Goal: Find specific page/section: Find specific page/section

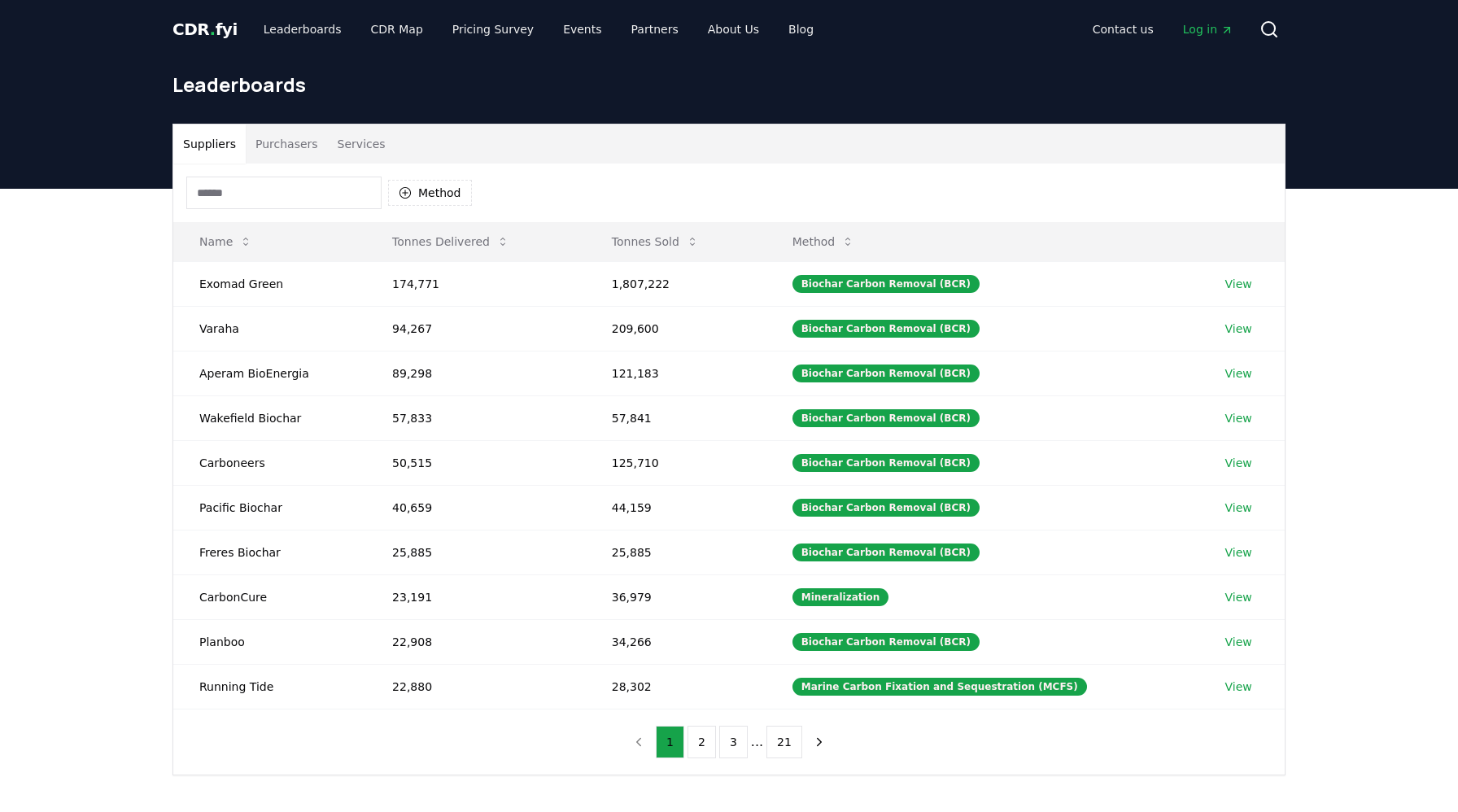
scroll to position [82, 0]
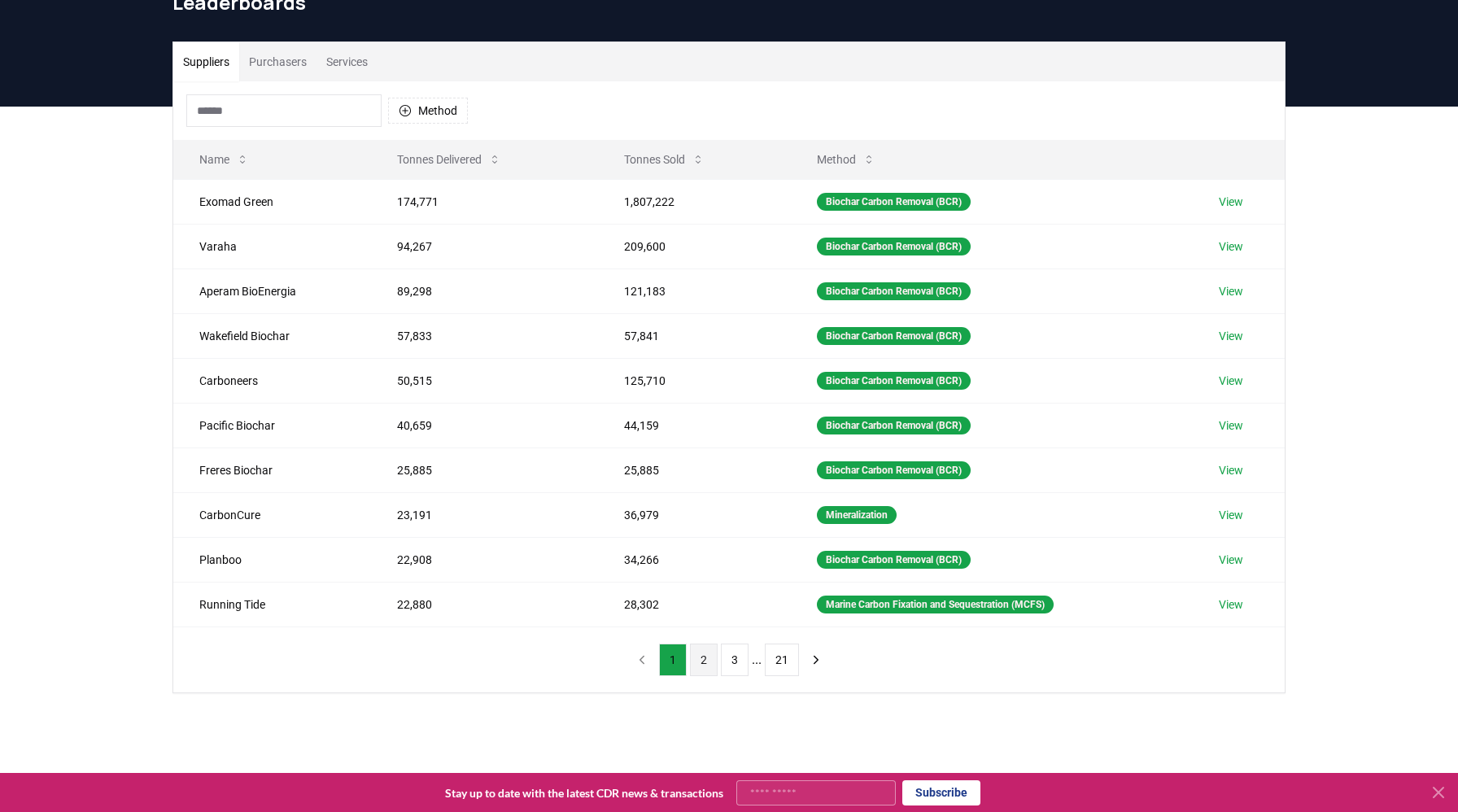
click at [703, 658] on button "2" at bounding box center [703, 660] width 27 height 33
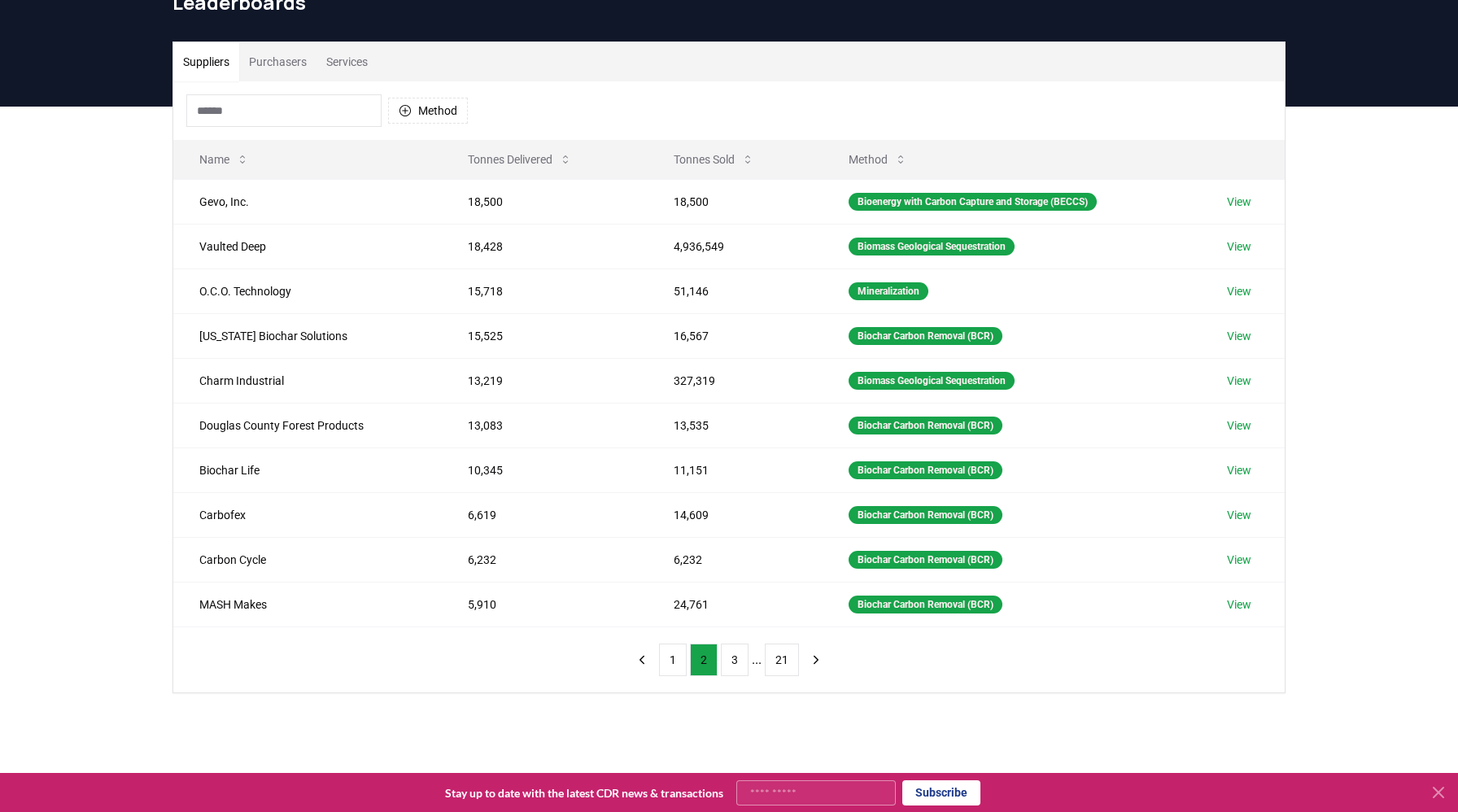
click at [296, 62] on button "Purchasers" at bounding box center [278, 62] width 77 height 39
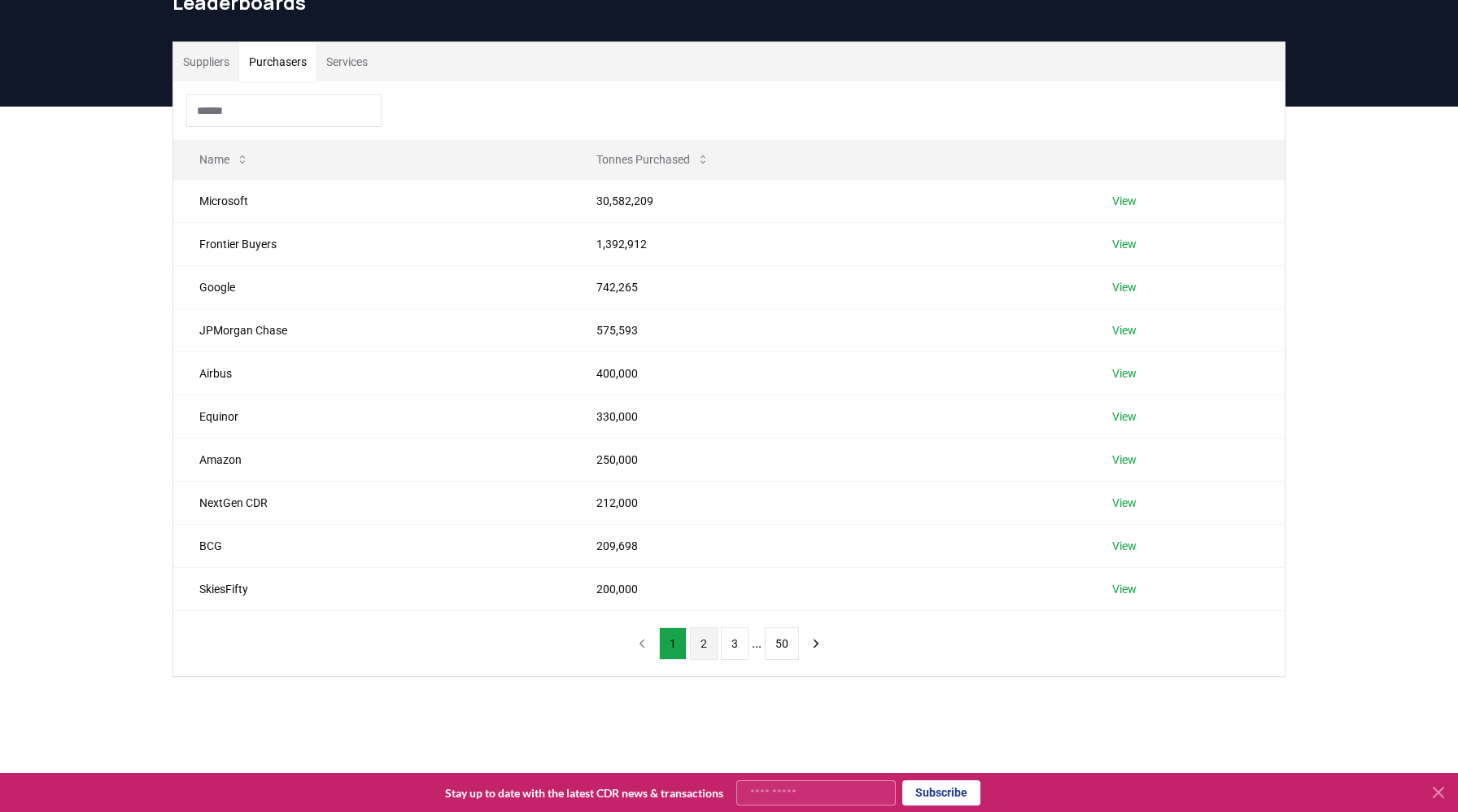
click at [705, 650] on button "2" at bounding box center [703, 643] width 27 height 33
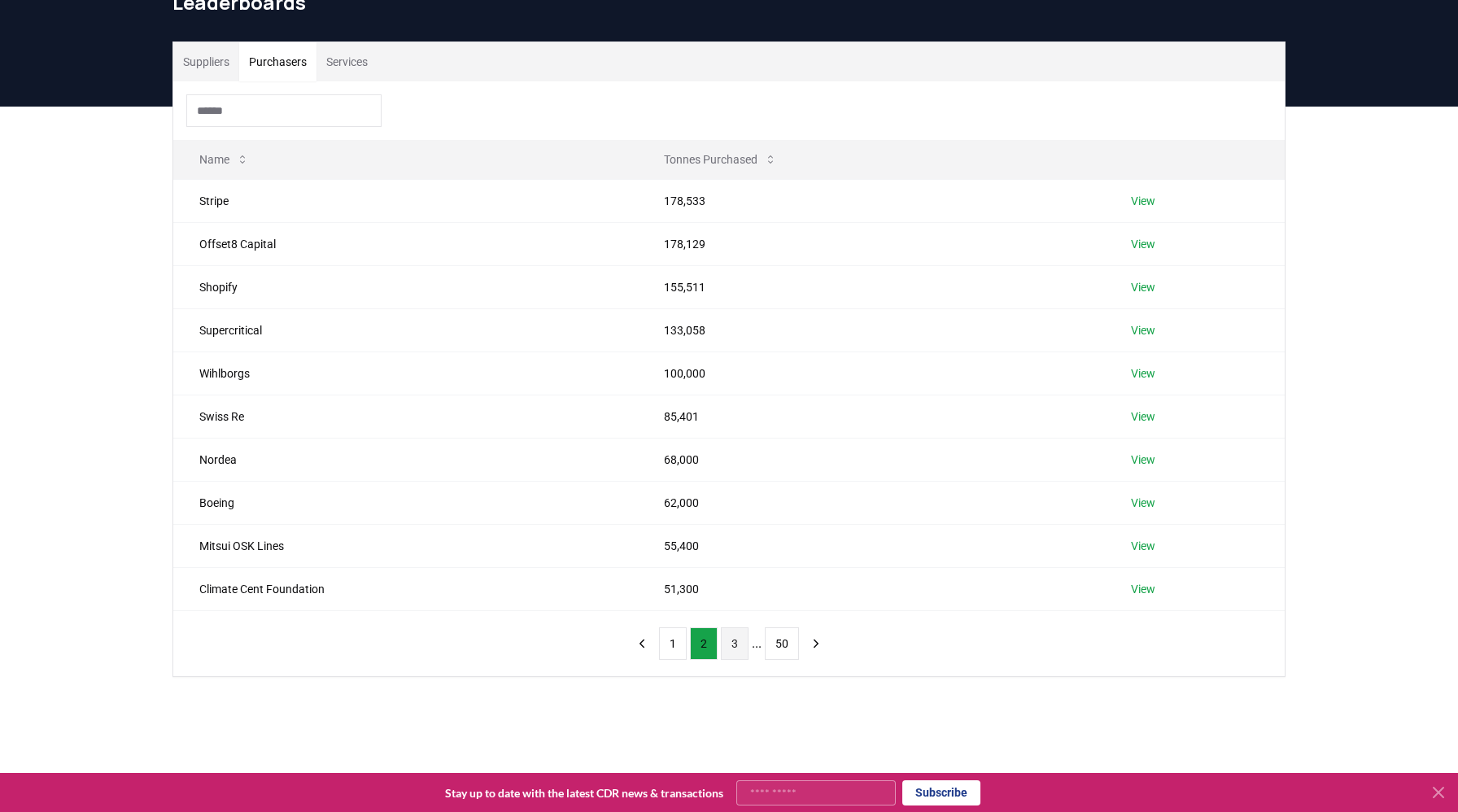
click at [724, 646] on button "3" at bounding box center [735, 643] width 27 height 33
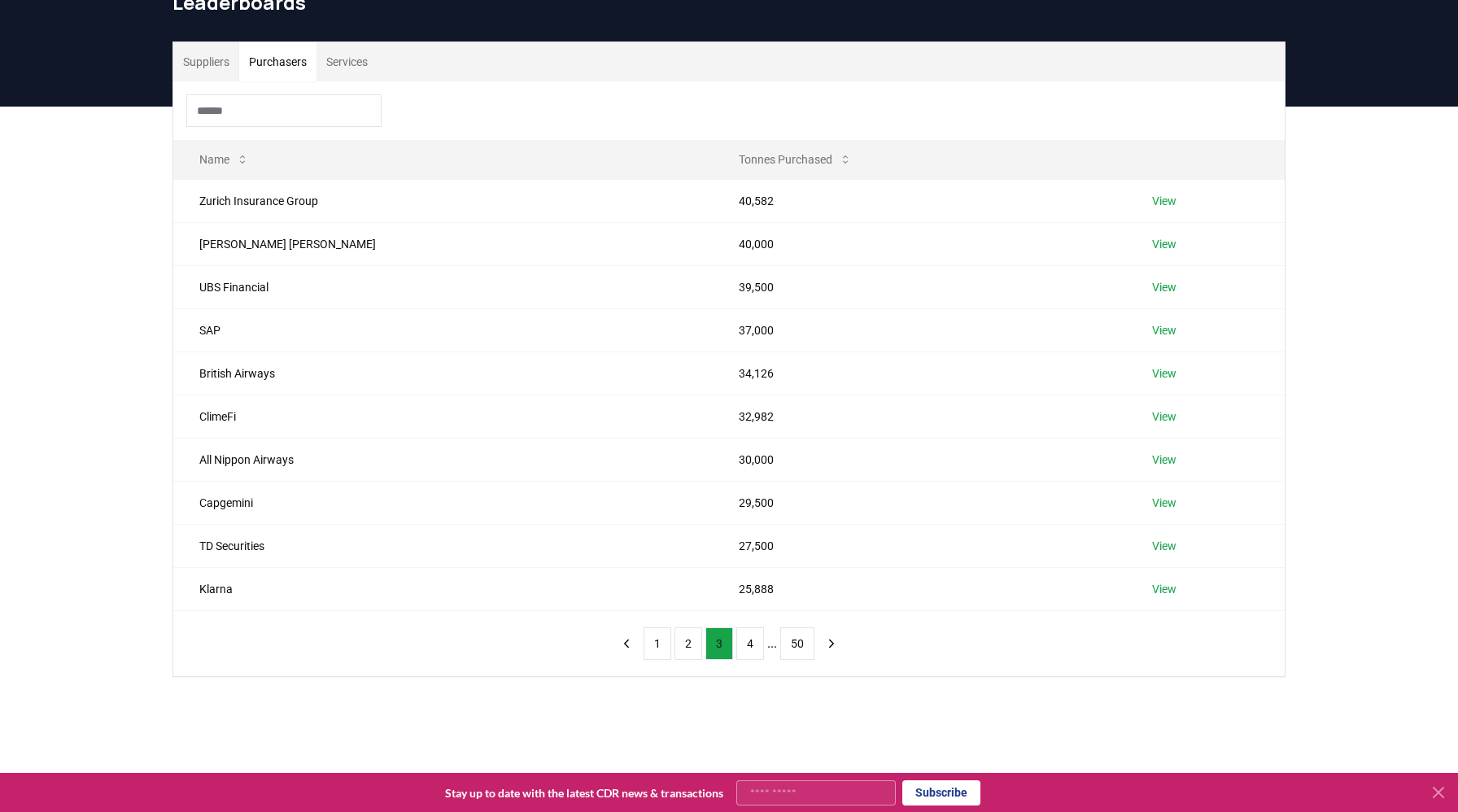
click at [724, 646] on button "3" at bounding box center [720, 643] width 27 height 33
click at [746, 646] on button "4" at bounding box center [750, 643] width 27 height 33
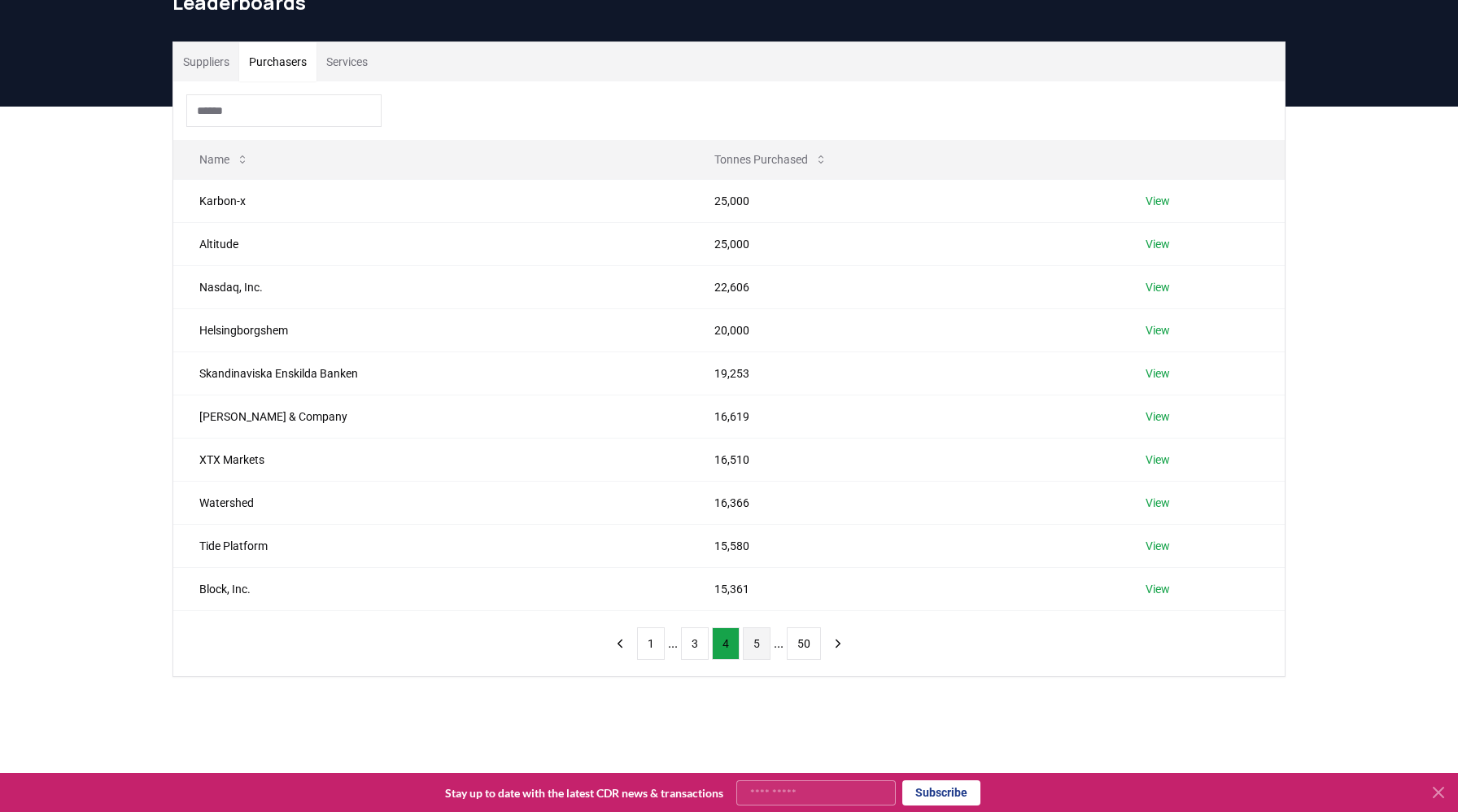
click at [754, 646] on button "5" at bounding box center [756, 643] width 27 height 33
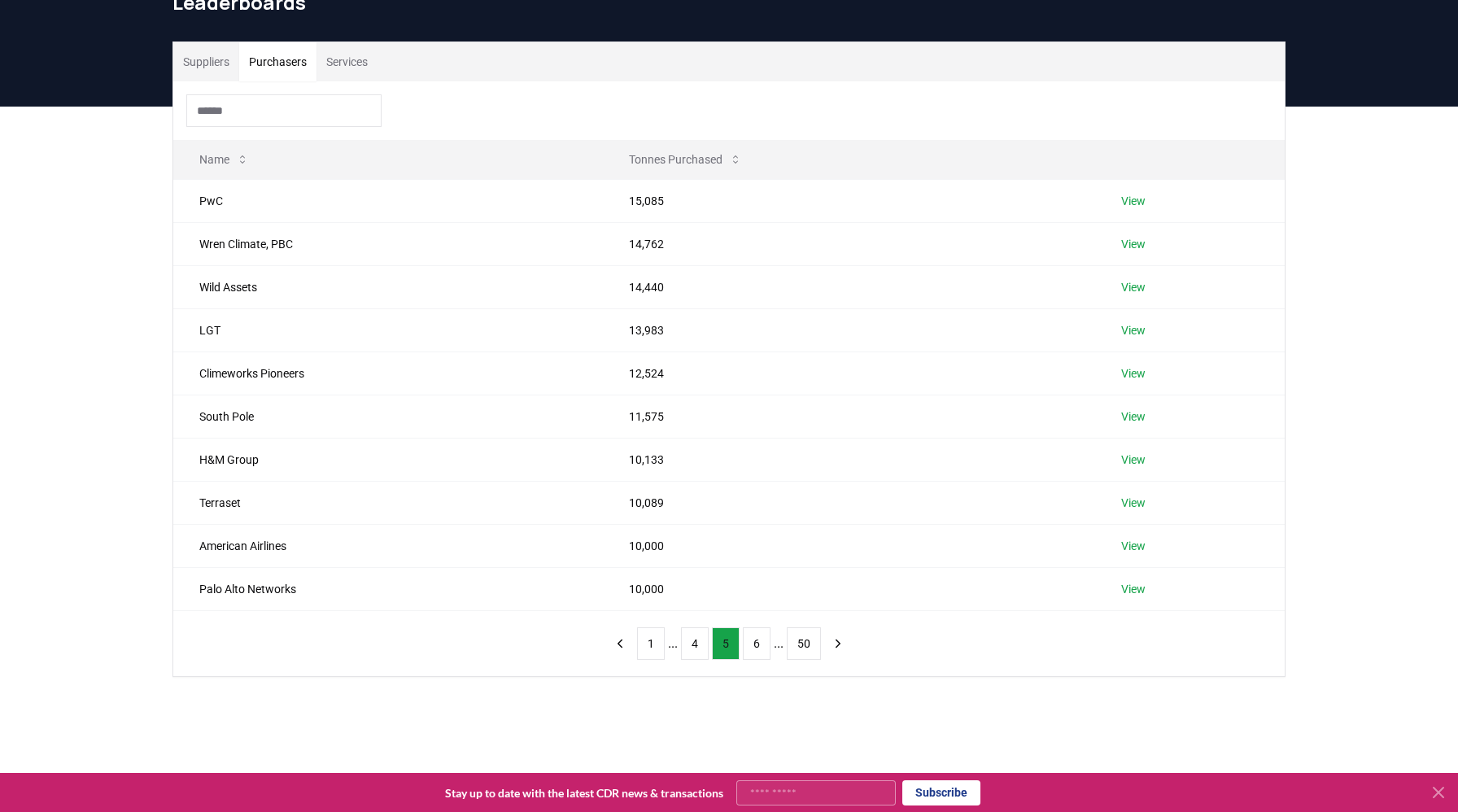
click at [754, 646] on button "6" at bounding box center [756, 643] width 27 height 33
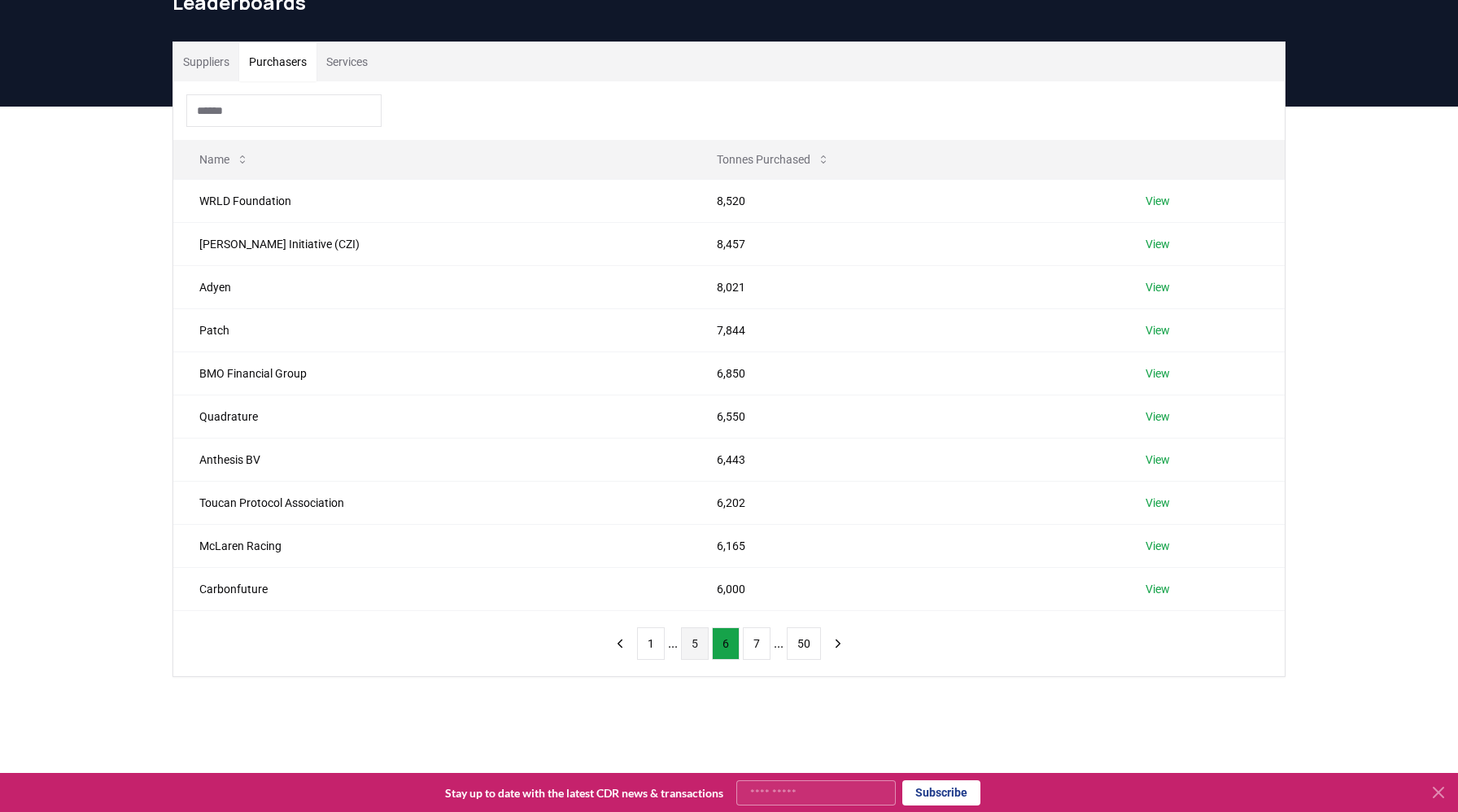
click at [754, 646] on button "7" at bounding box center [756, 643] width 27 height 33
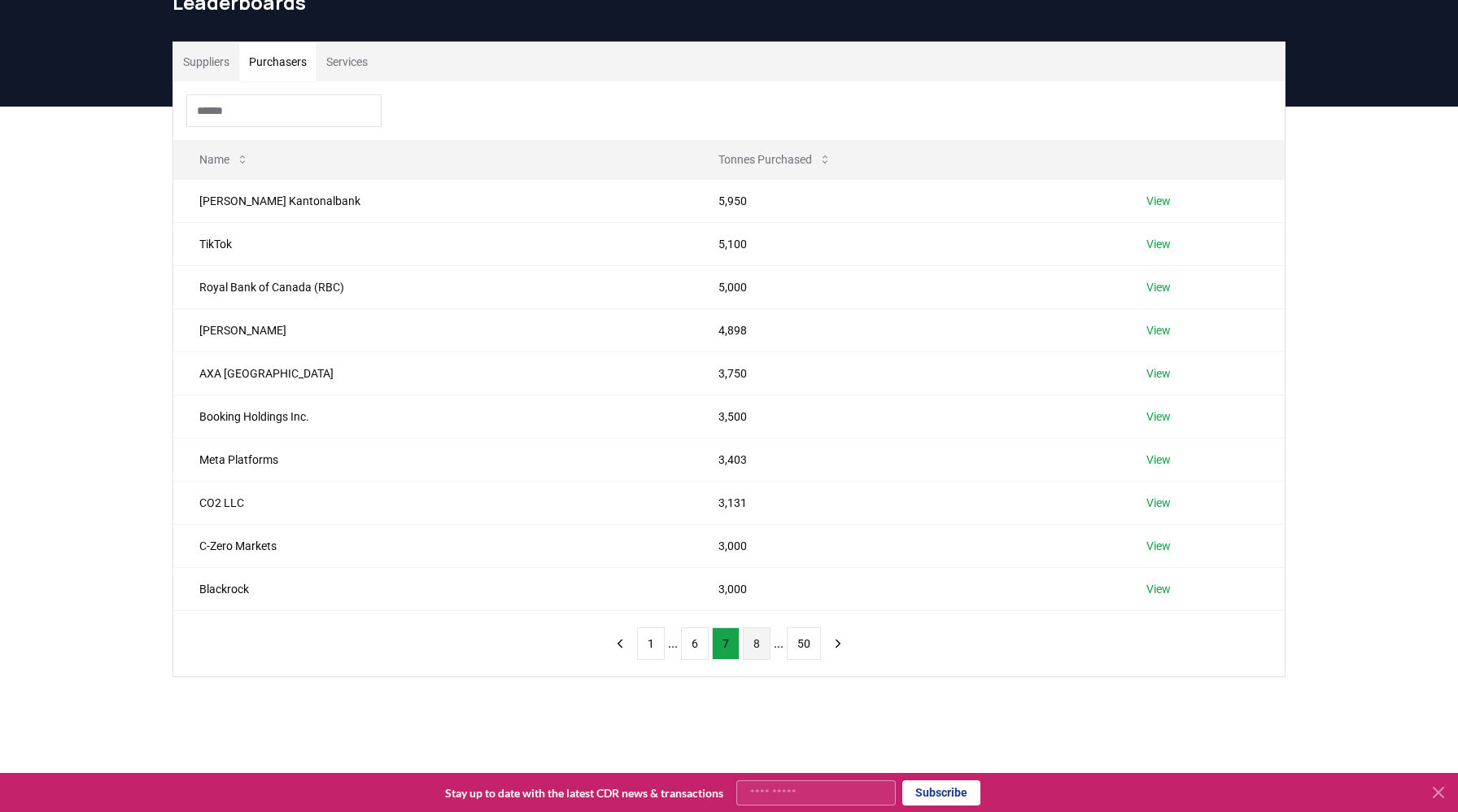
click at [754, 646] on button "8" at bounding box center [756, 643] width 27 height 33
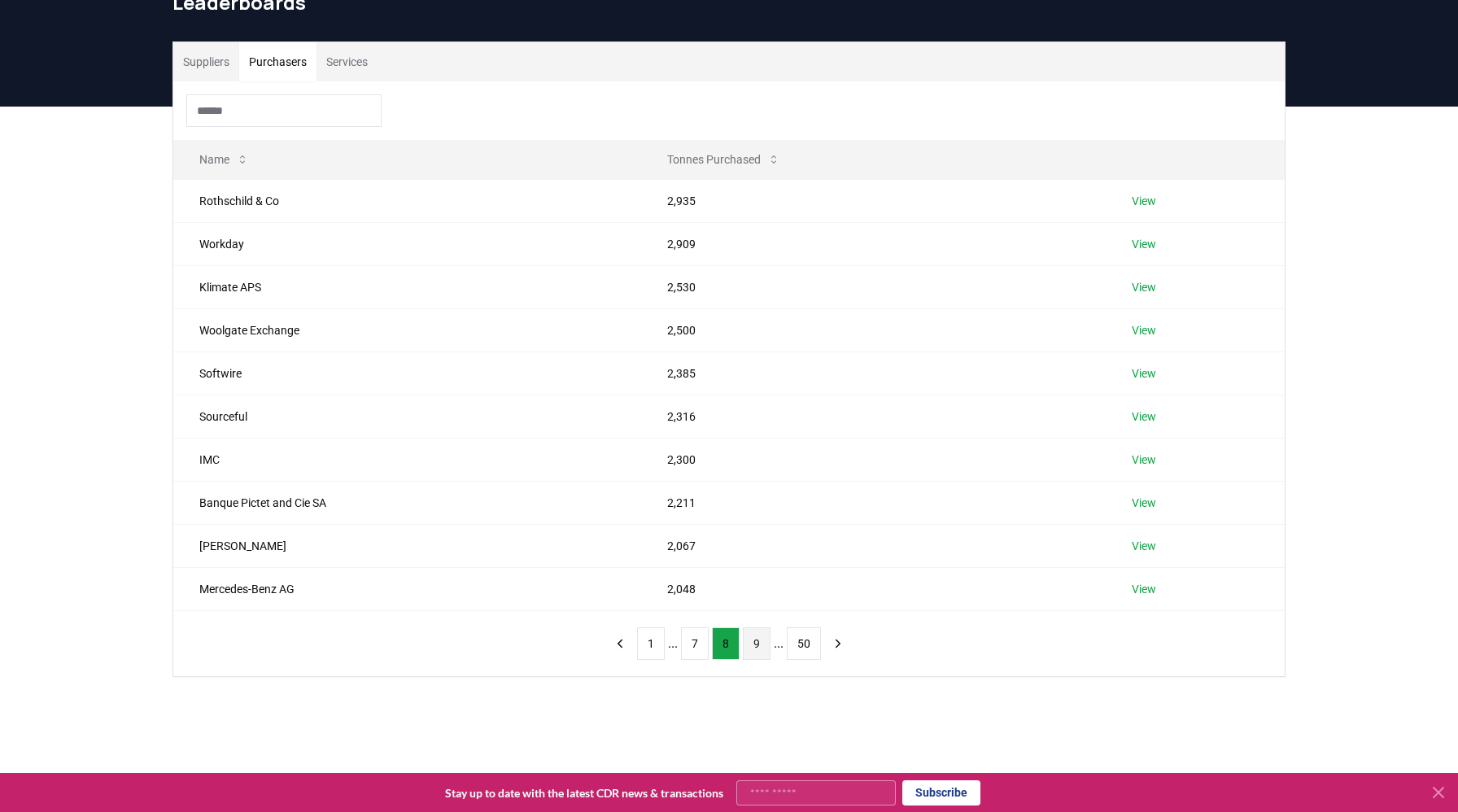
click at [752, 647] on button "9" at bounding box center [756, 643] width 27 height 33
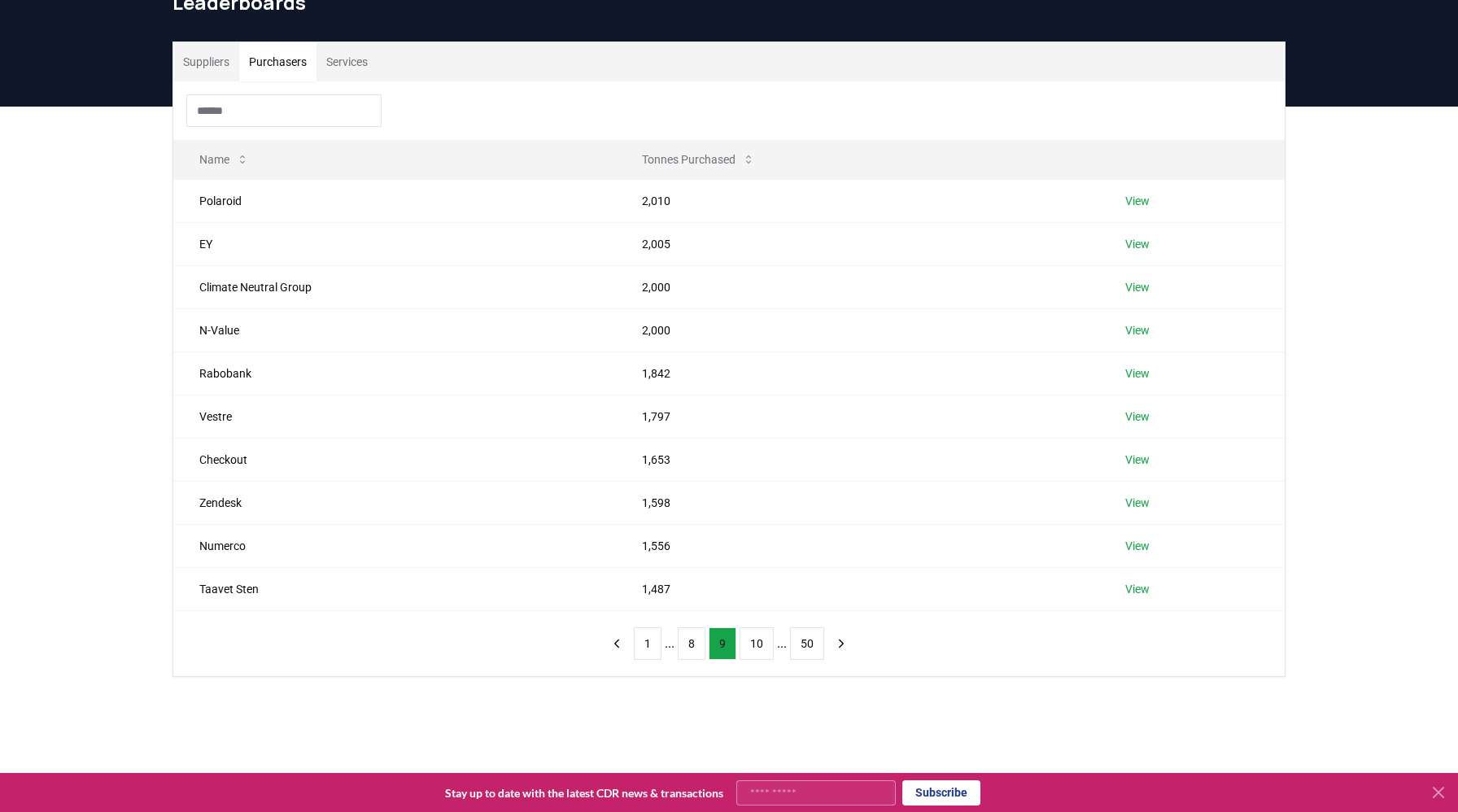
click at [752, 647] on button "10" at bounding box center [756, 643] width 34 height 33
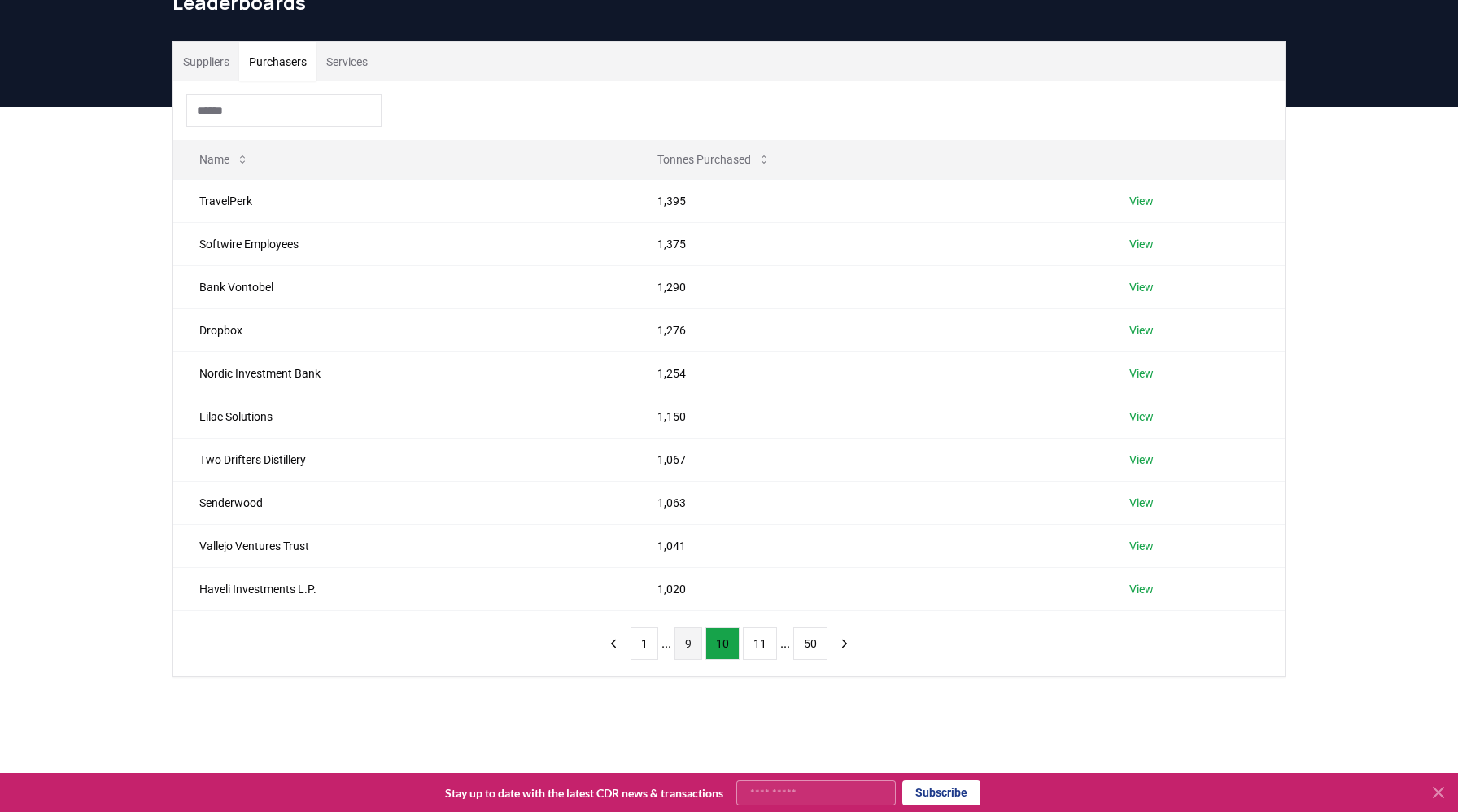
click at [752, 647] on button "11" at bounding box center [760, 643] width 34 height 33
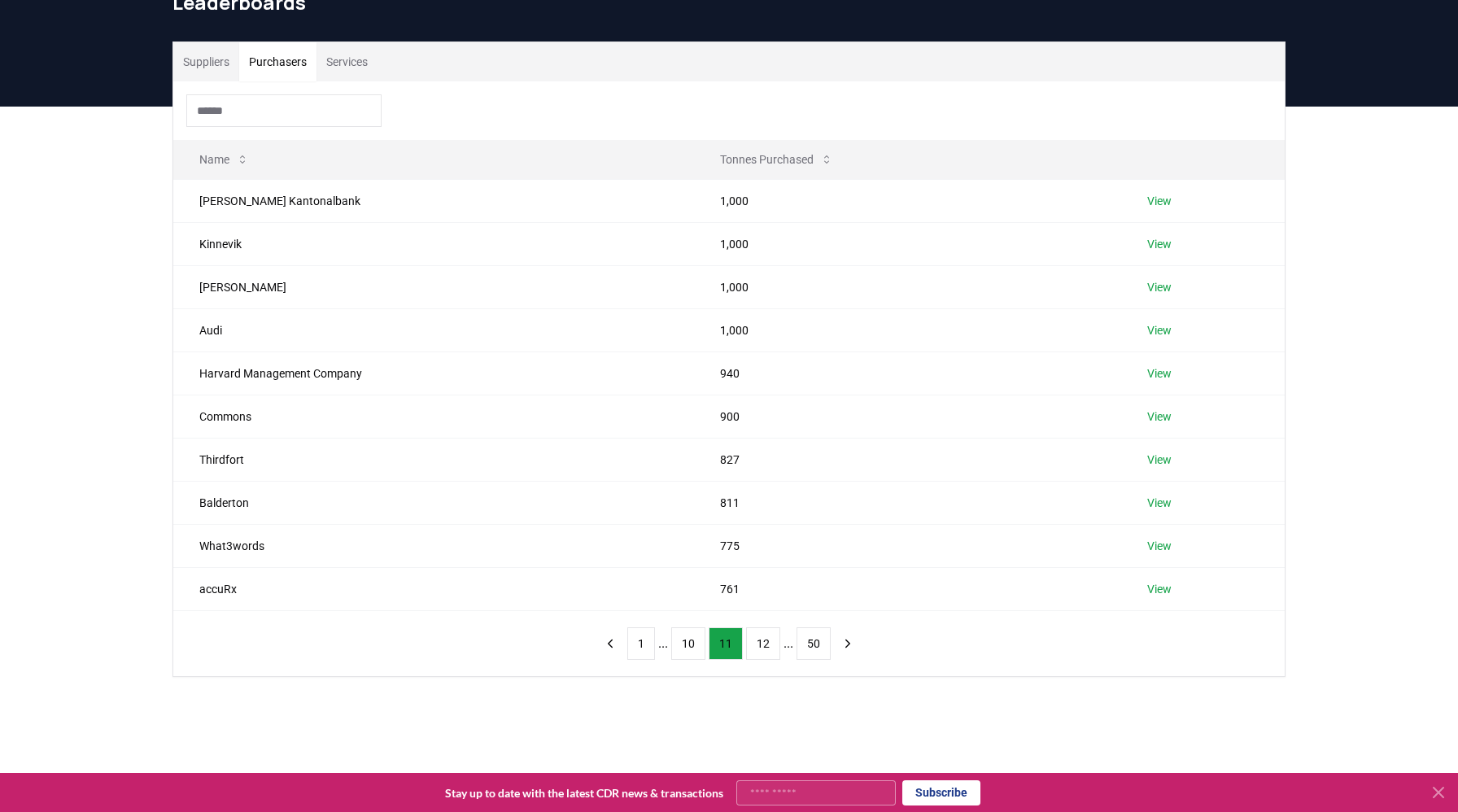
click at [752, 647] on button "12" at bounding box center [763, 643] width 34 height 33
click at [756, 644] on button "13" at bounding box center [763, 643] width 34 height 33
click at [690, 641] on button "12" at bounding box center [689, 643] width 34 height 33
click at [675, 643] on button "11" at bounding box center [689, 643] width 34 height 33
click at [757, 646] on button "12" at bounding box center [763, 643] width 34 height 33
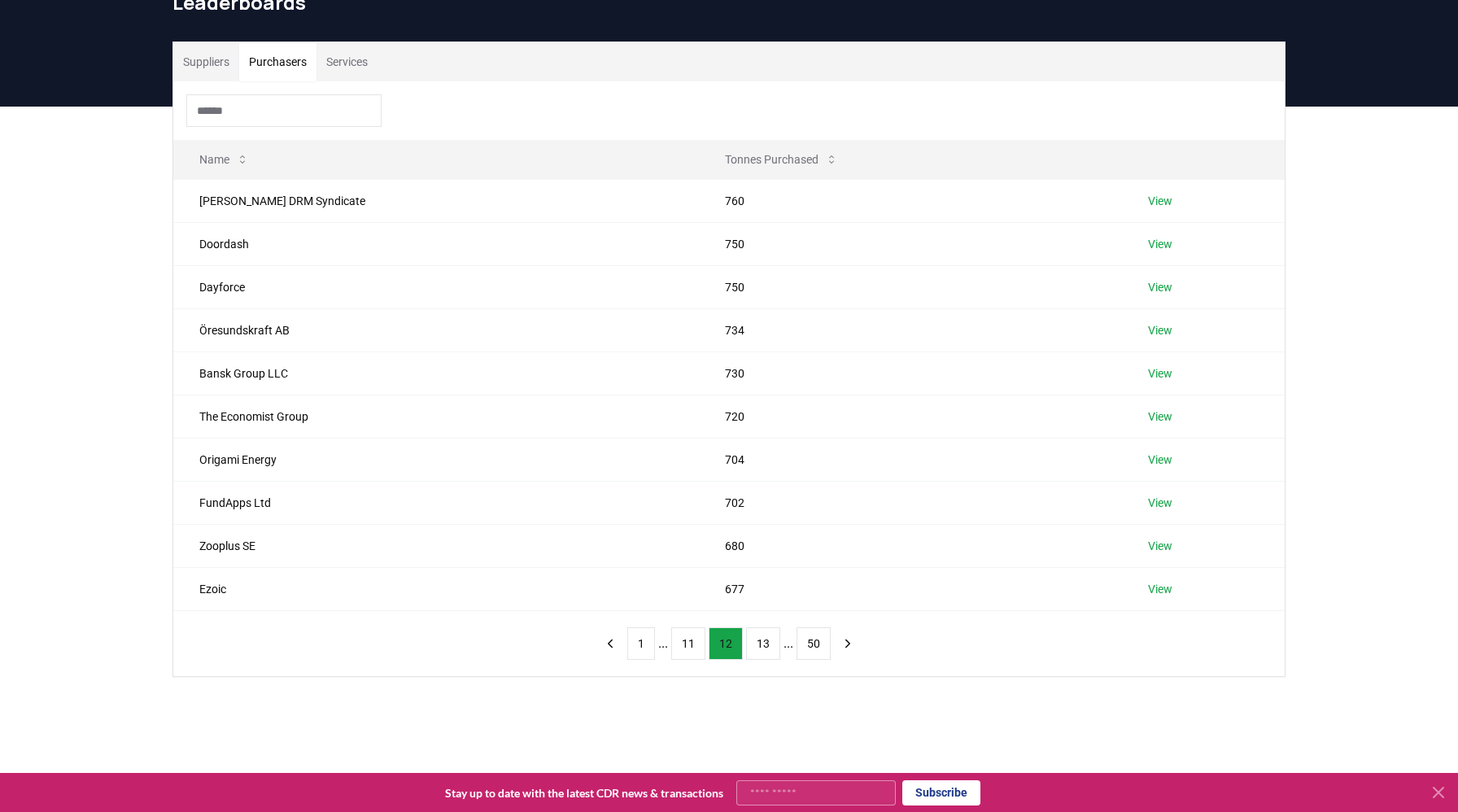
click at [757, 646] on button "13" at bounding box center [763, 643] width 34 height 33
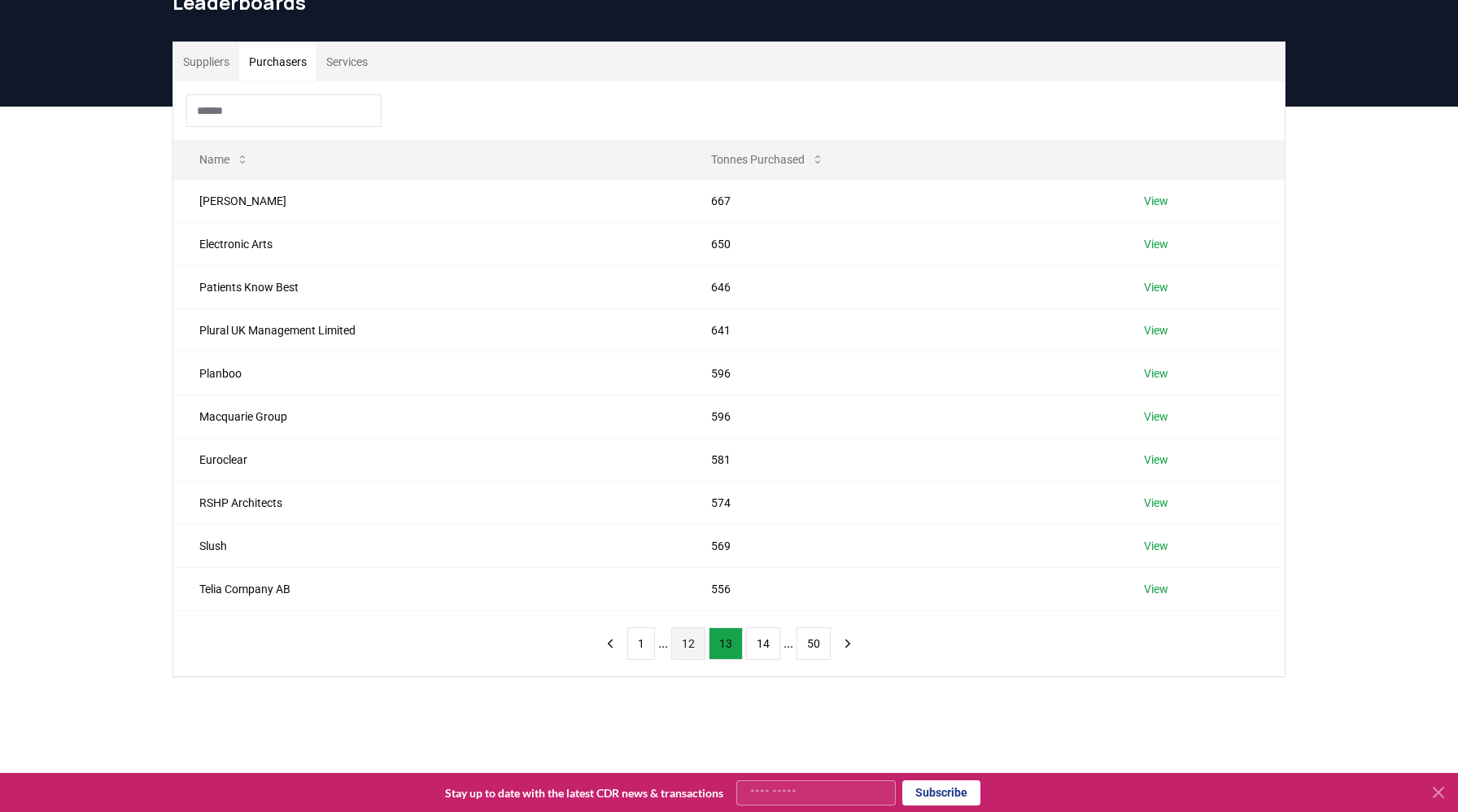
click at [757, 646] on button "14" at bounding box center [763, 643] width 34 height 33
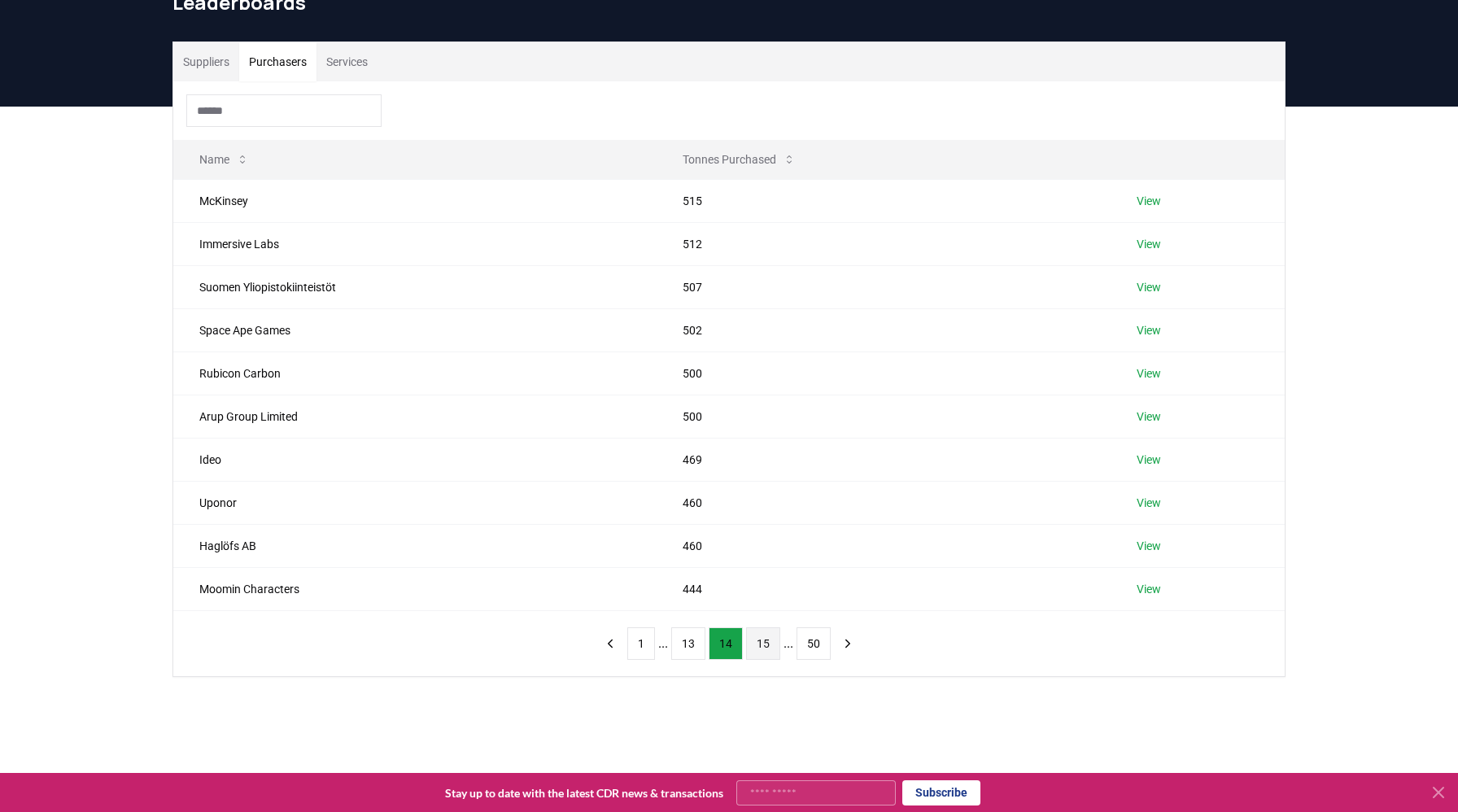
click at [757, 646] on button "15" at bounding box center [763, 643] width 34 height 33
click at [757, 646] on button "16" at bounding box center [763, 643] width 34 height 33
click at [757, 646] on button "17" at bounding box center [763, 643] width 34 height 33
click at [757, 646] on button "18" at bounding box center [763, 643] width 34 height 33
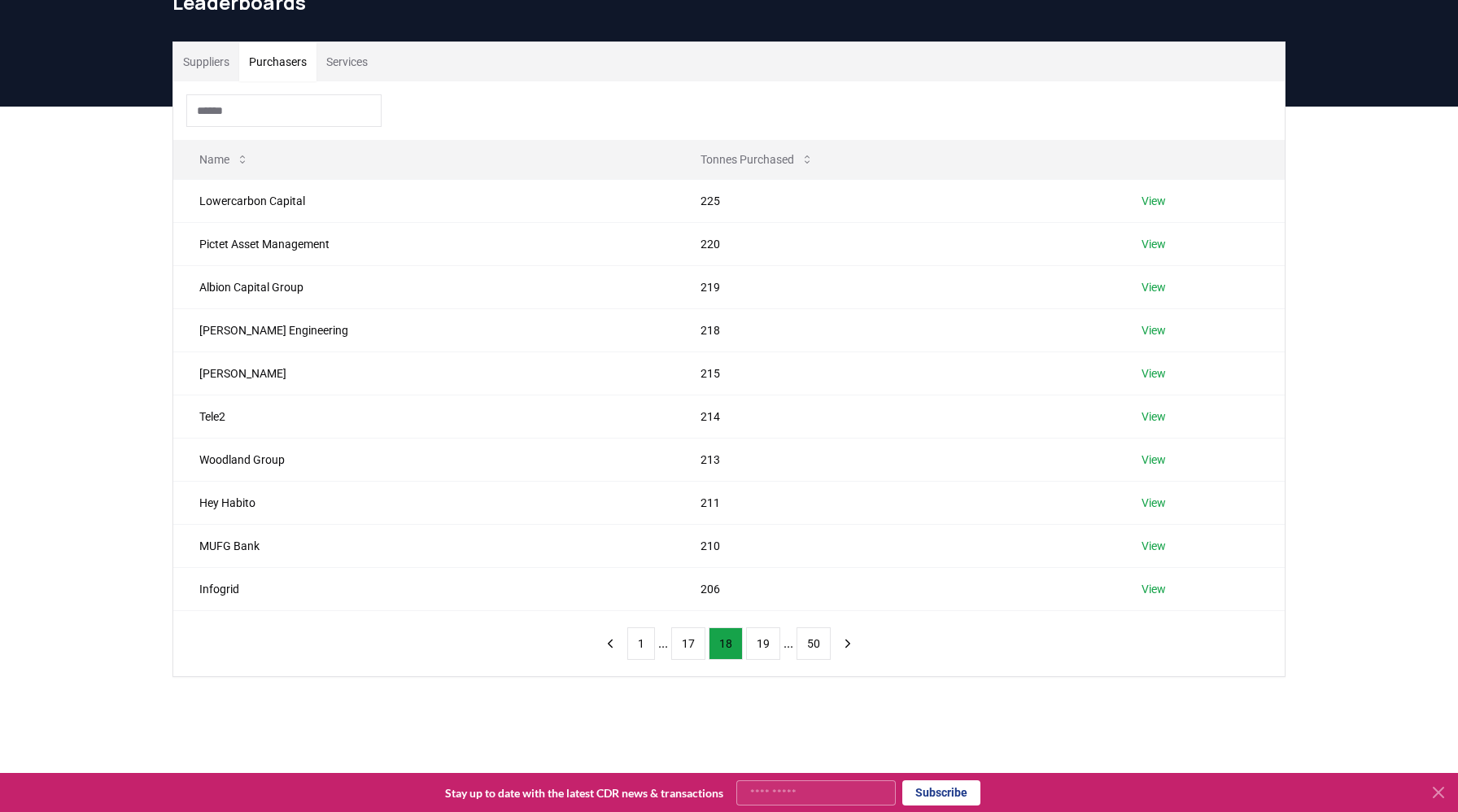
click at [757, 646] on button "19" at bounding box center [763, 643] width 34 height 33
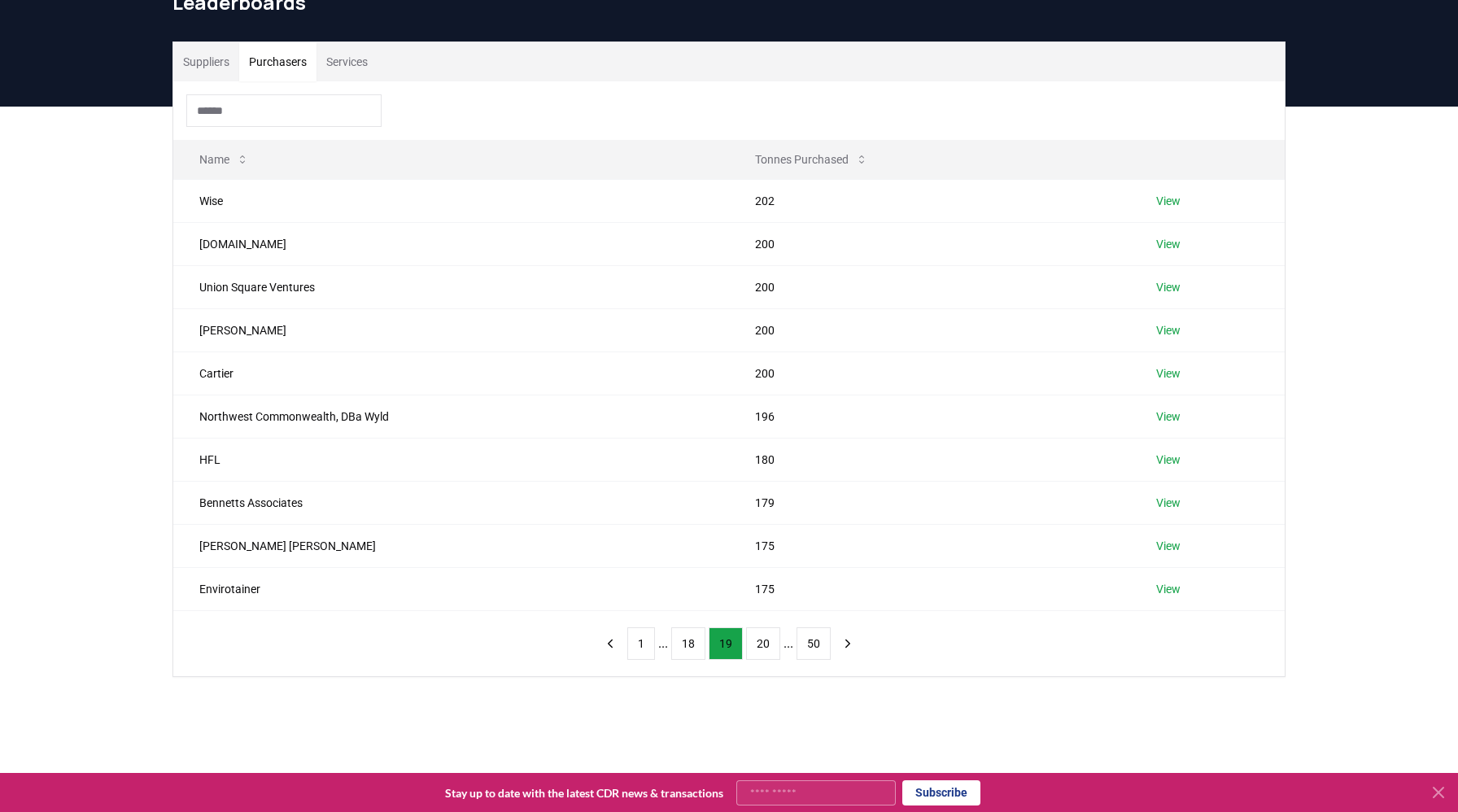
click at [757, 646] on button "20" at bounding box center [763, 643] width 34 height 33
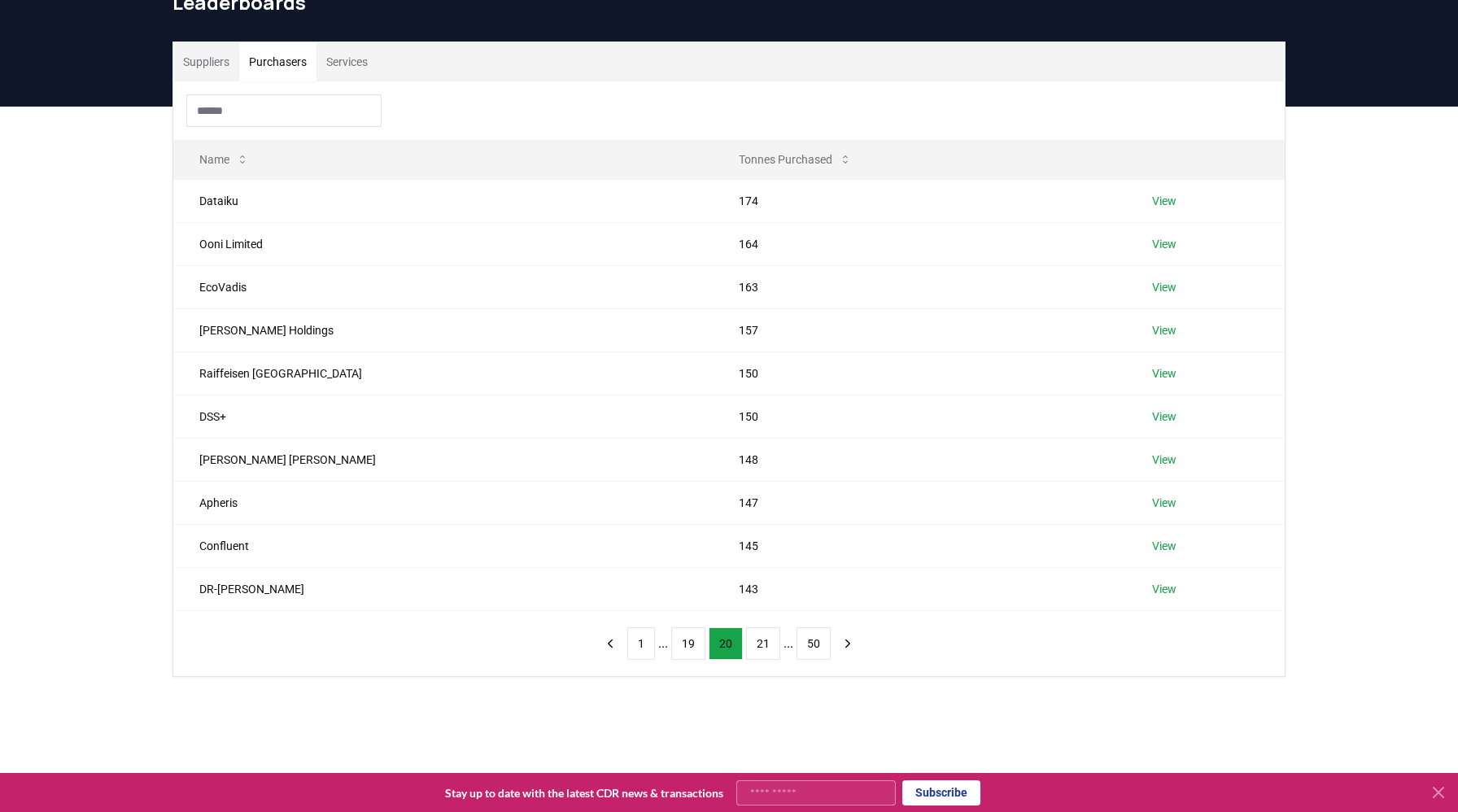
click at [757, 646] on button "21" at bounding box center [763, 643] width 34 height 33
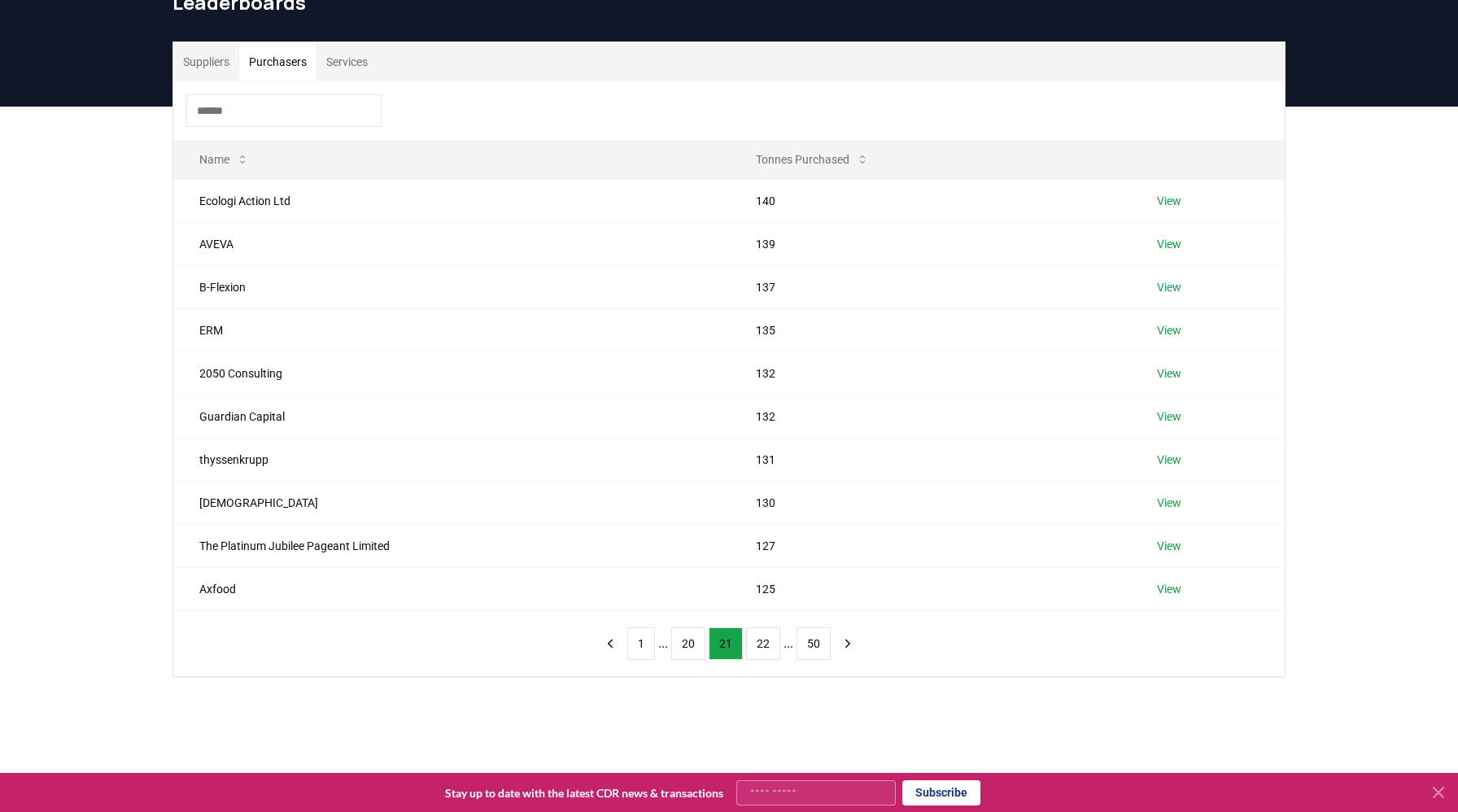
click at [757, 646] on button "22" at bounding box center [763, 643] width 34 height 33
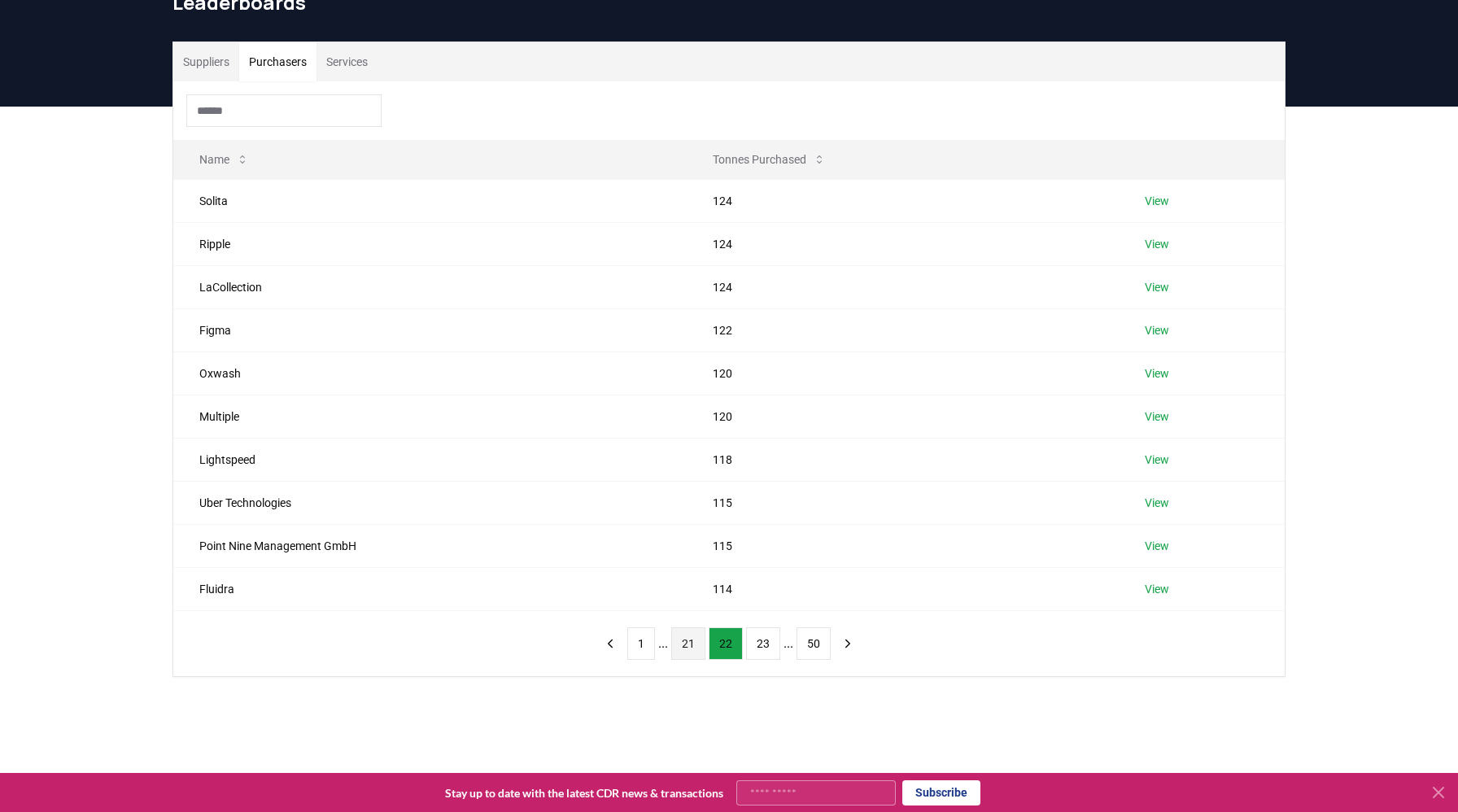
click at [685, 640] on button "21" at bounding box center [689, 643] width 34 height 33
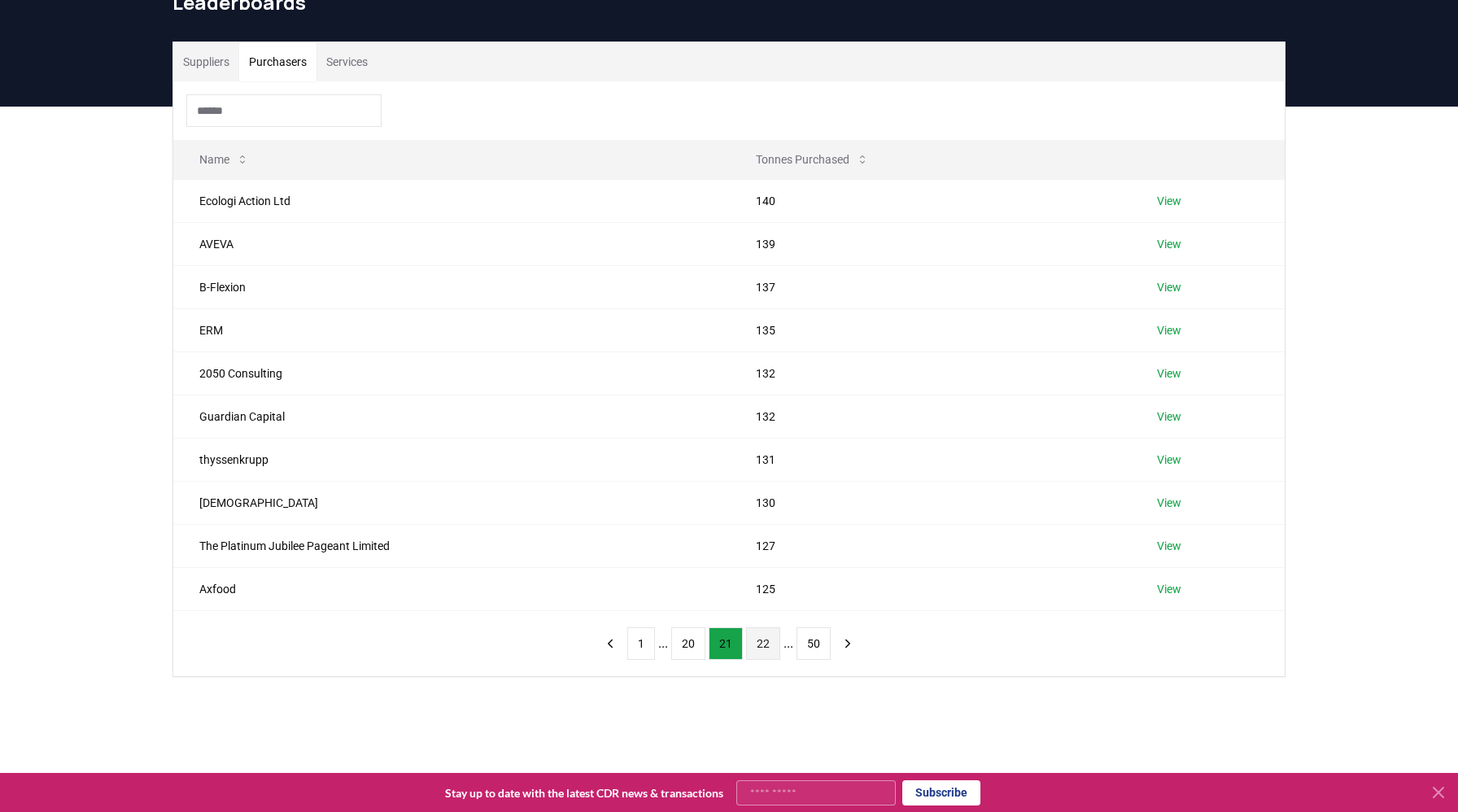
click at [760, 642] on button "22" at bounding box center [763, 643] width 34 height 33
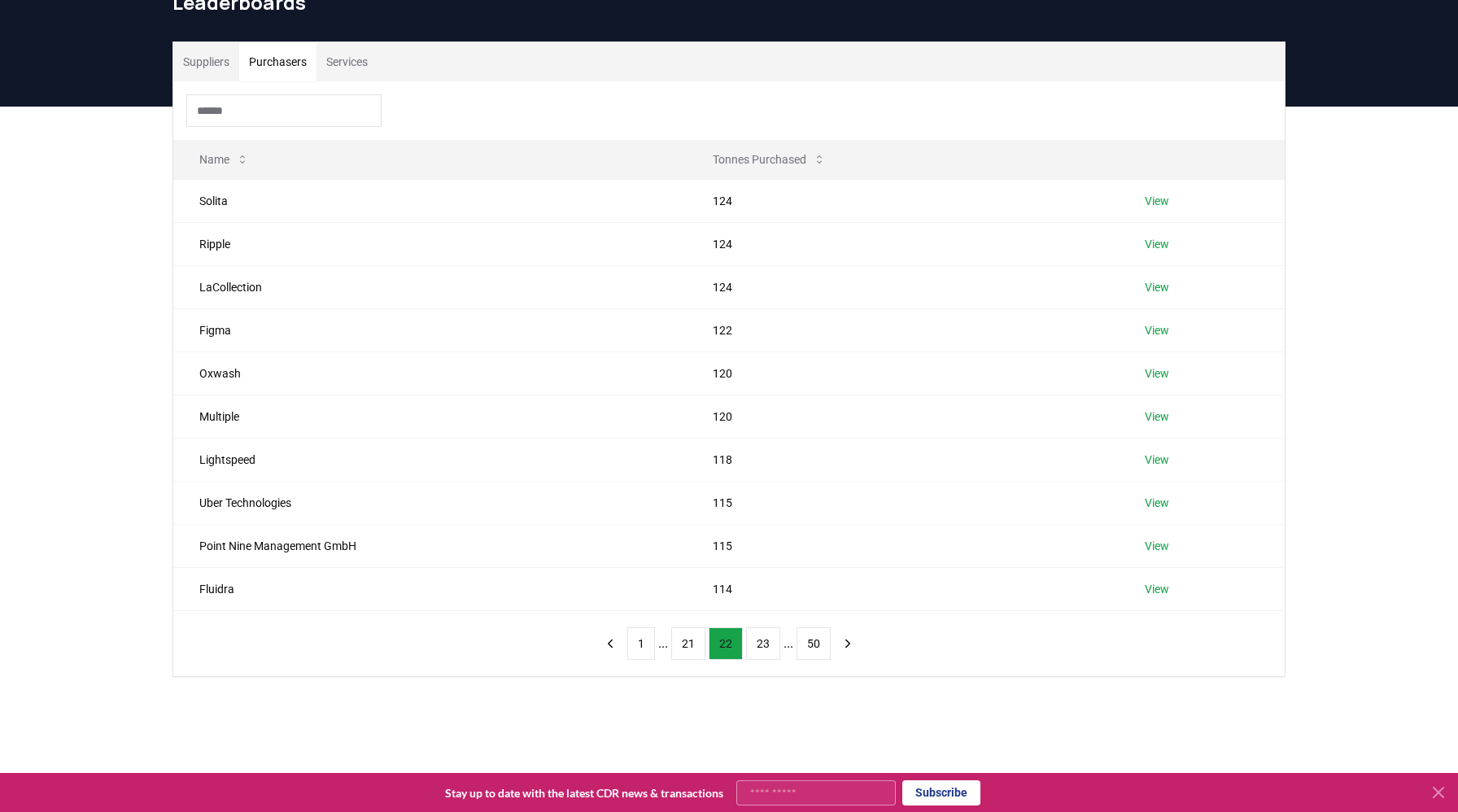
click at [760, 642] on button "23" at bounding box center [763, 643] width 34 height 33
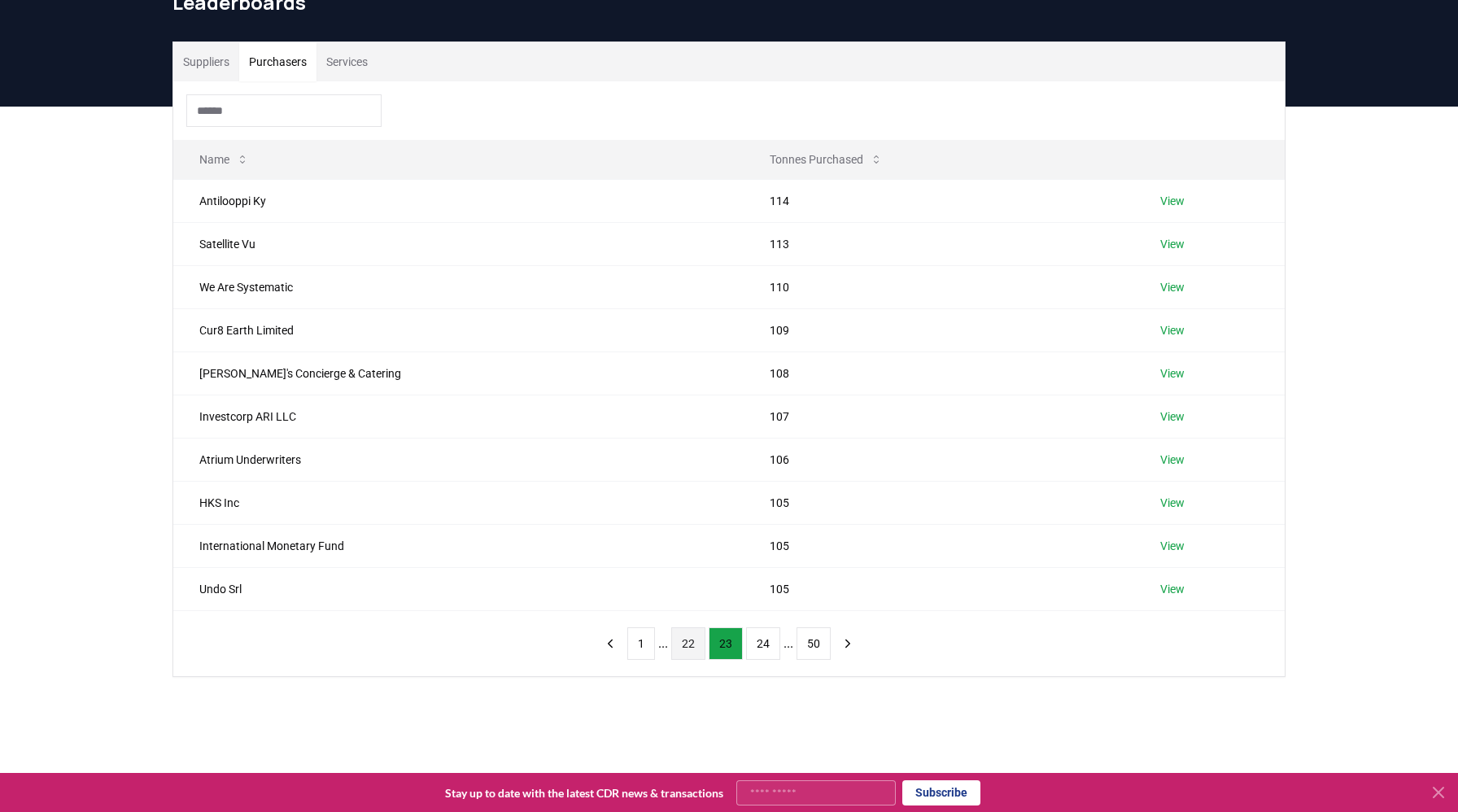
click at [760, 642] on button "24" at bounding box center [763, 643] width 34 height 33
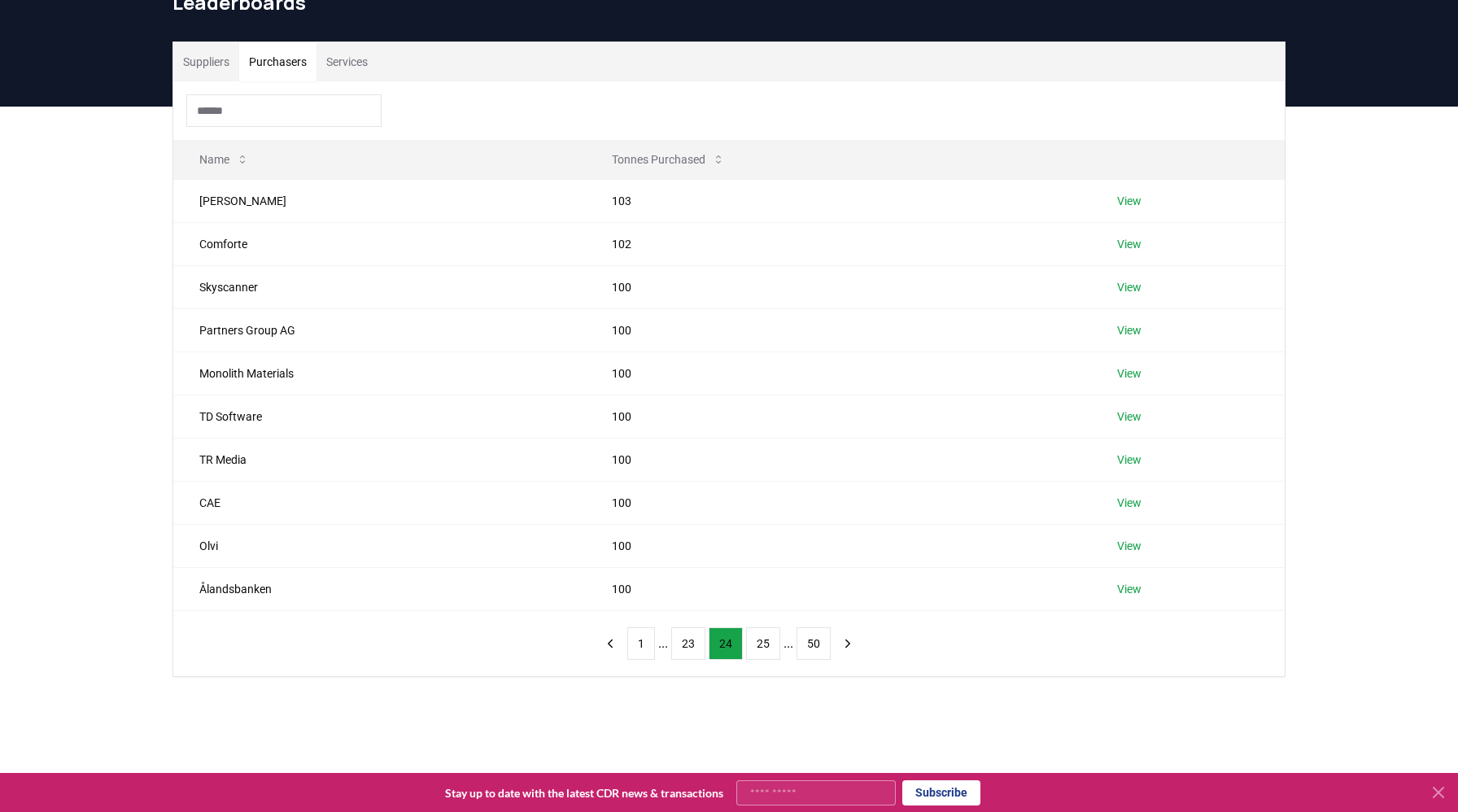
click at [760, 642] on button "25" at bounding box center [763, 643] width 34 height 33
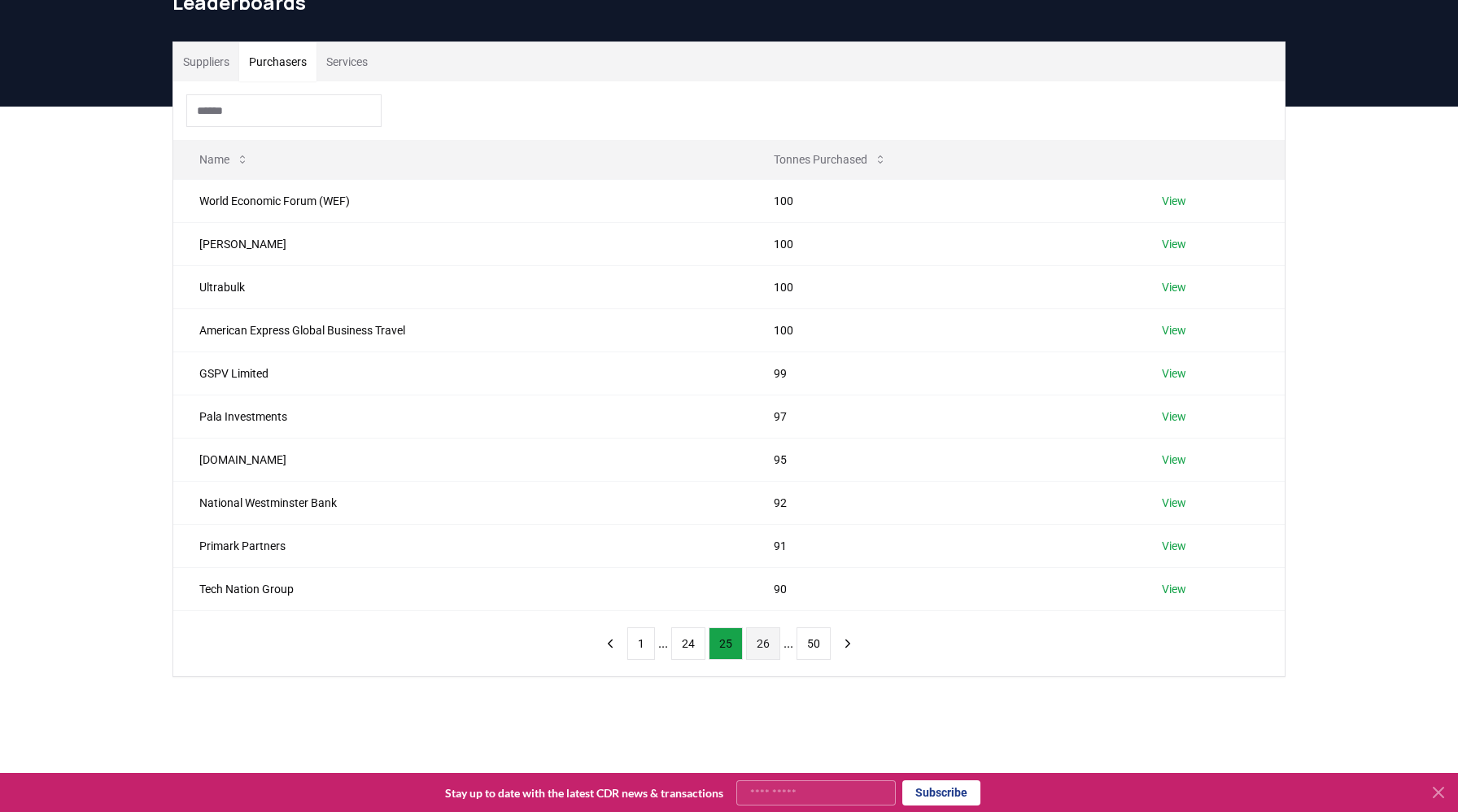
click at [760, 641] on button "26" at bounding box center [763, 643] width 34 height 33
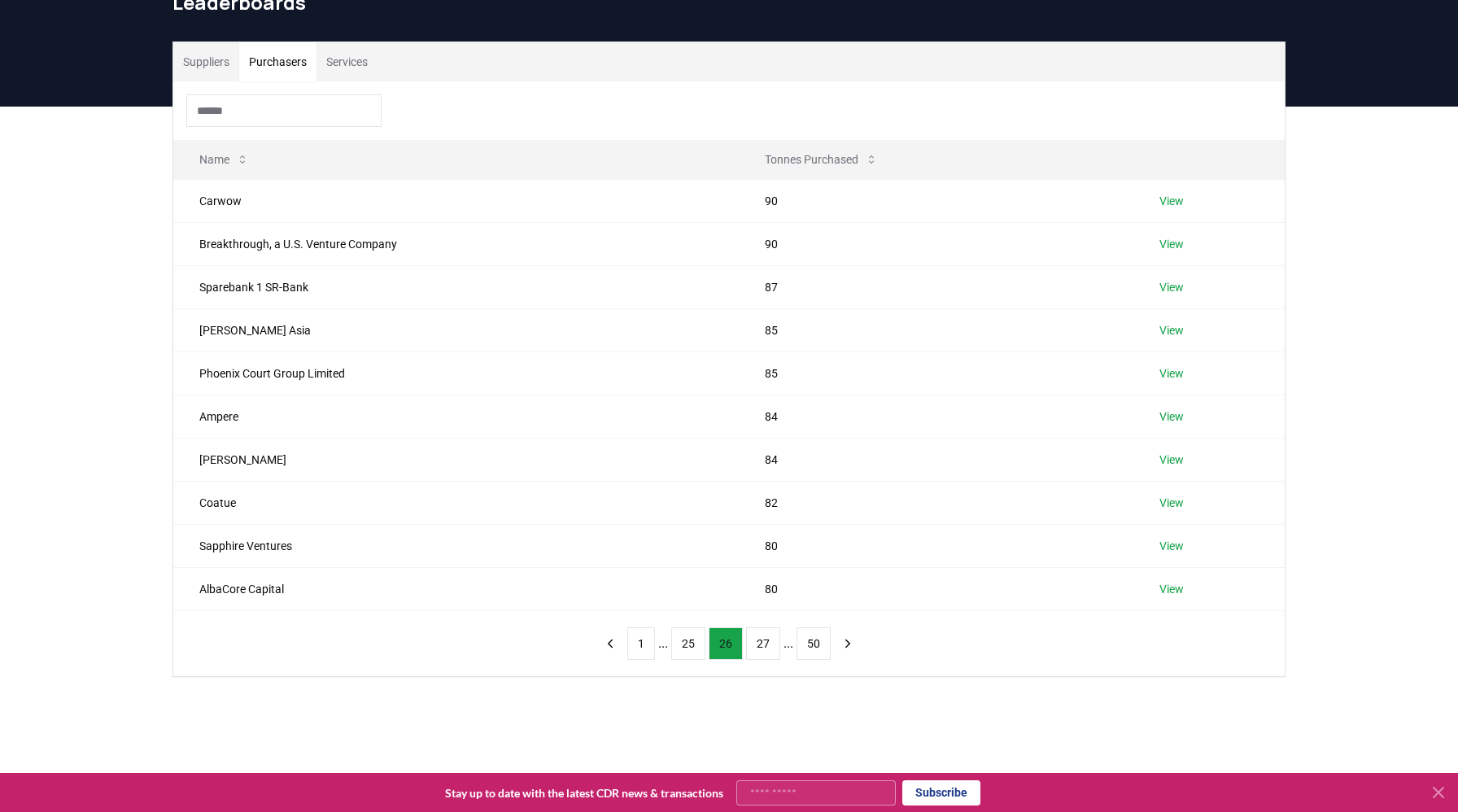
click at [760, 641] on button "27" at bounding box center [763, 643] width 34 height 33
click at [758, 649] on button "28" at bounding box center [763, 643] width 34 height 33
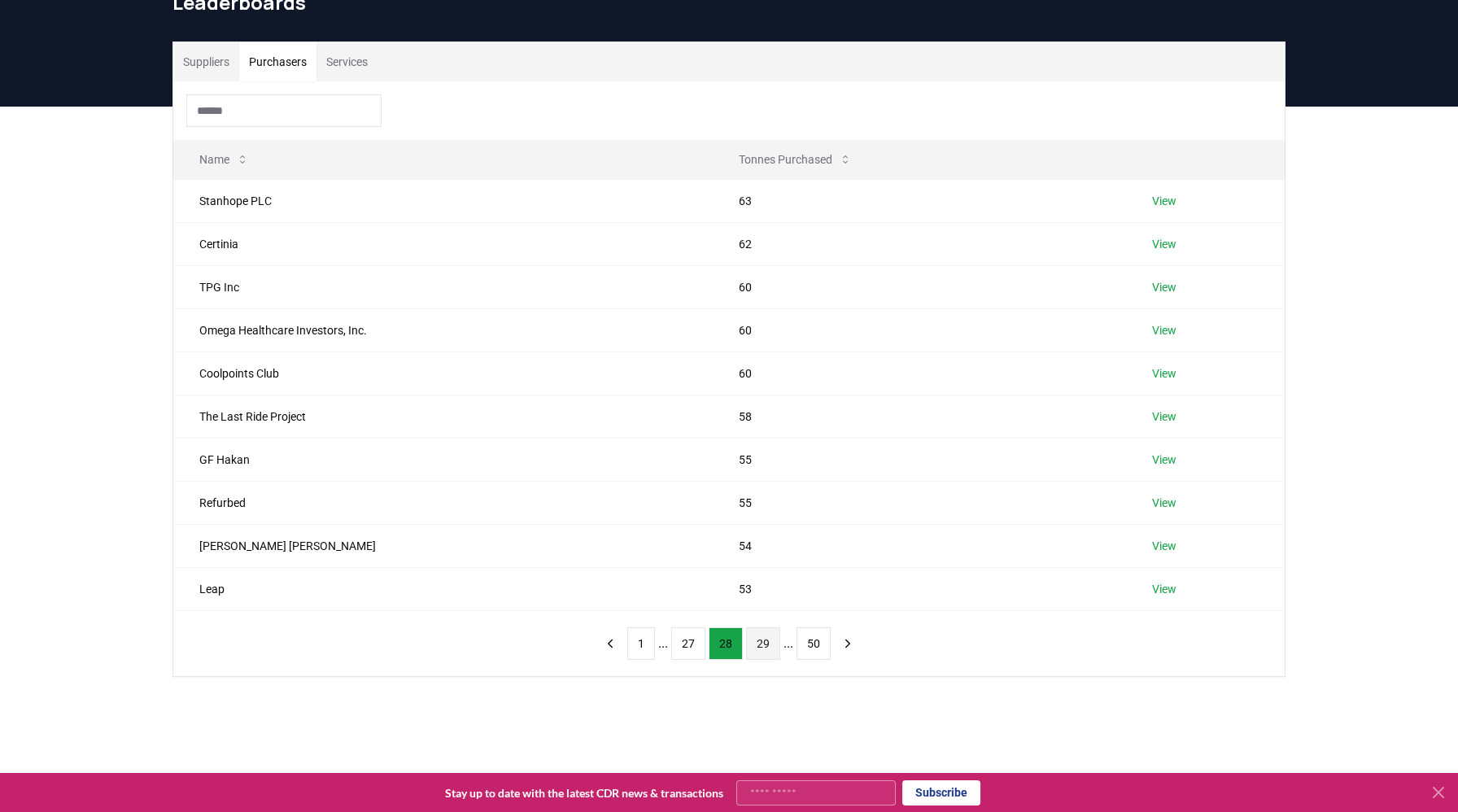
click at [762, 641] on button "29" at bounding box center [763, 643] width 34 height 33
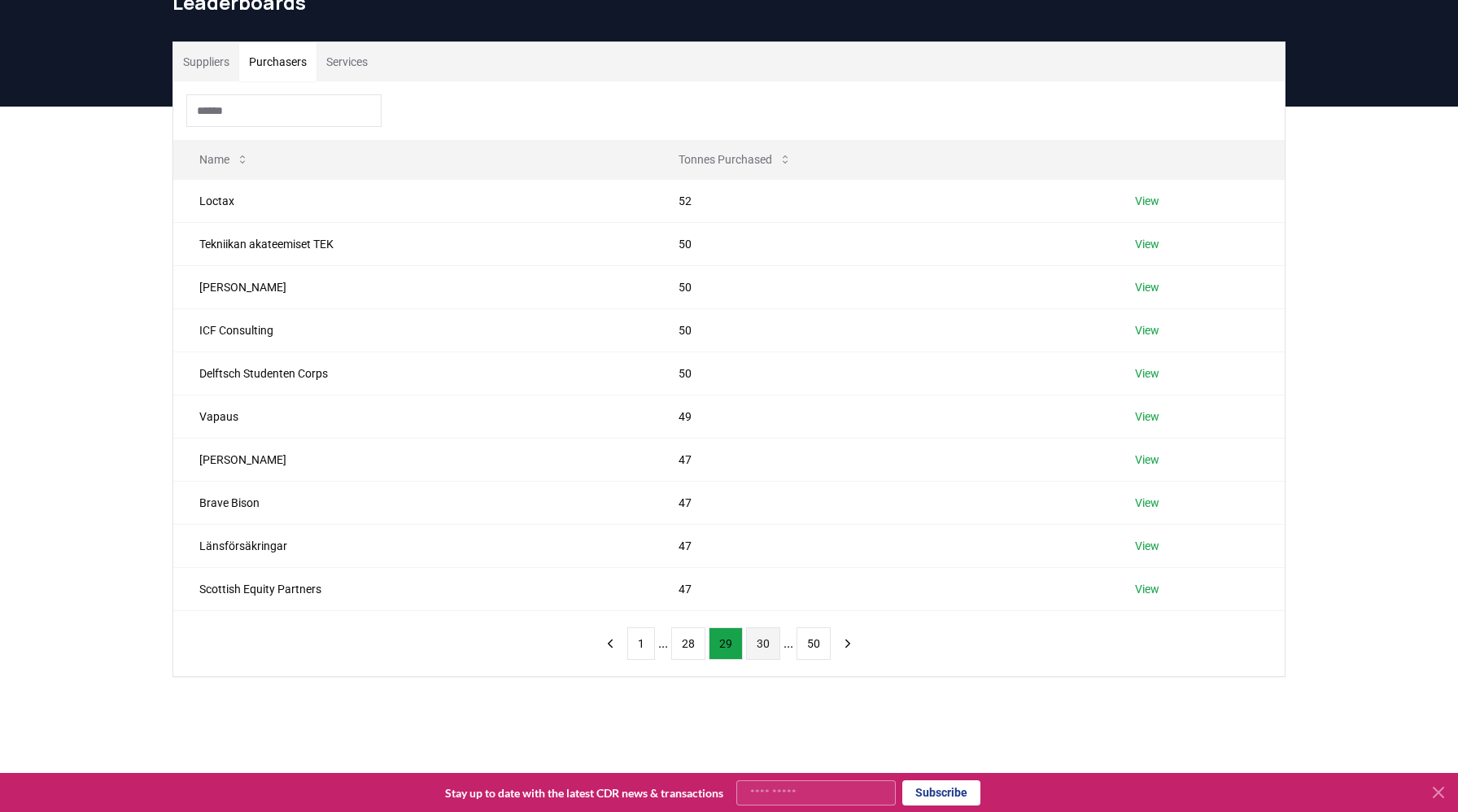
click at [768, 646] on button "30" at bounding box center [763, 643] width 34 height 33
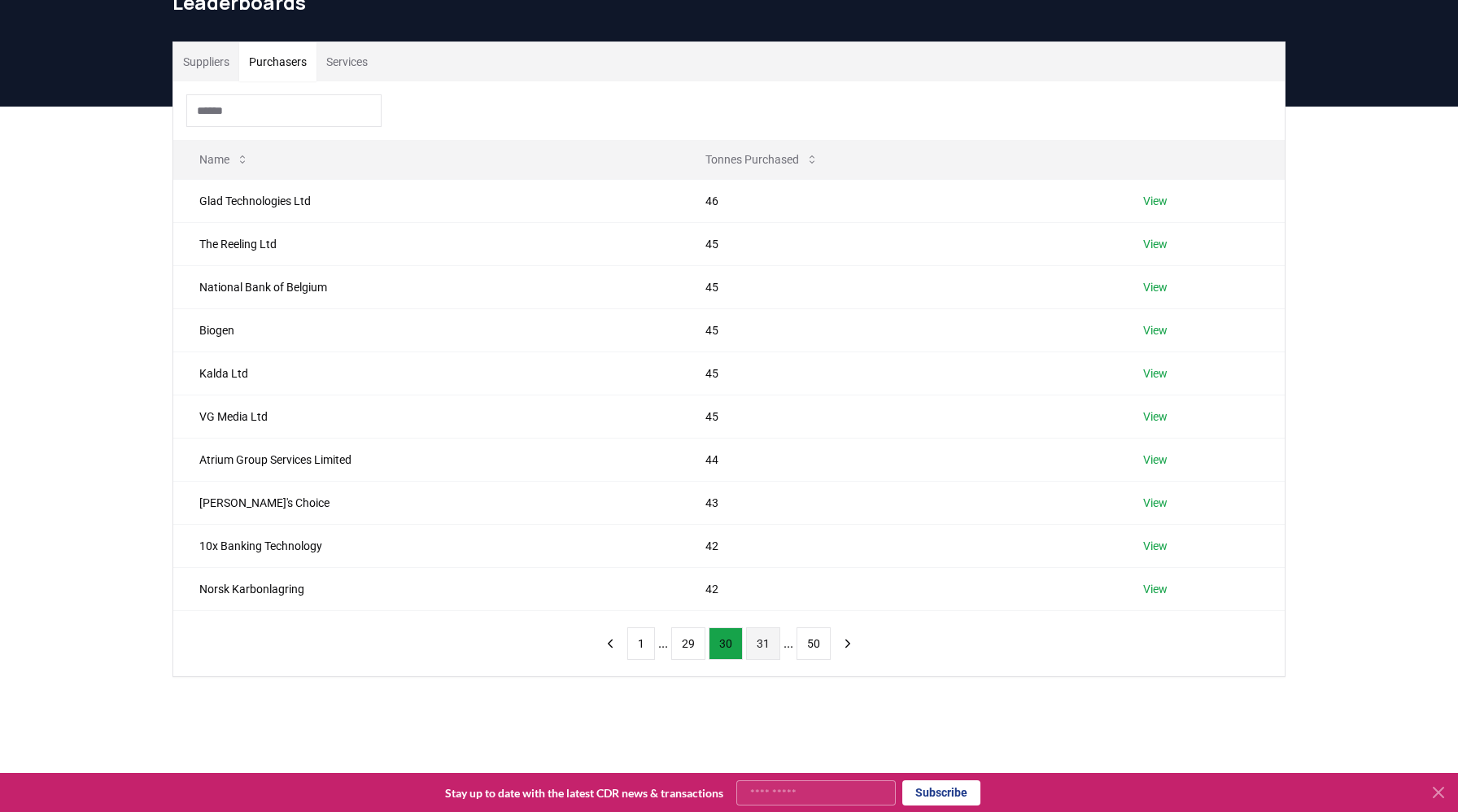
click at [755, 643] on button "31" at bounding box center [763, 643] width 34 height 33
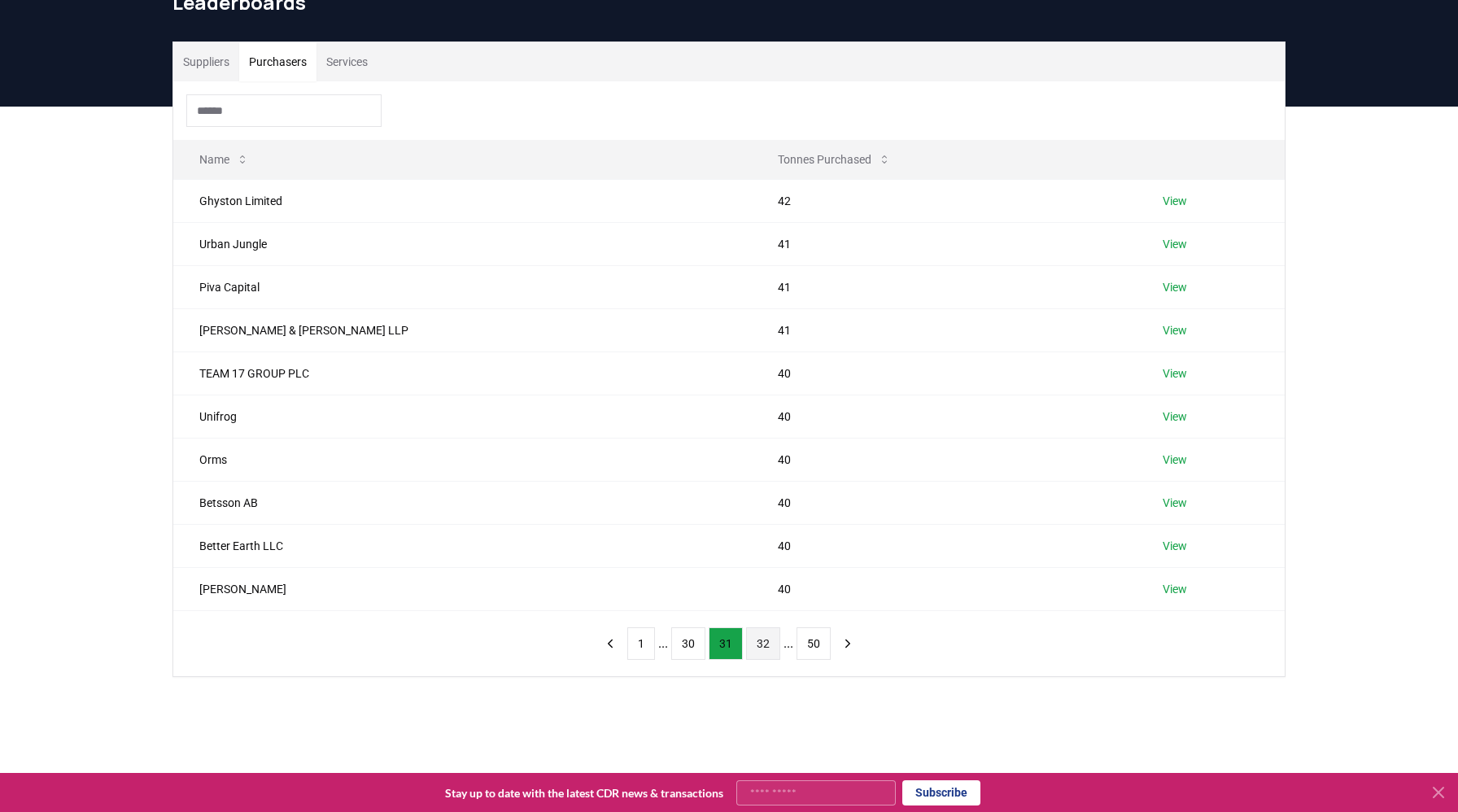
click at [756, 643] on button "32" at bounding box center [763, 643] width 34 height 33
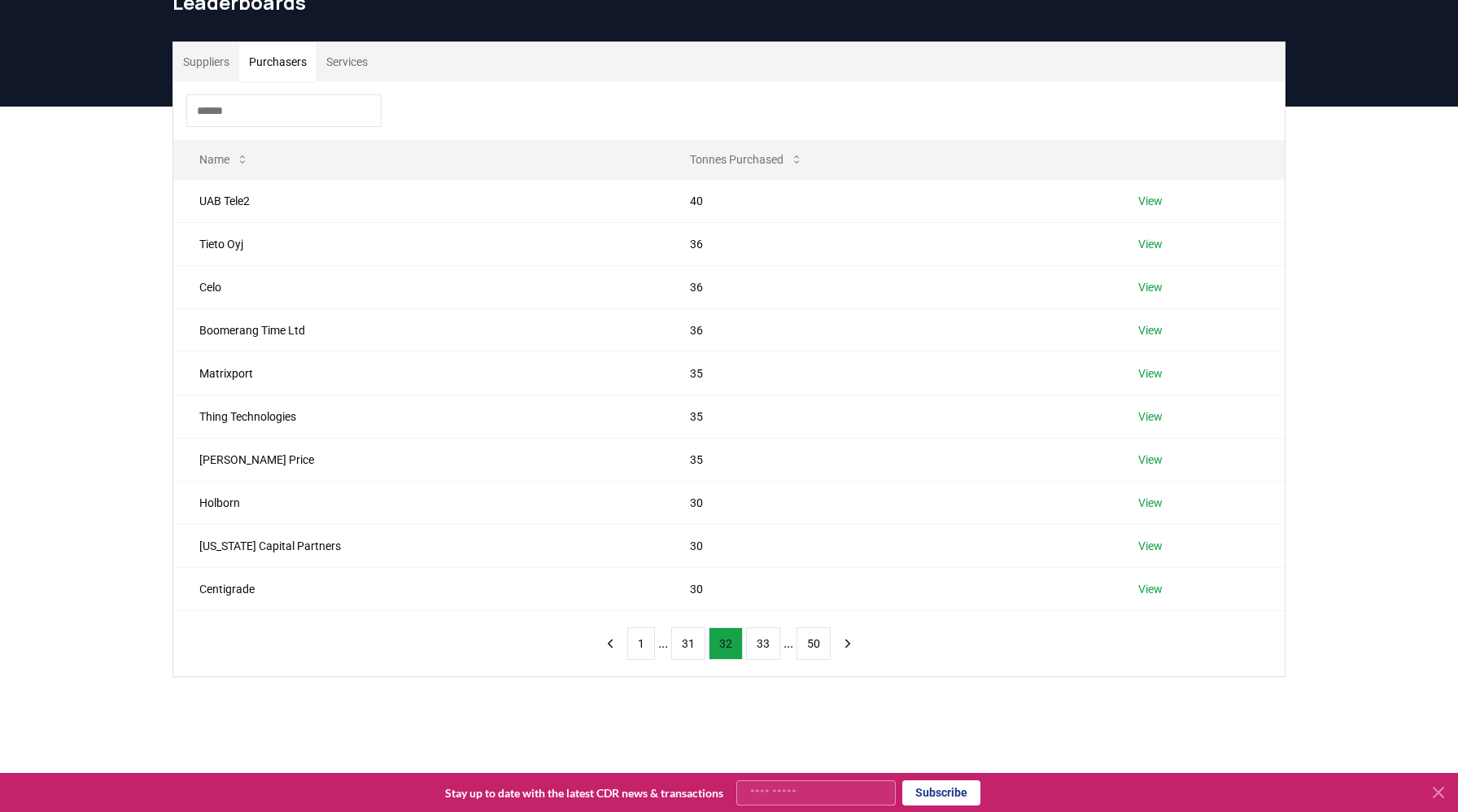
click at [756, 643] on button "33" at bounding box center [763, 643] width 34 height 33
click at [764, 645] on button "34" at bounding box center [763, 643] width 34 height 33
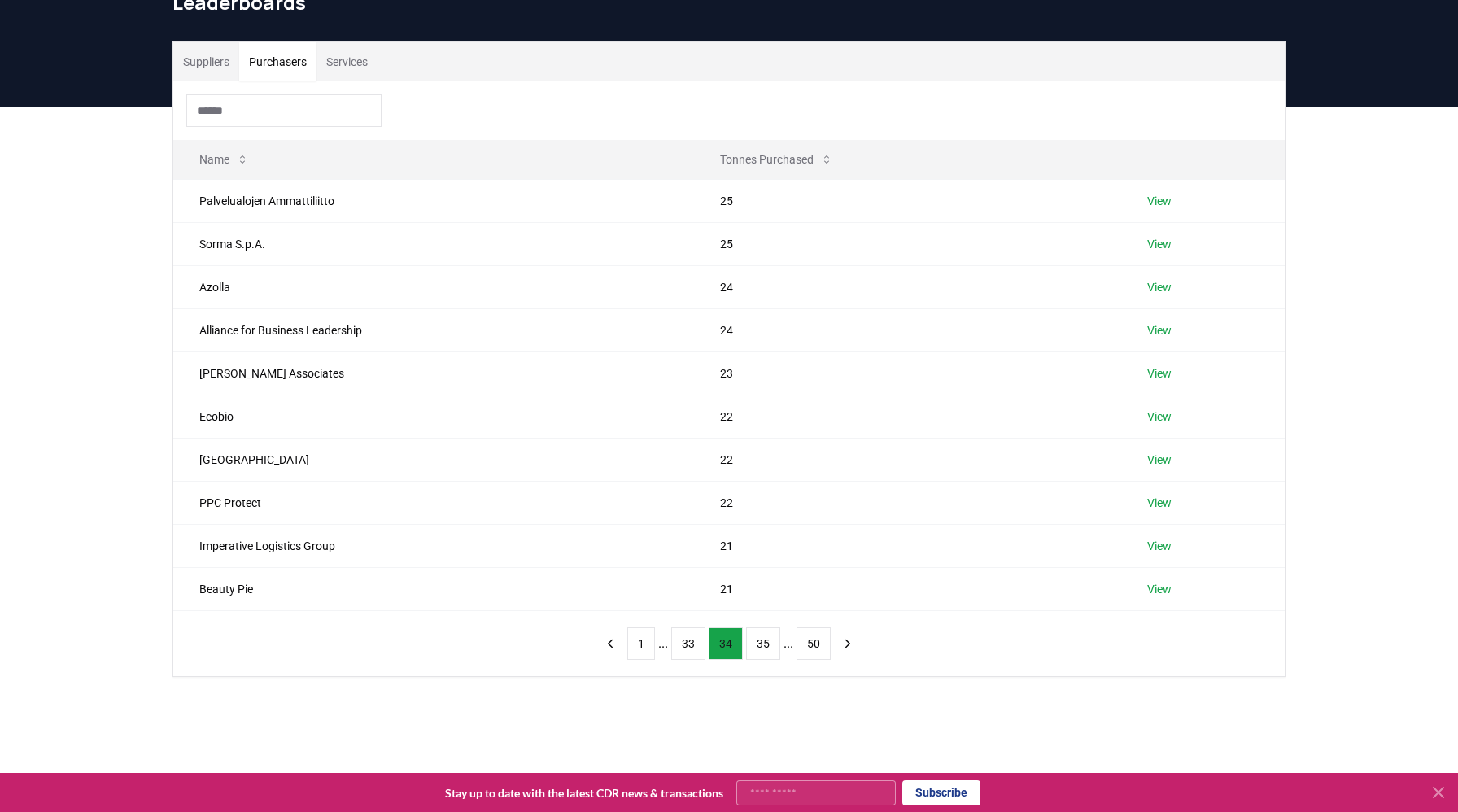
click at [764, 645] on button "35" at bounding box center [763, 643] width 34 height 33
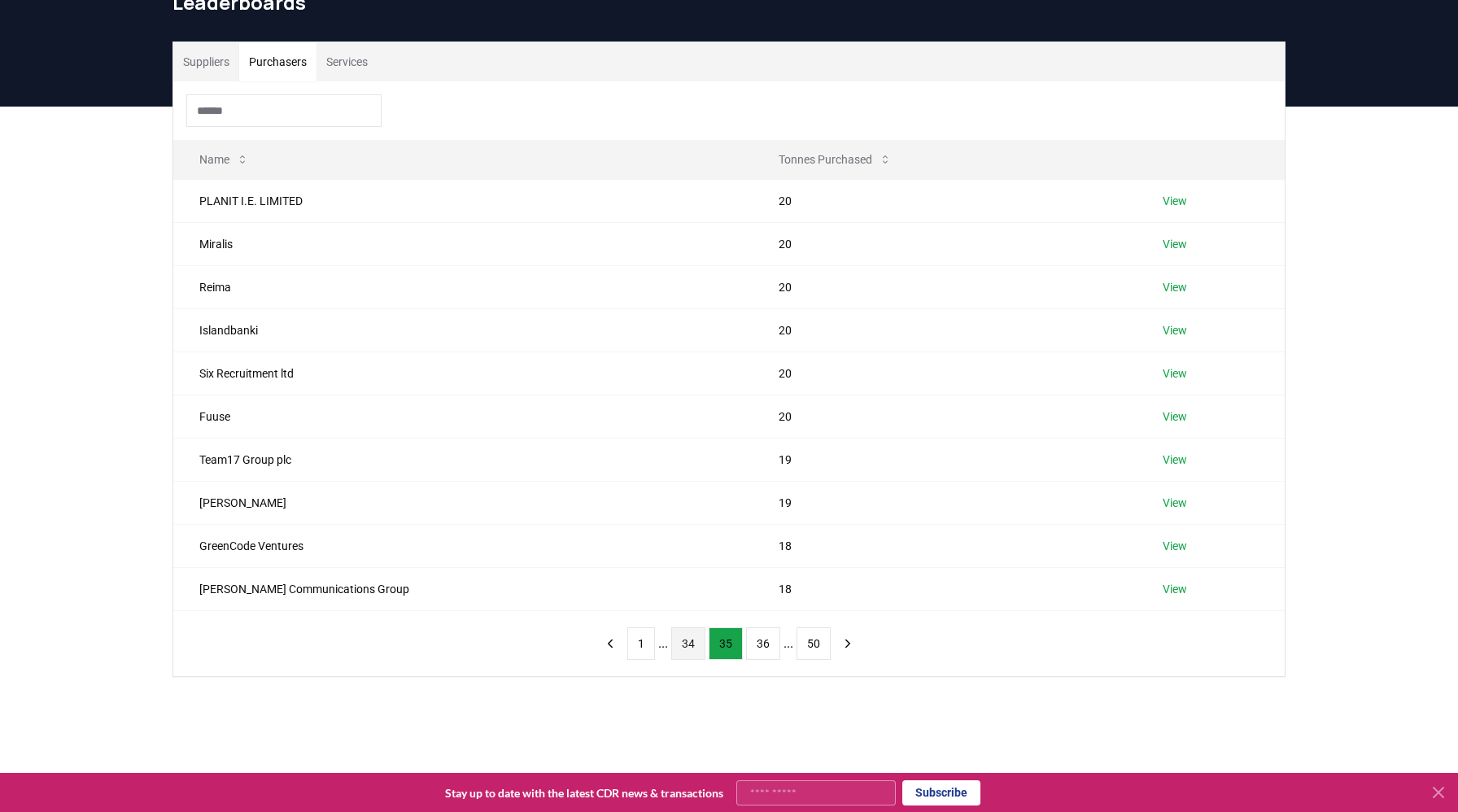
click at [764, 645] on button "36" at bounding box center [763, 643] width 34 height 33
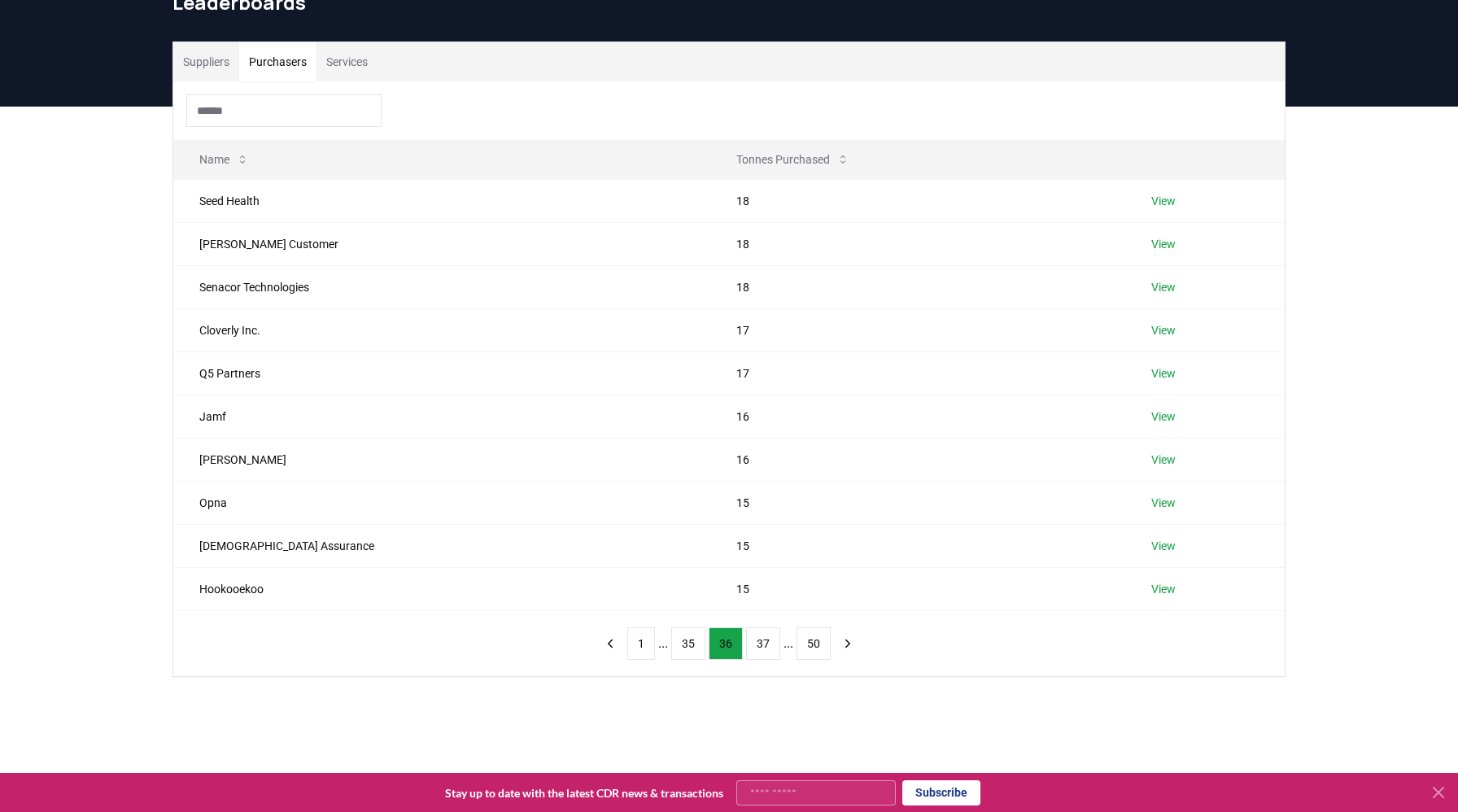
click at [764, 645] on button "37" at bounding box center [763, 643] width 34 height 33
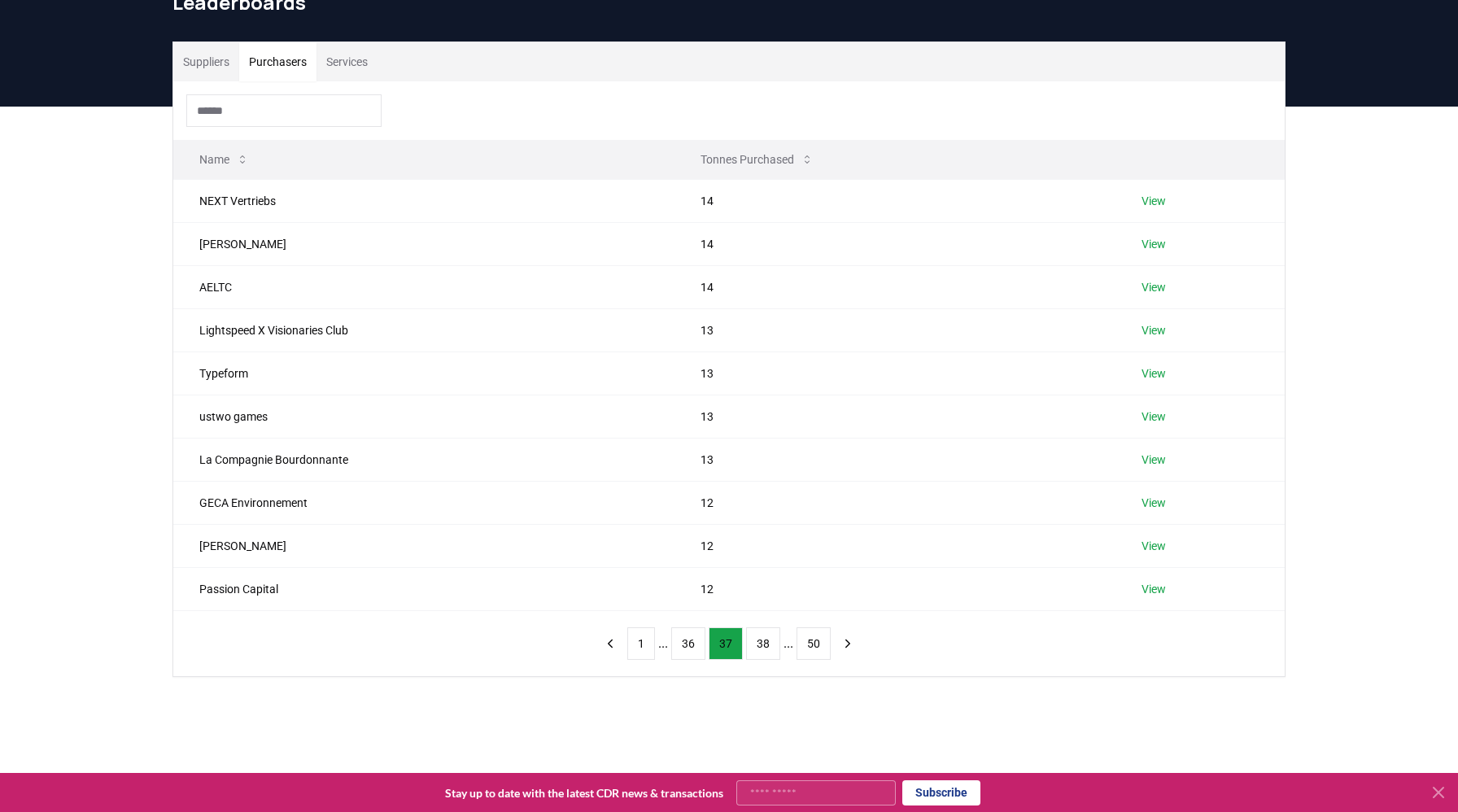
scroll to position [0, 0]
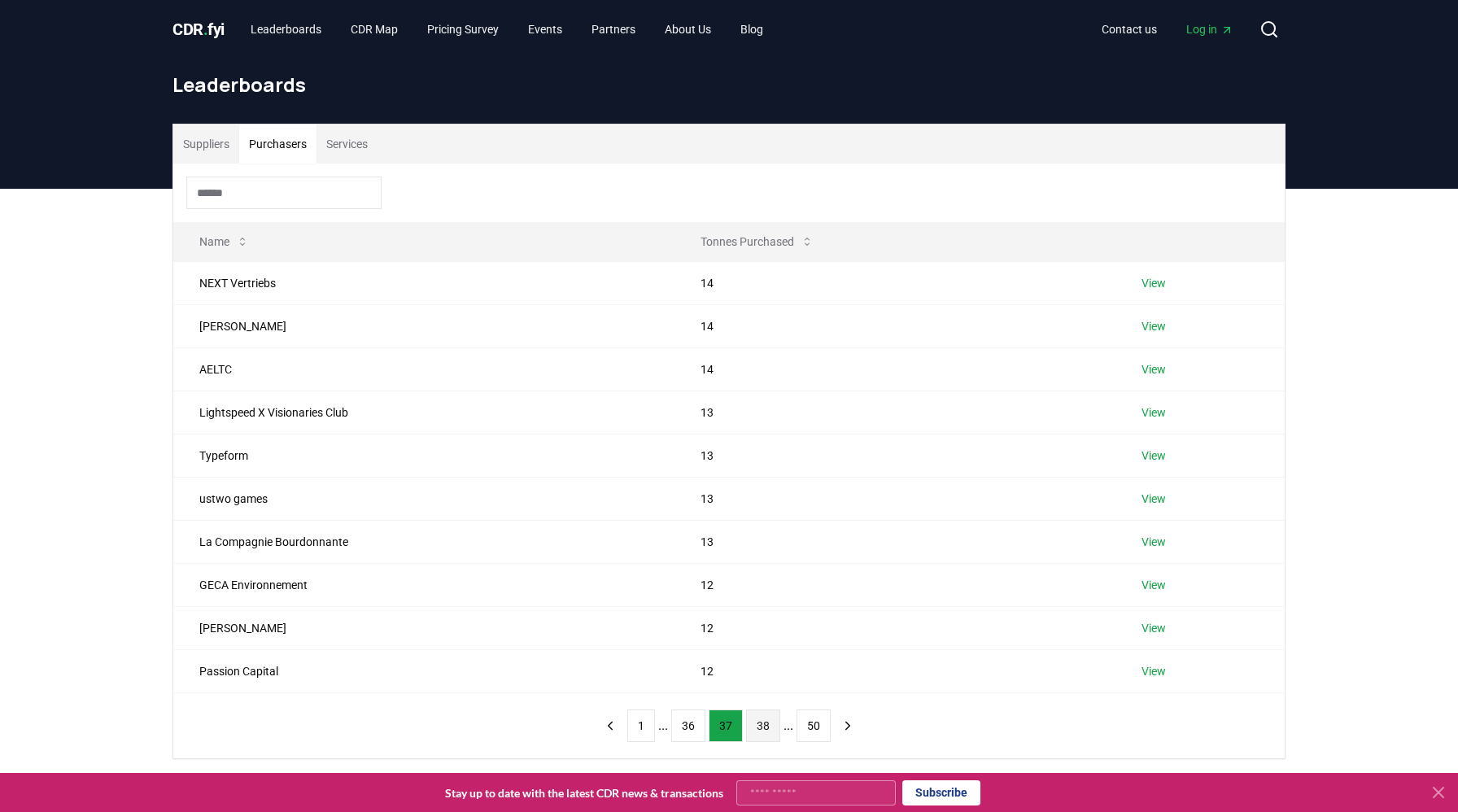
click at [776, 728] on button "38" at bounding box center [763, 726] width 34 height 33
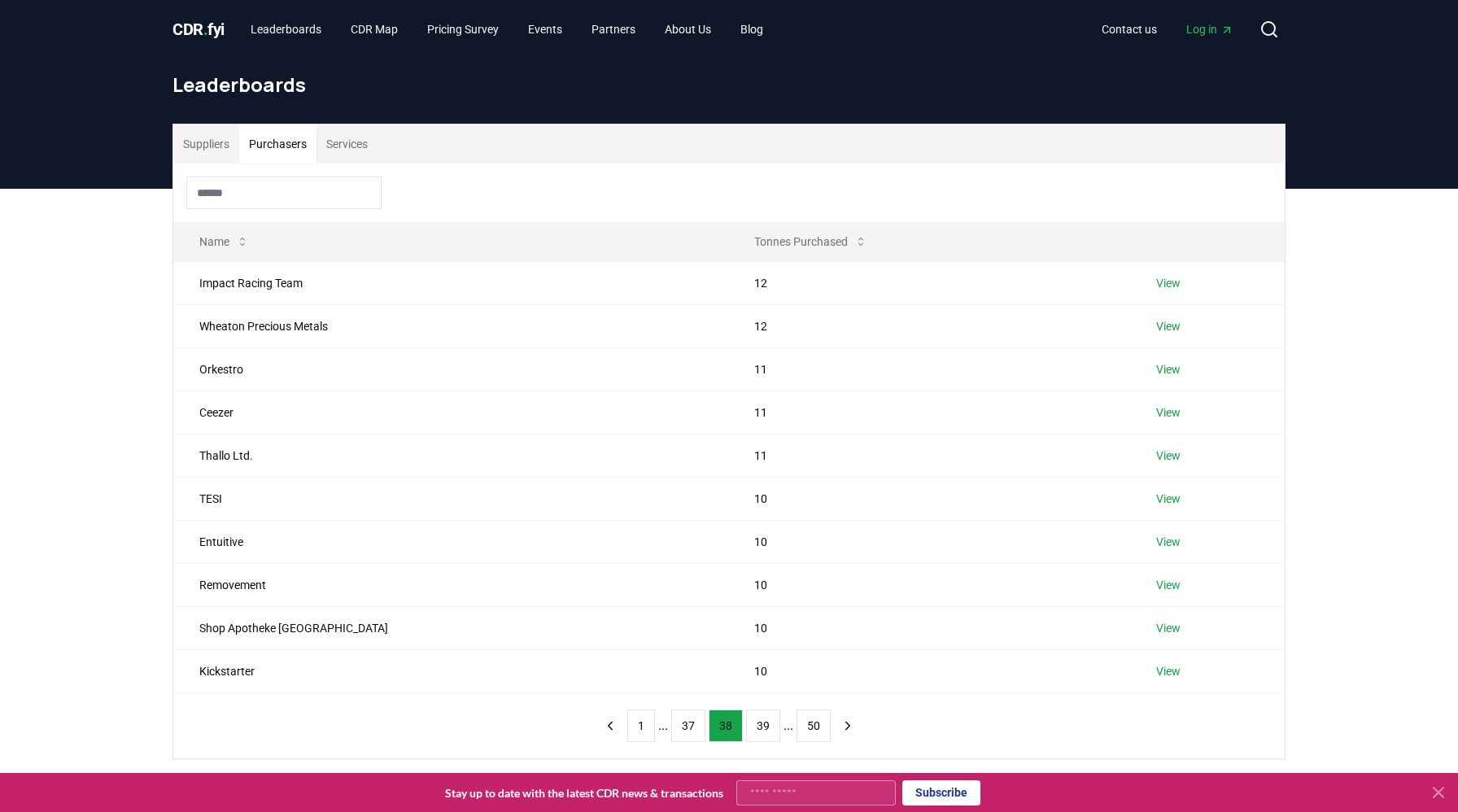
click at [776, 728] on button "39" at bounding box center [763, 726] width 34 height 33
click at [776, 728] on button "40" at bounding box center [763, 726] width 34 height 33
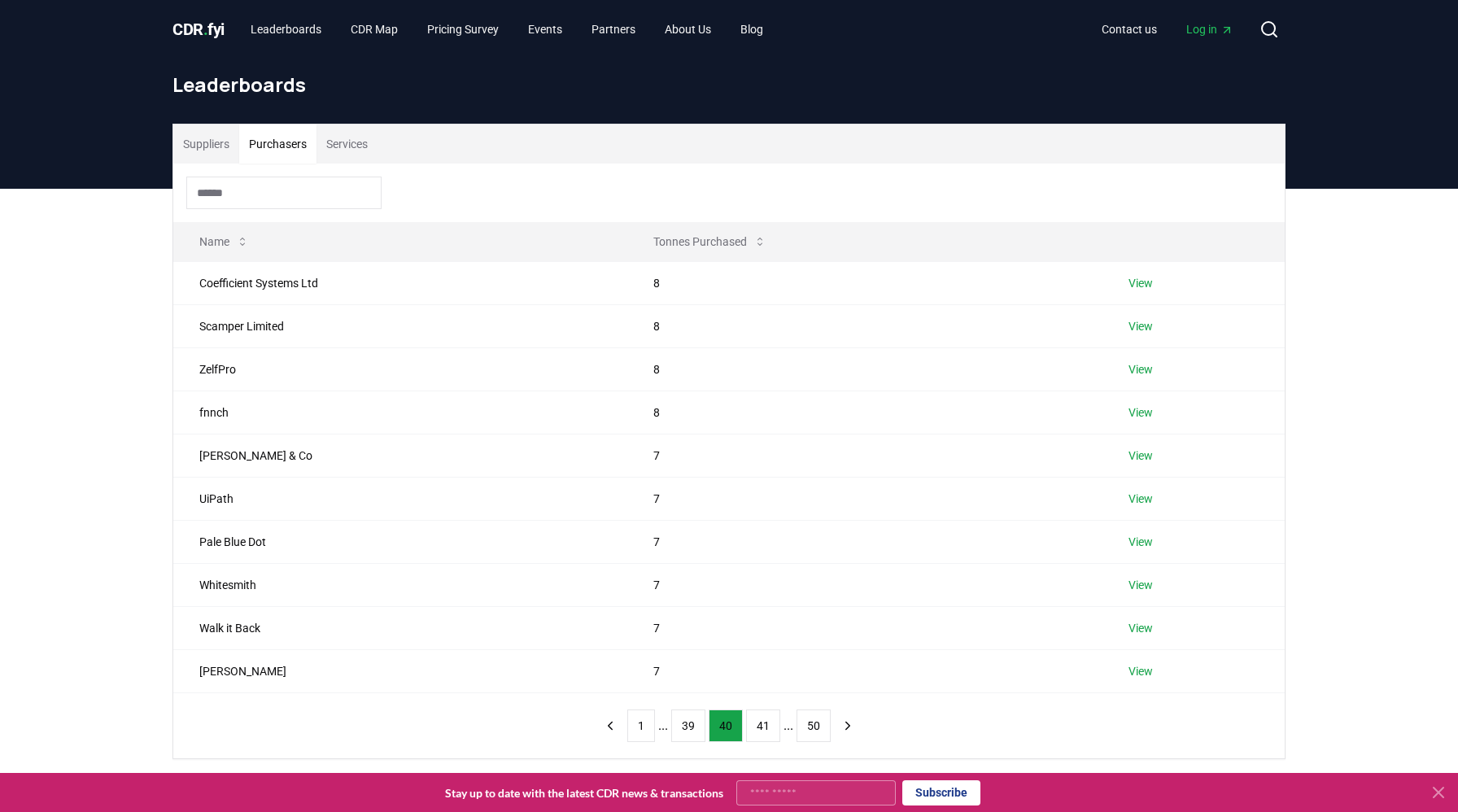
click at [776, 728] on button "41" at bounding box center [763, 726] width 34 height 33
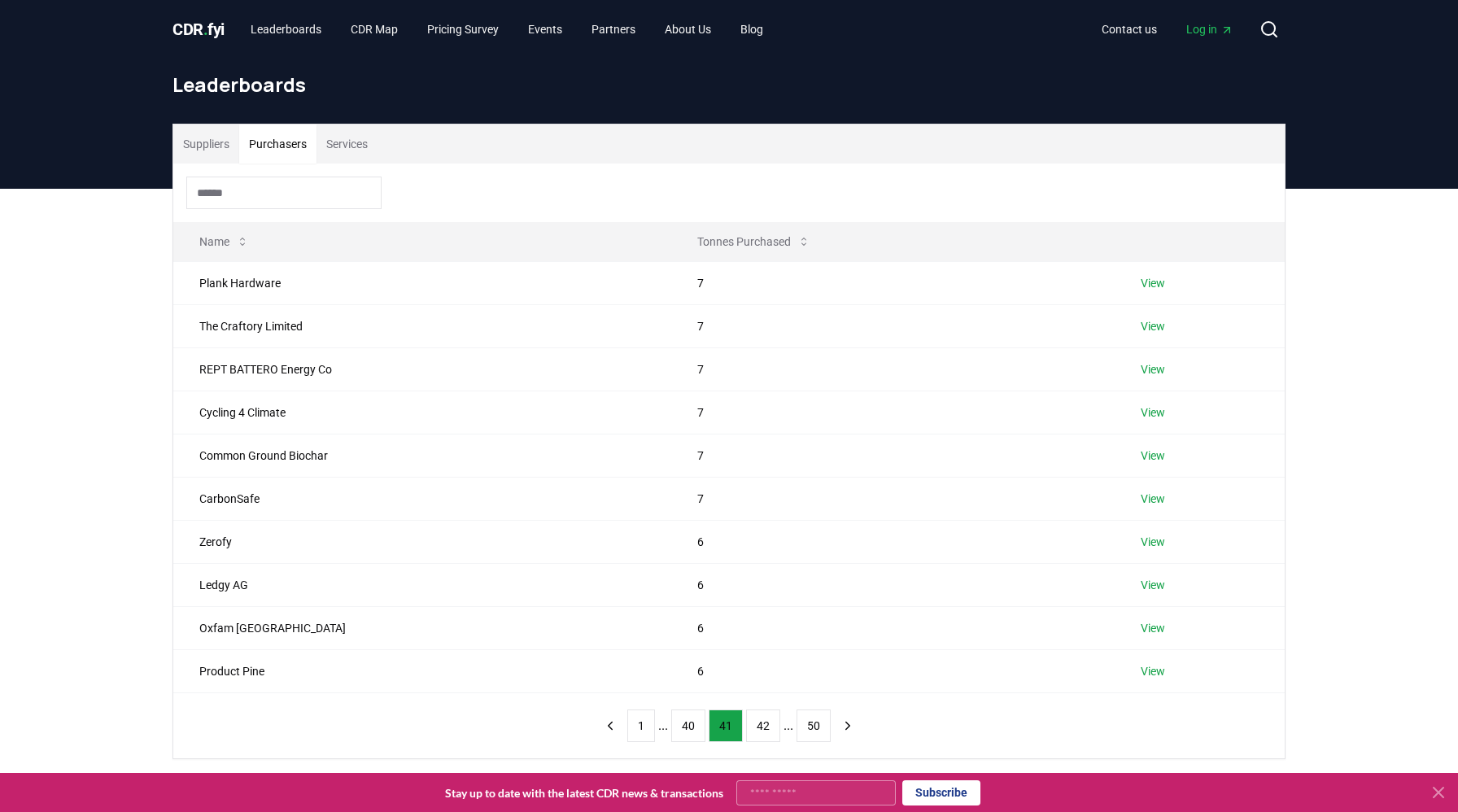
click at [776, 728] on button "42" at bounding box center [763, 726] width 34 height 33
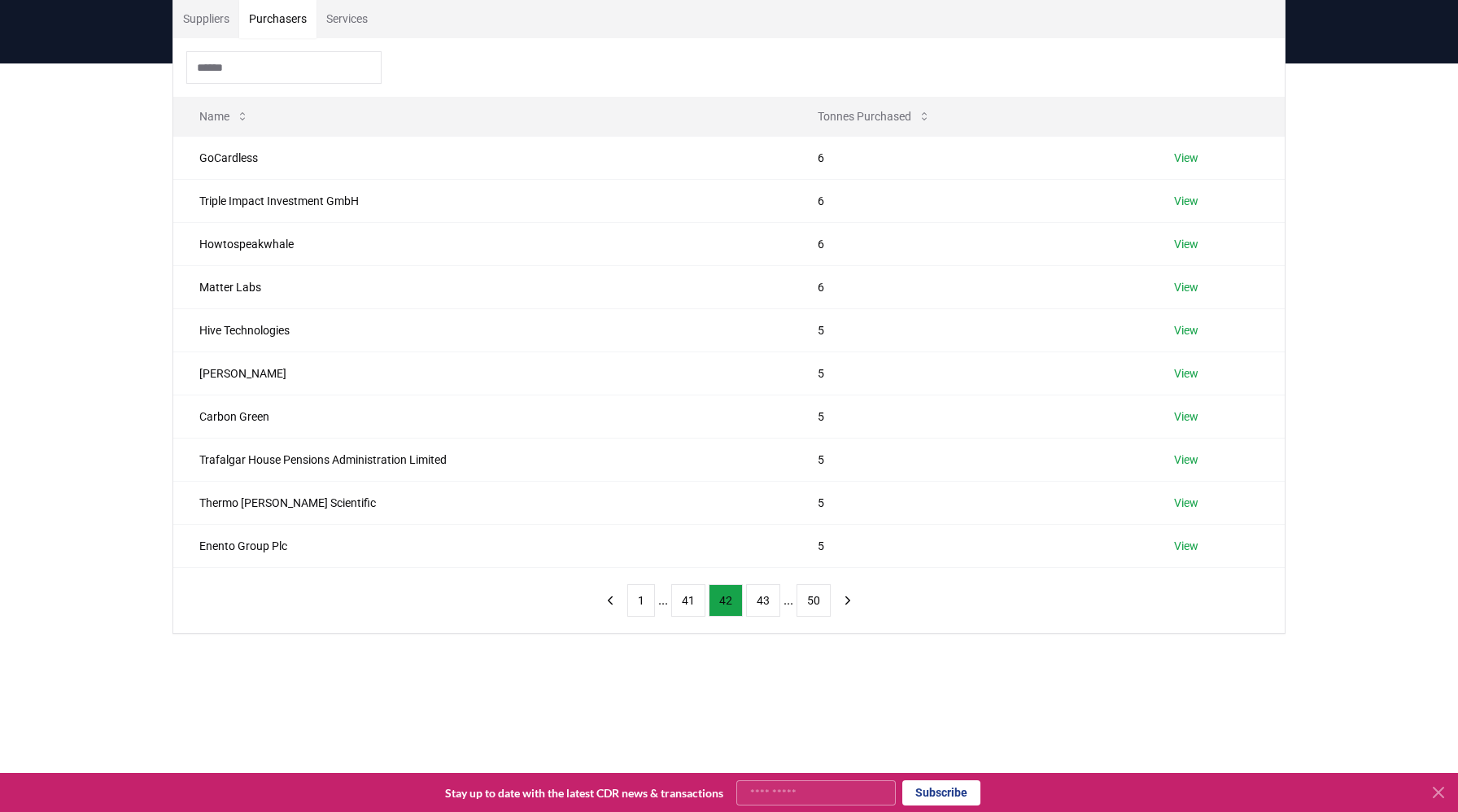
scroll to position [131, 0]
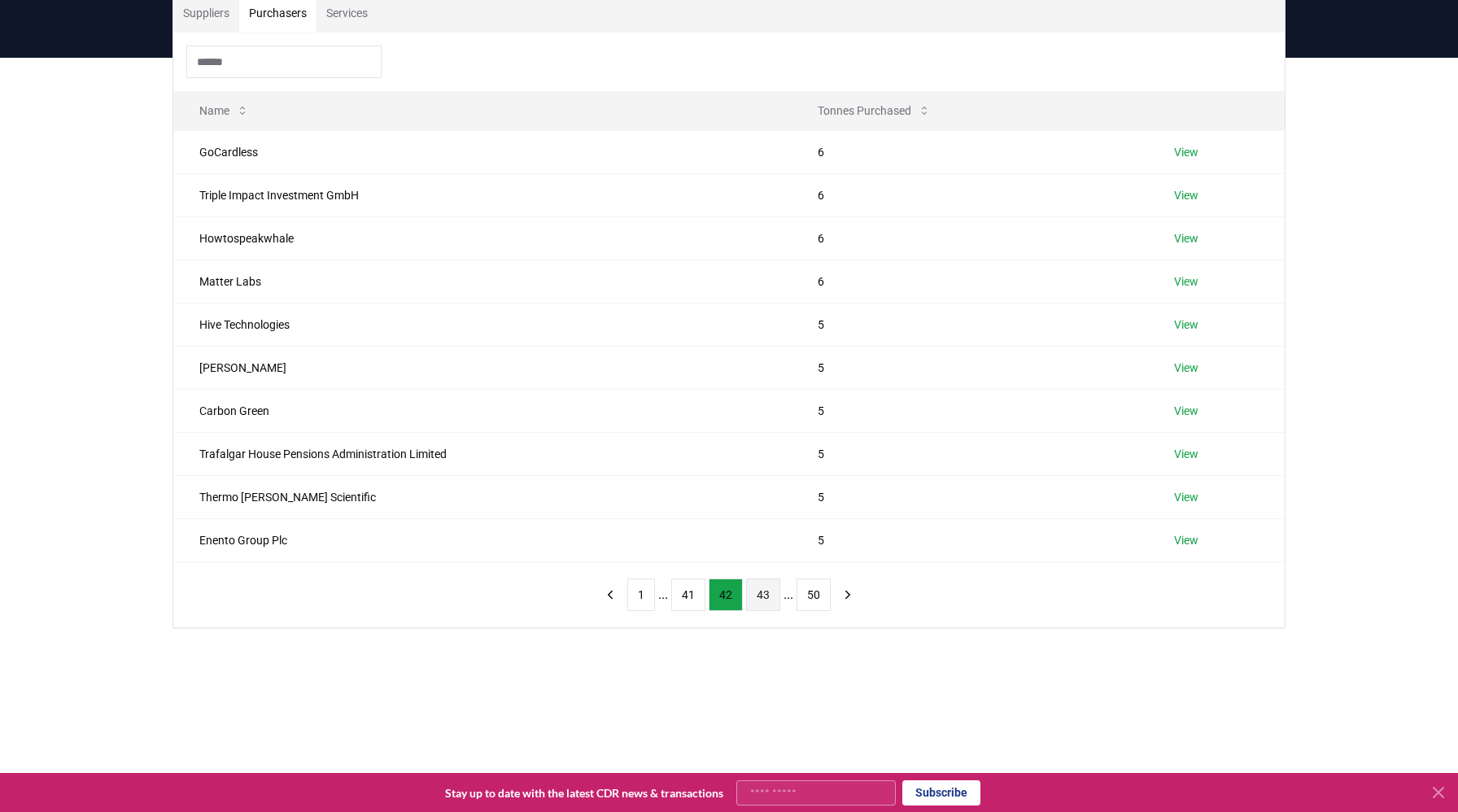
click at [758, 597] on button "43" at bounding box center [763, 595] width 34 height 33
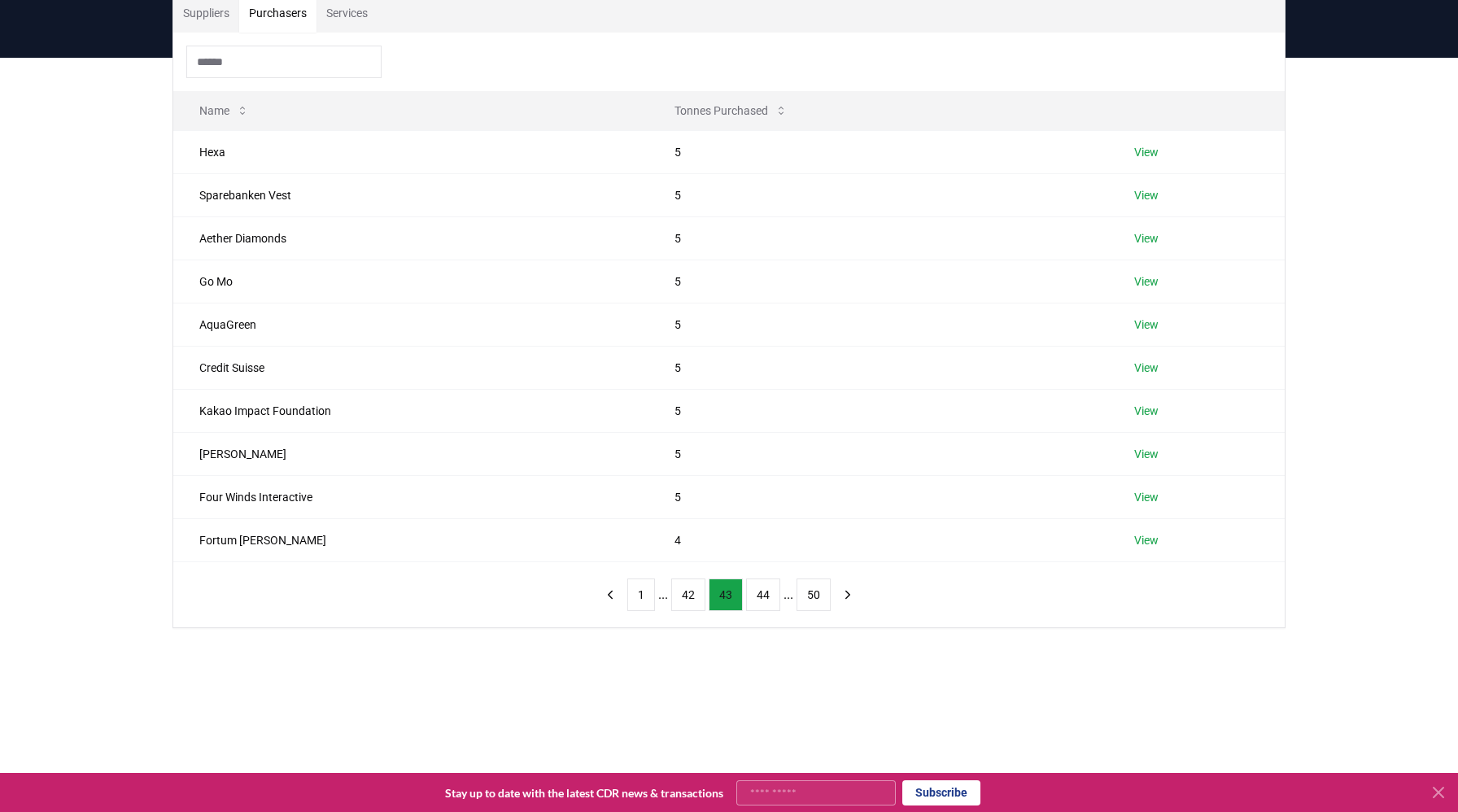
click at [758, 597] on button "44" at bounding box center [763, 595] width 34 height 33
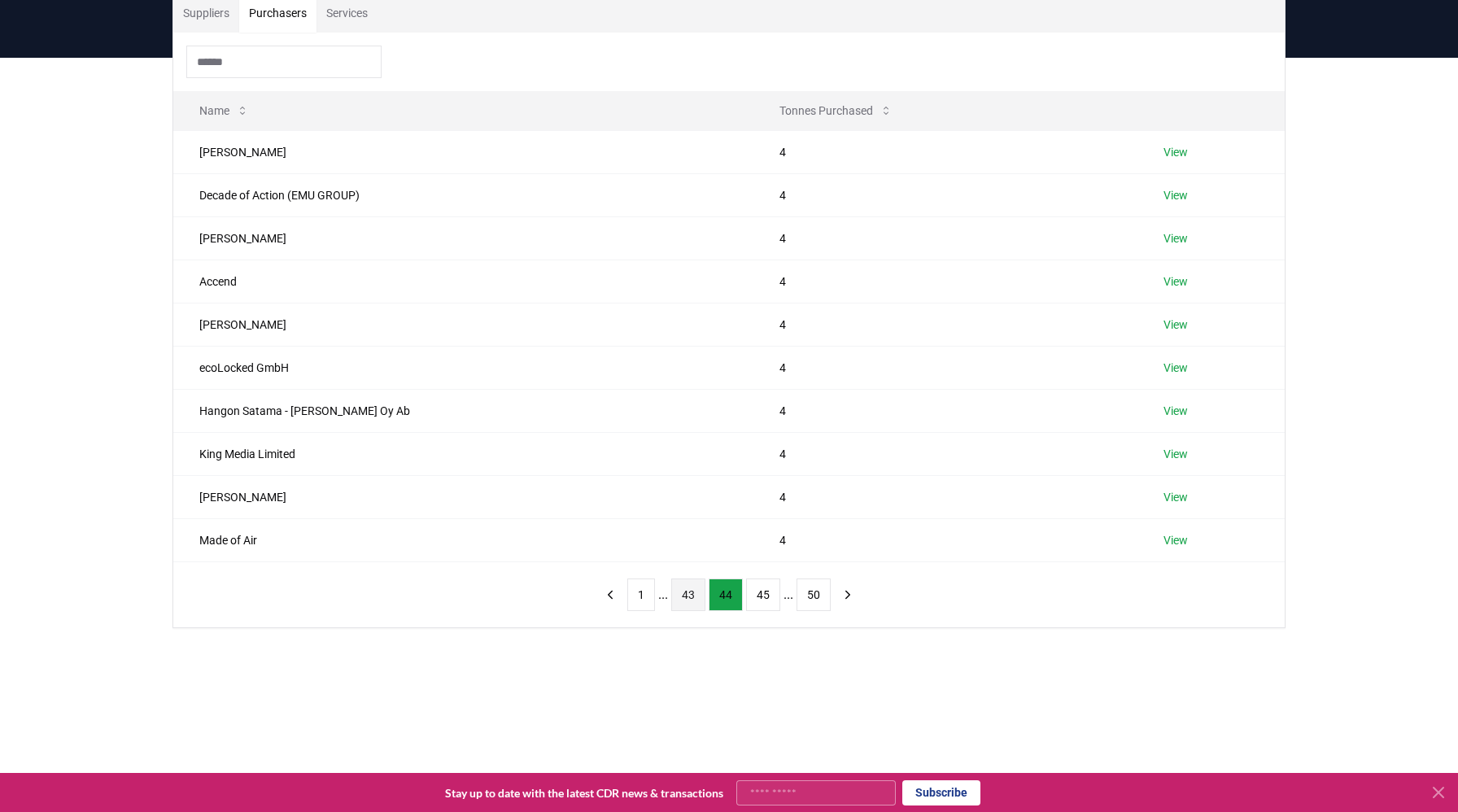
click at [758, 597] on button "45" at bounding box center [763, 595] width 34 height 33
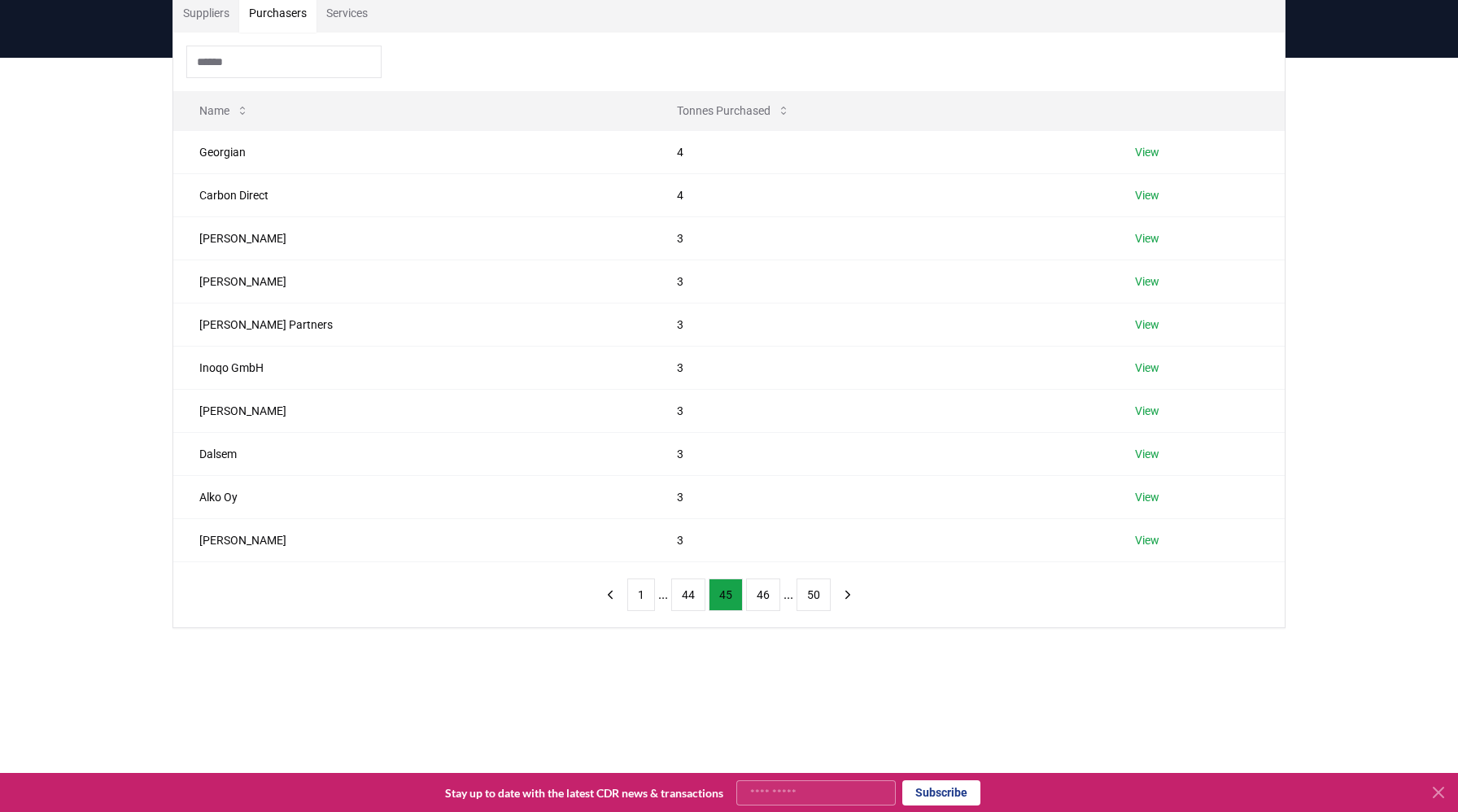
click at [758, 597] on button "46" at bounding box center [763, 595] width 34 height 33
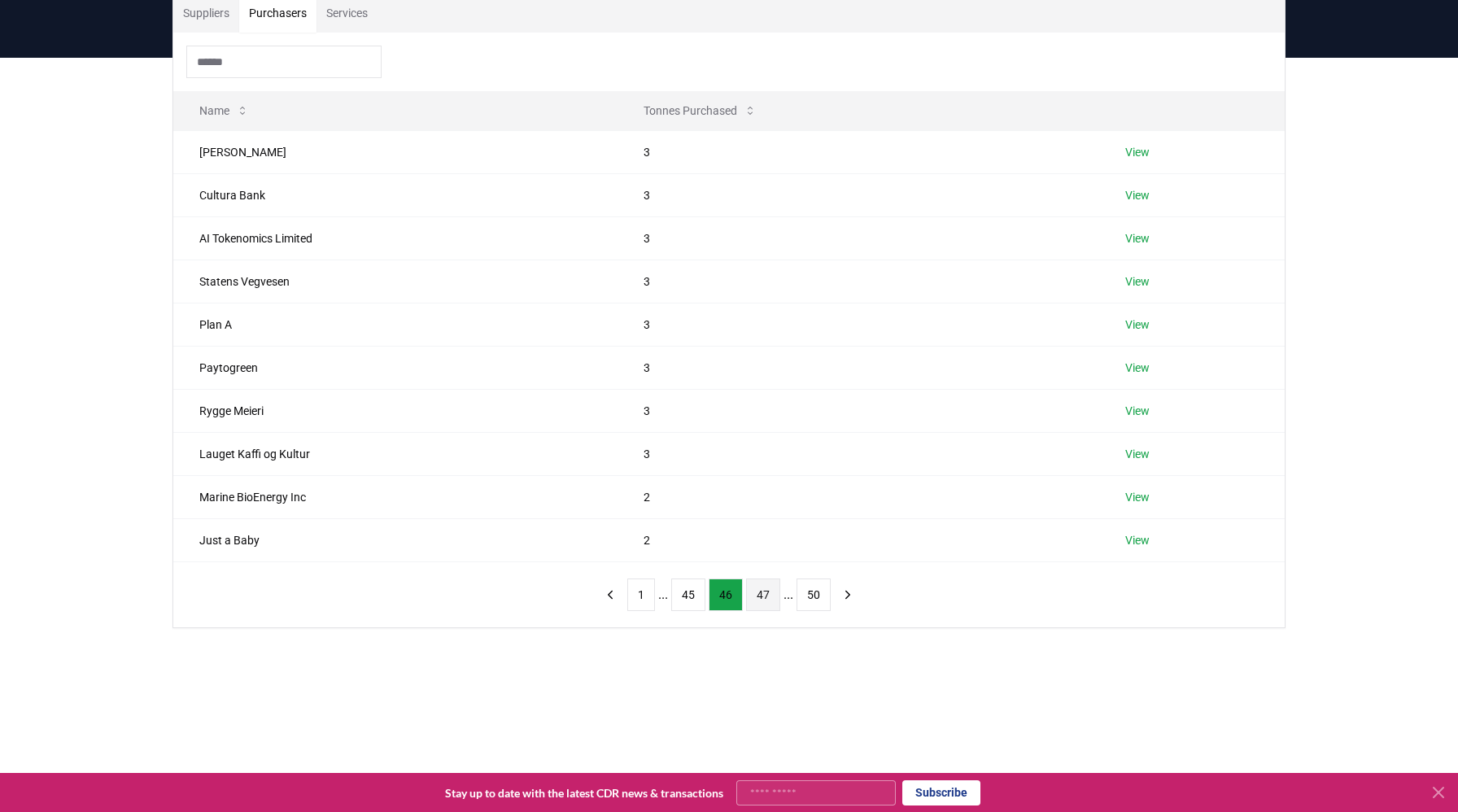
click at [758, 597] on button "47" at bounding box center [763, 595] width 34 height 33
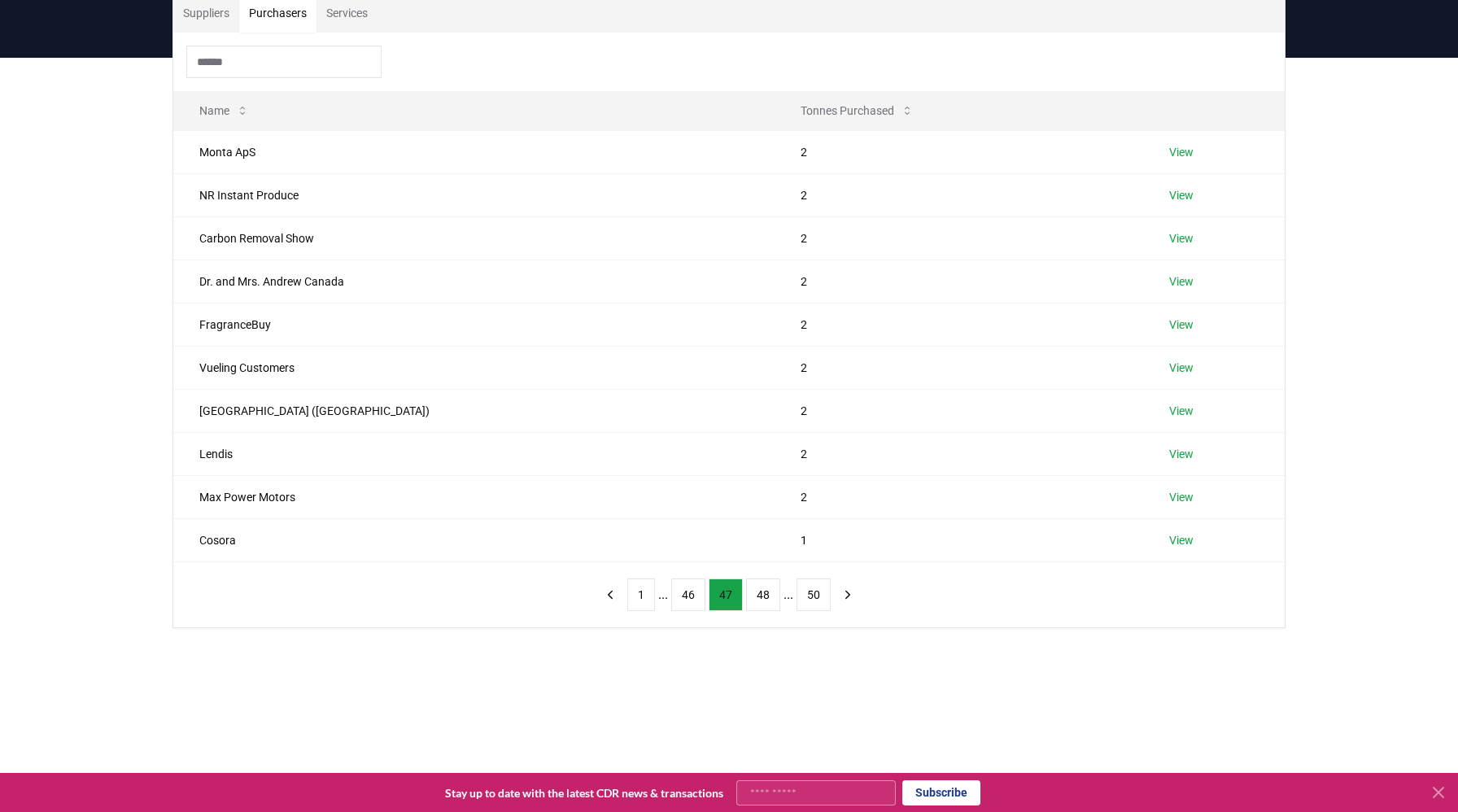
click at [758, 597] on button "48" at bounding box center [763, 595] width 34 height 33
click at [758, 597] on button "49" at bounding box center [770, 595] width 34 height 33
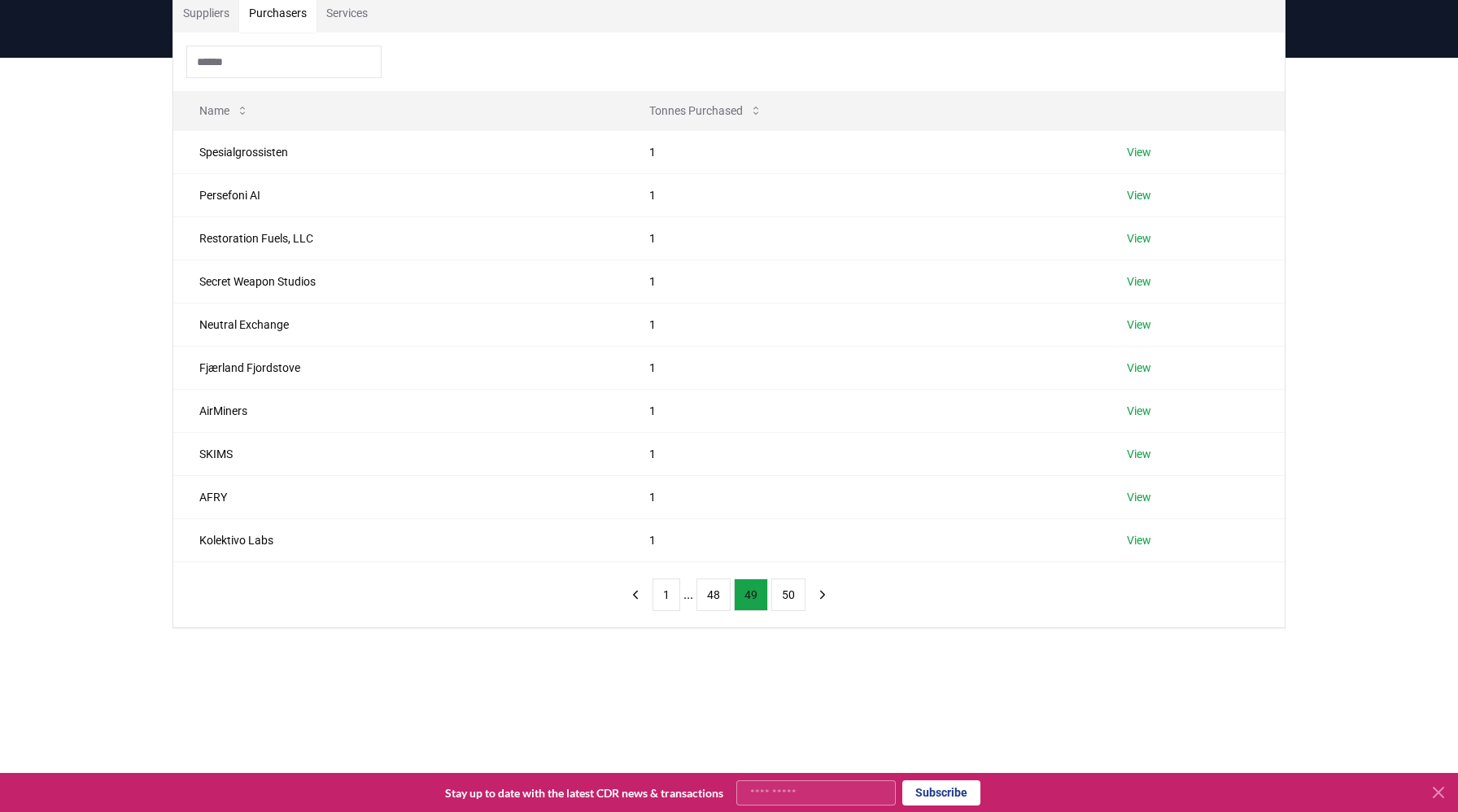
click at [763, 596] on button "49" at bounding box center [751, 595] width 34 height 33
click at [780, 602] on button "50" at bounding box center [789, 595] width 34 height 33
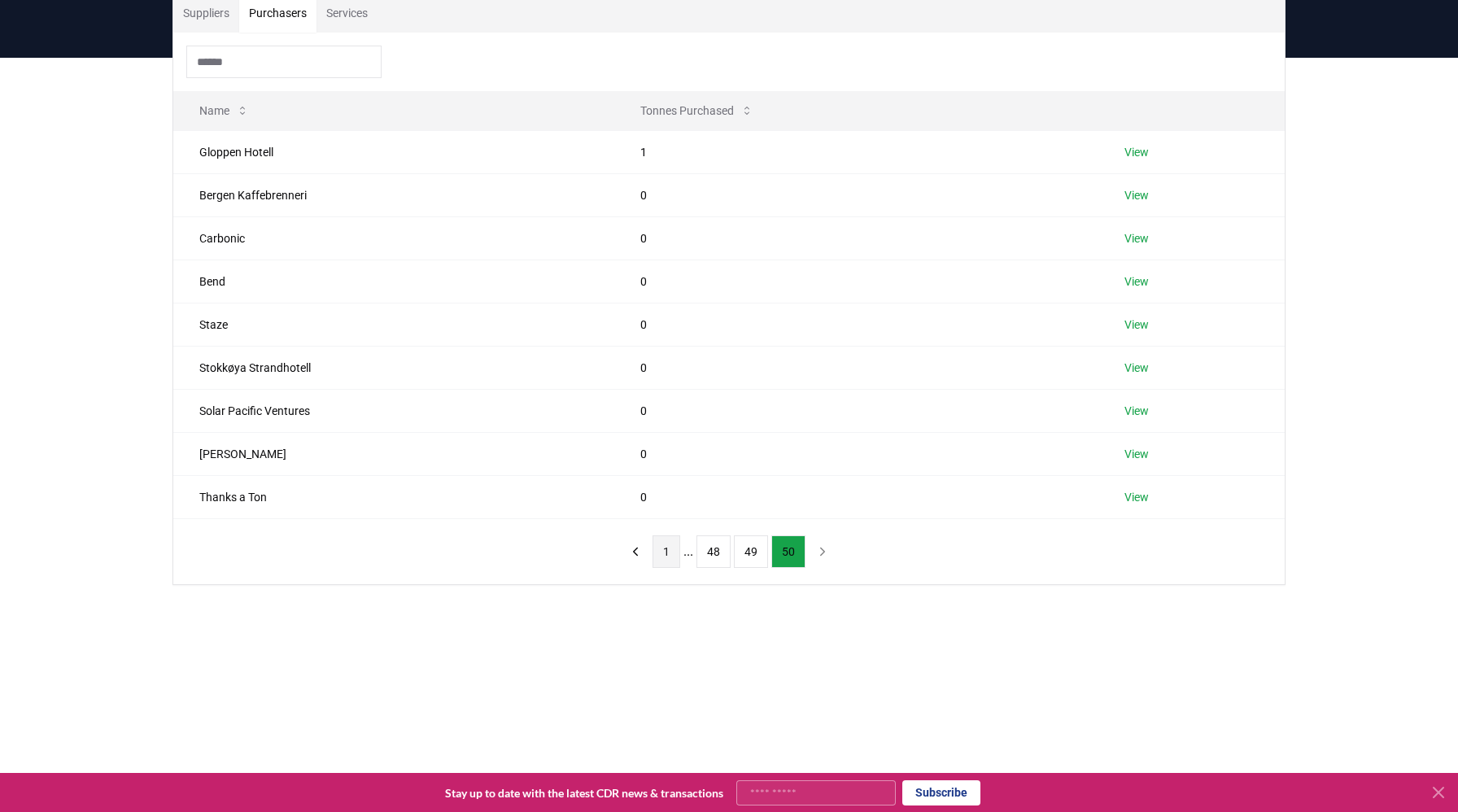
click at [671, 542] on button "1" at bounding box center [667, 552] width 27 height 33
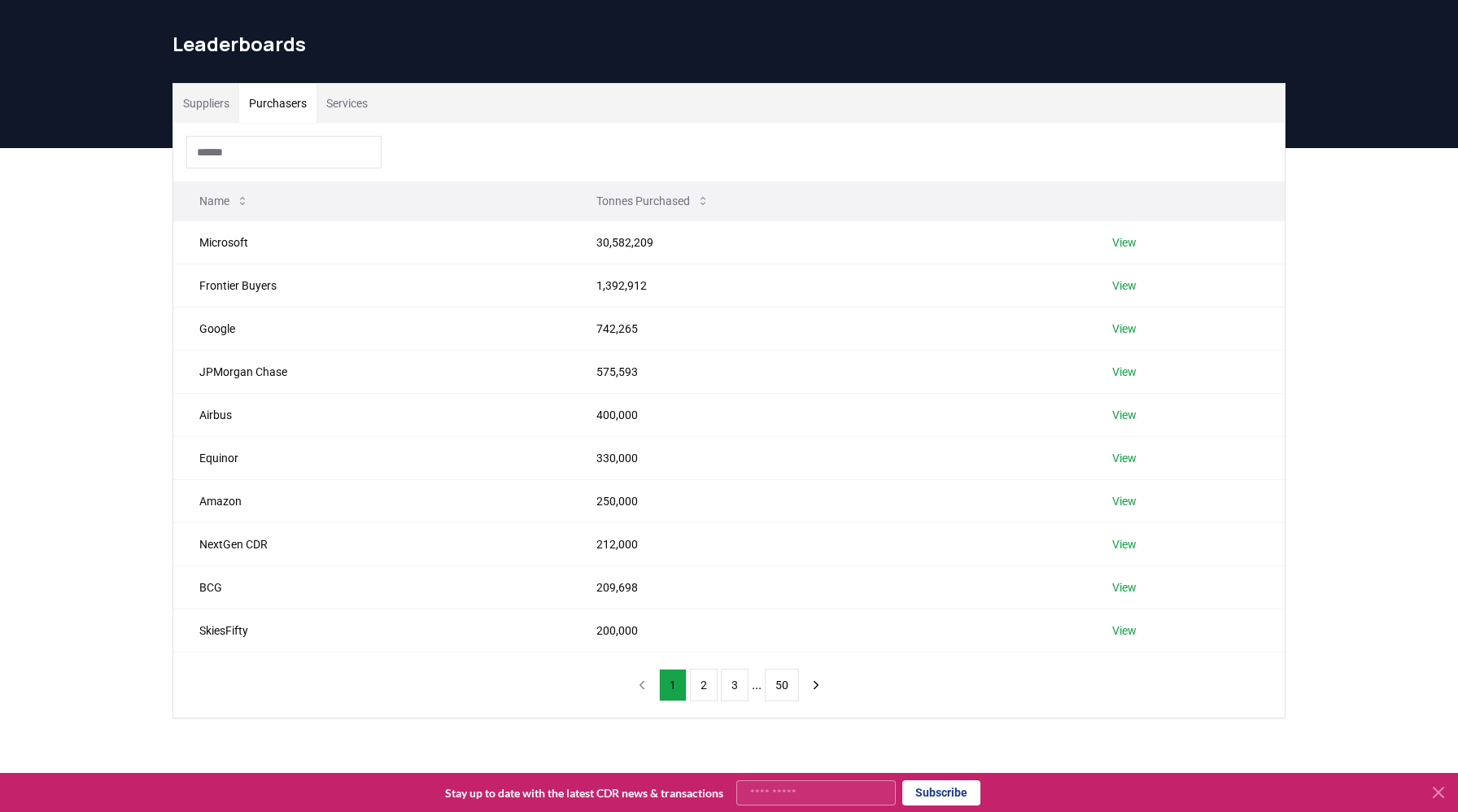
scroll to position [0, 0]
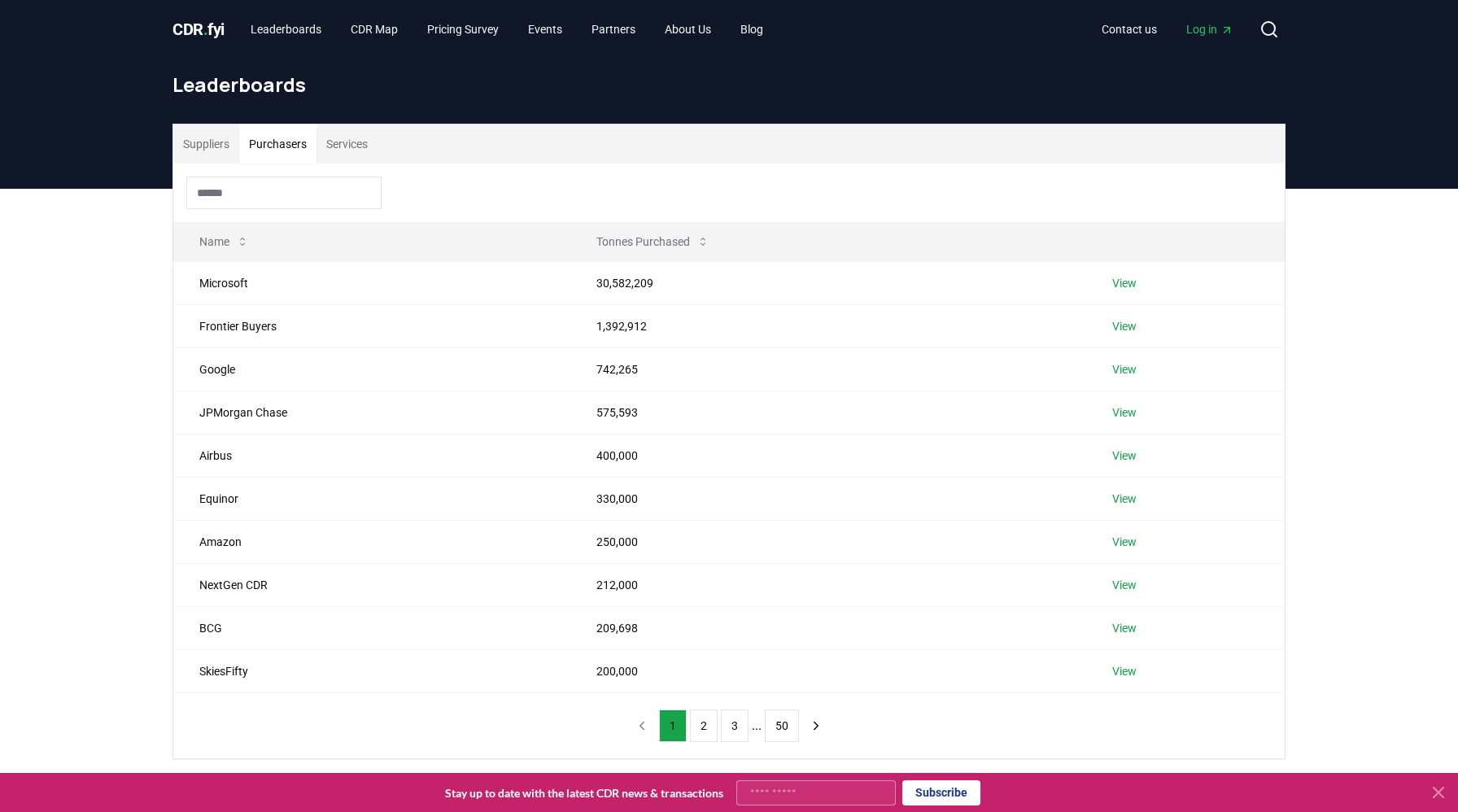
click at [216, 151] on button "Suppliers" at bounding box center [206, 145] width 66 height 39
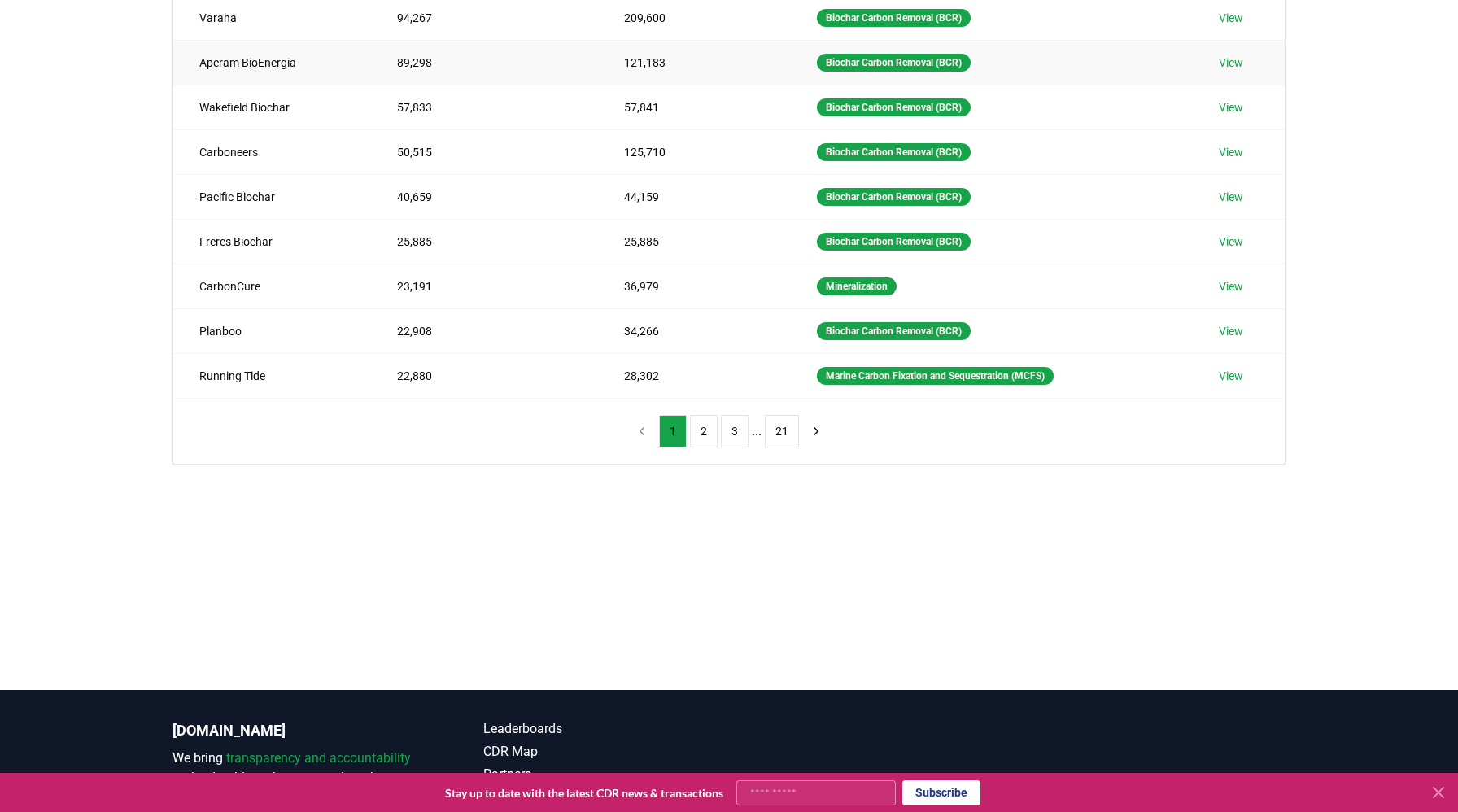
scroll to position [314, 0]
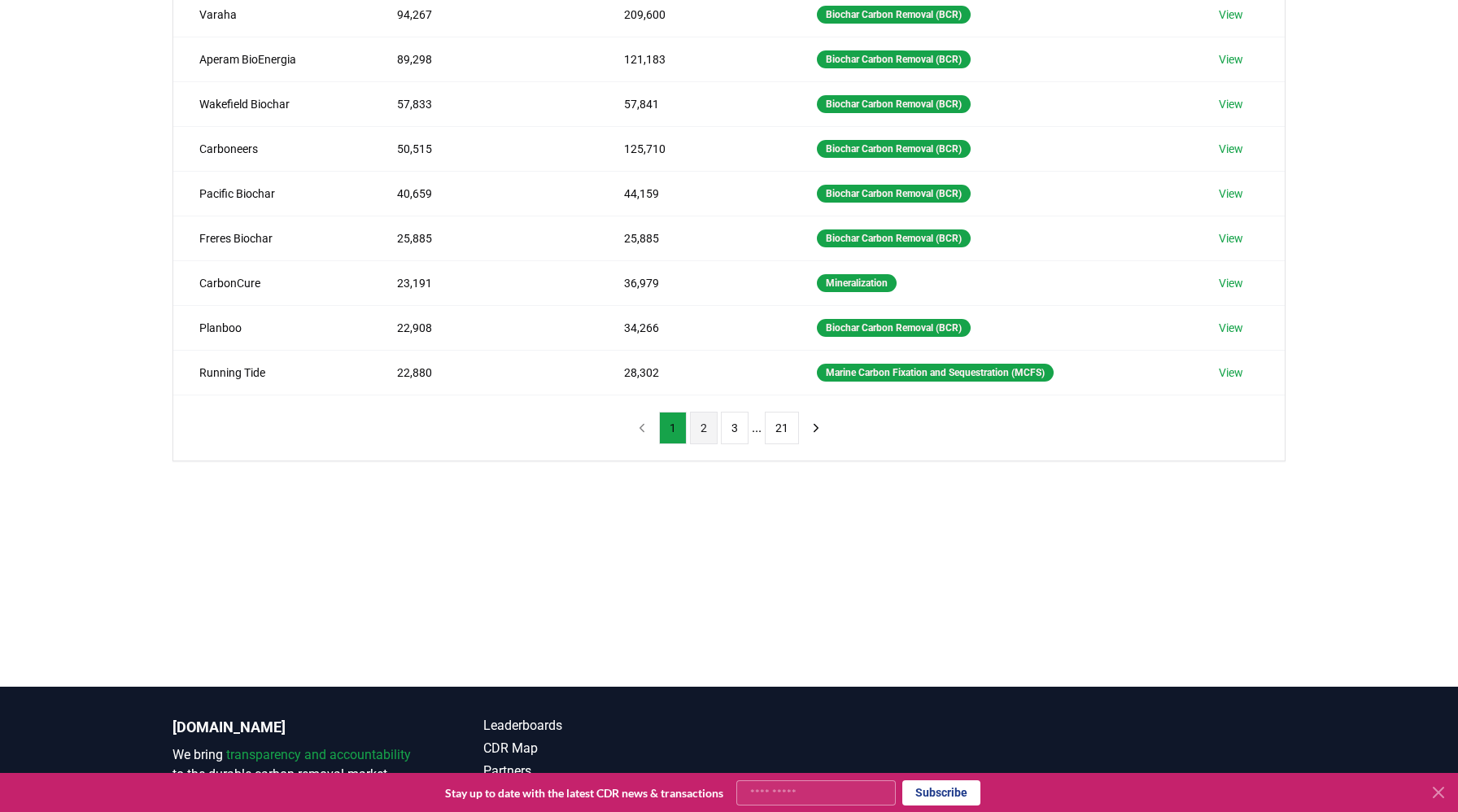
click at [709, 432] on button "2" at bounding box center [703, 428] width 27 height 33
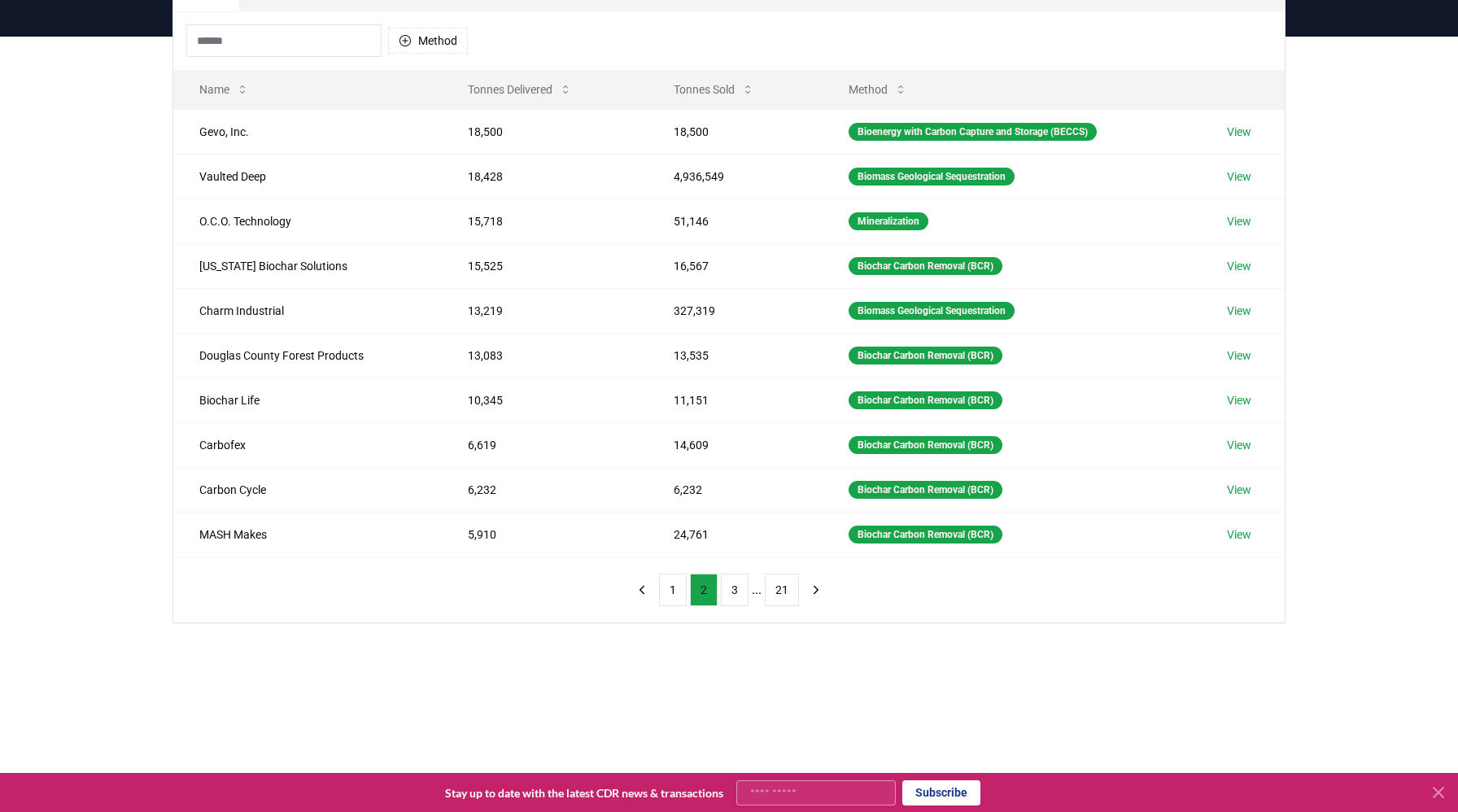
scroll to position [151, 0]
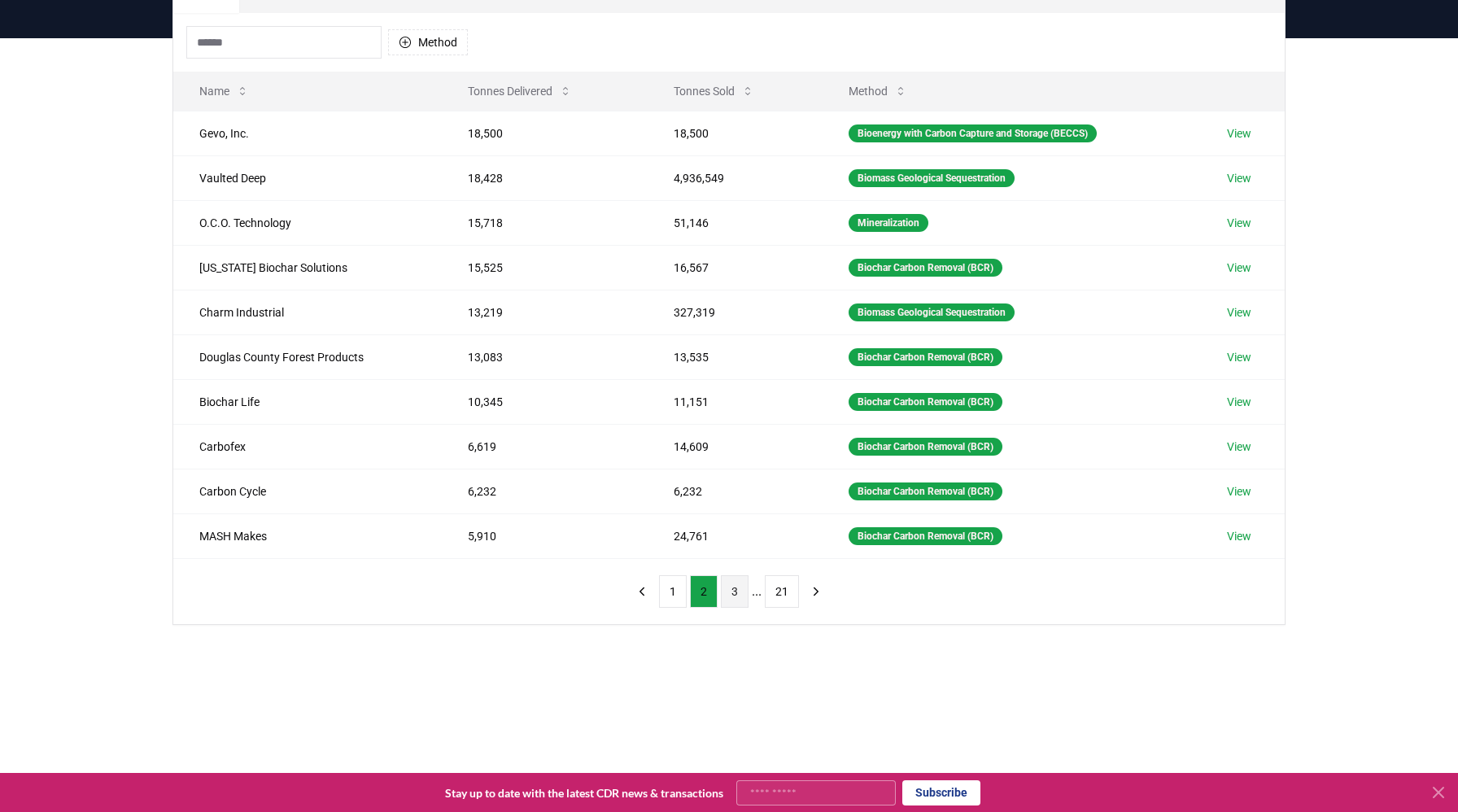
click at [739, 594] on button "3" at bounding box center [735, 591] width 27 height 33
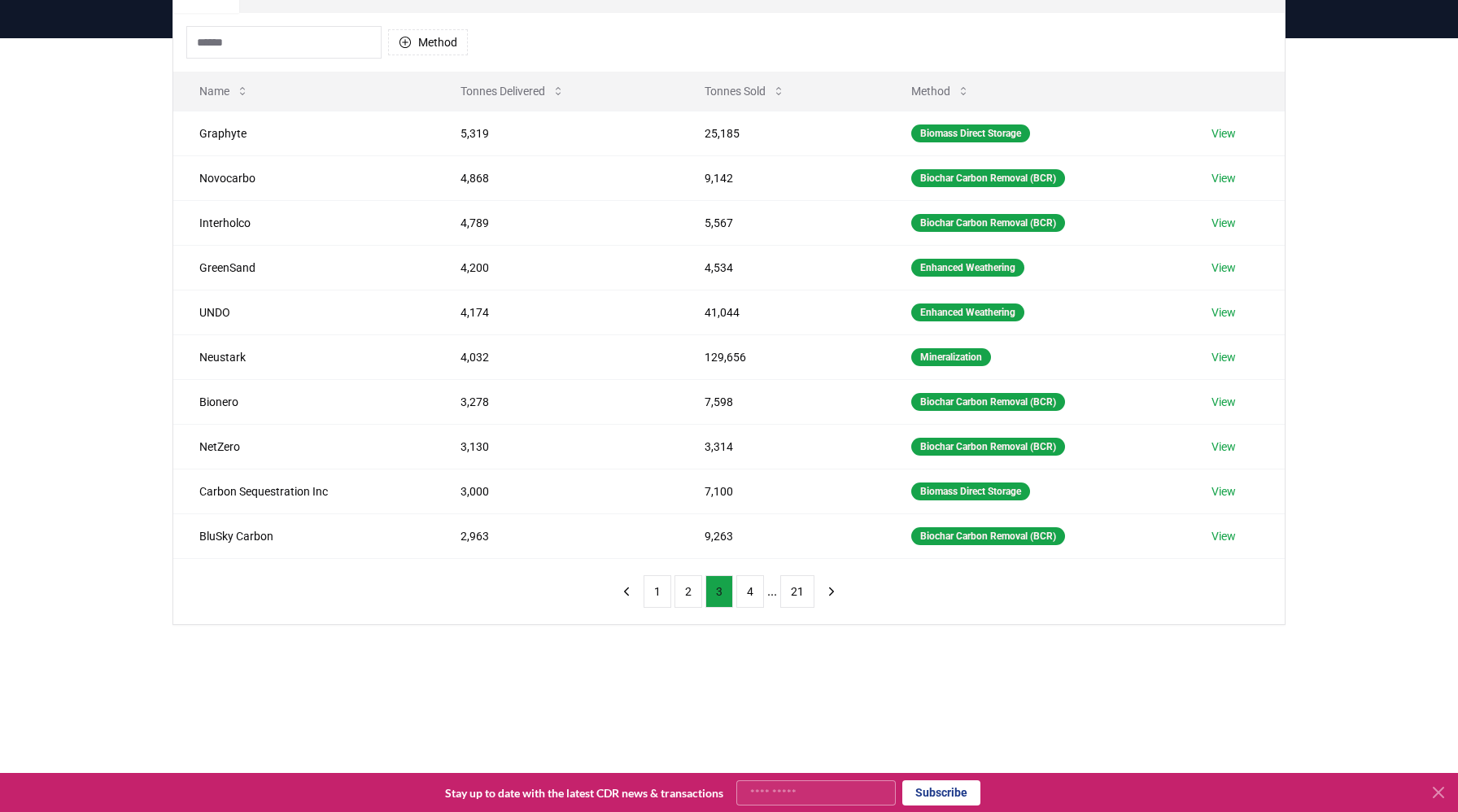
click at [739, 594] on button "4" at bounding box center [750, 591] width 27 height 33
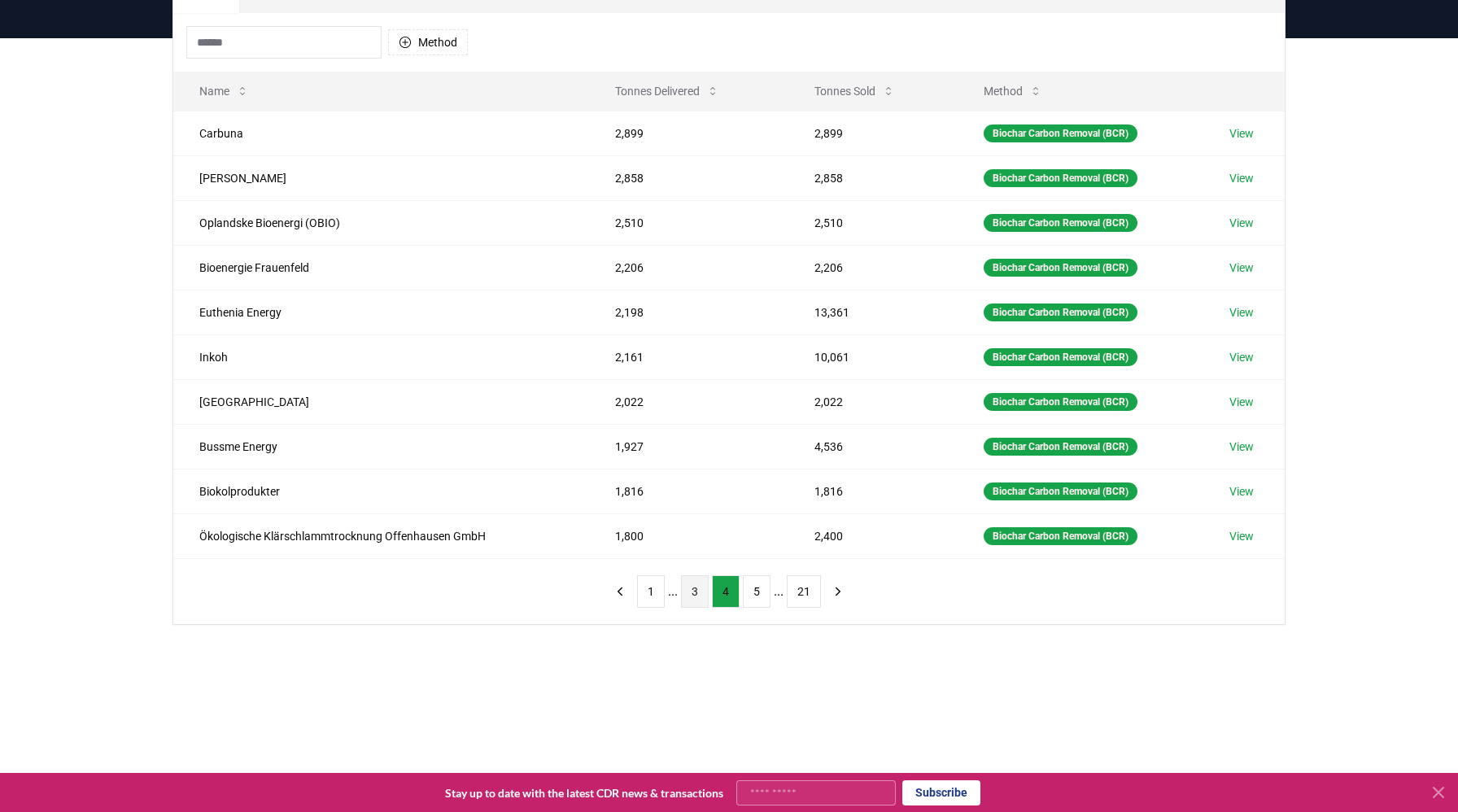
click at [739, 594] on ul "1 ... 3 4 5 ... 21" at bounding box center [729, 591] width 184 height 33
click at [748, 593] on button "5" at bounding box center [756, 591] width 27 height 33
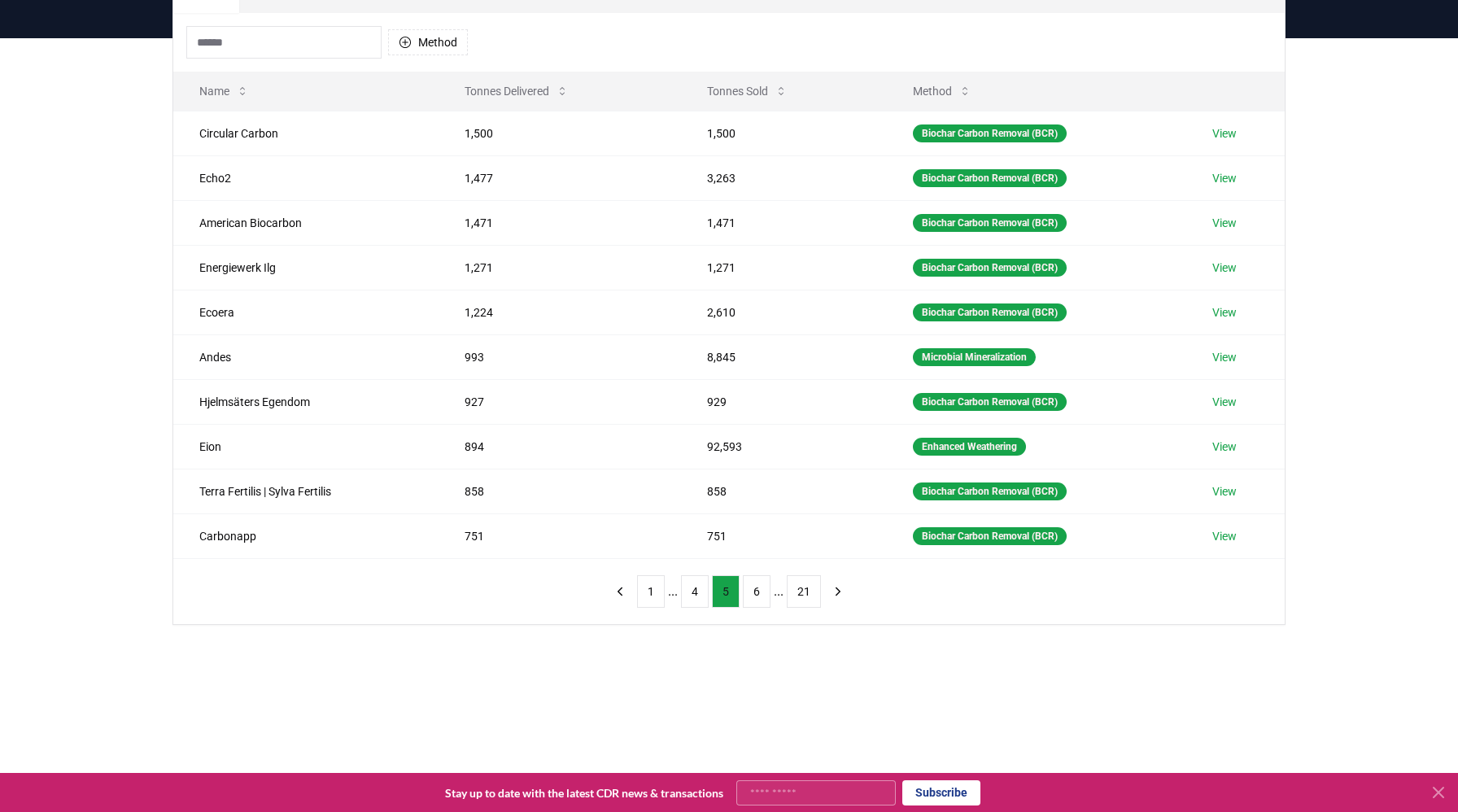
click at [748, 593] on button "6" at bounding box center [756, 591] width 27 height 33
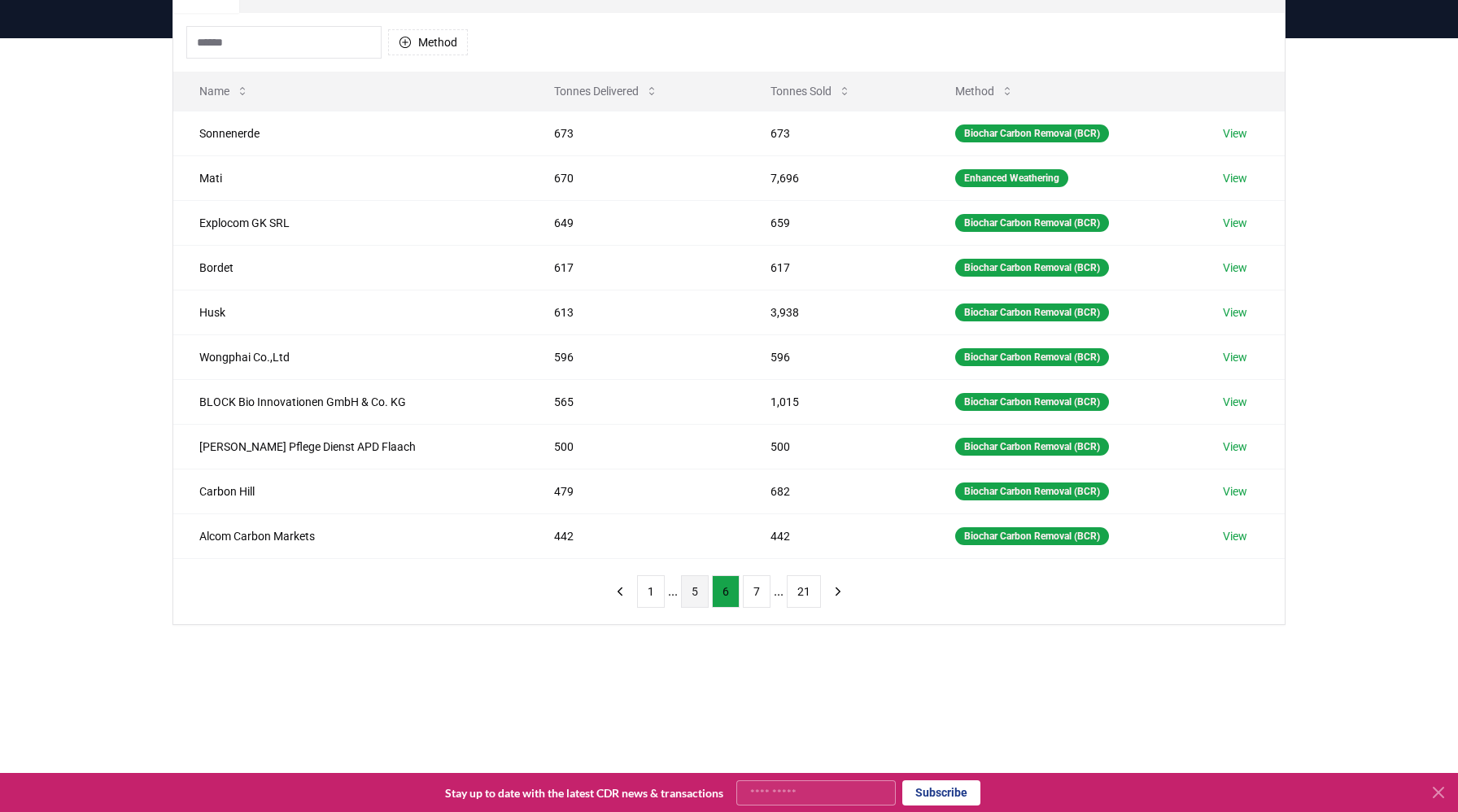
click at [748, 593] on button "7" at bounding box center [756, 591] width 27 height 33
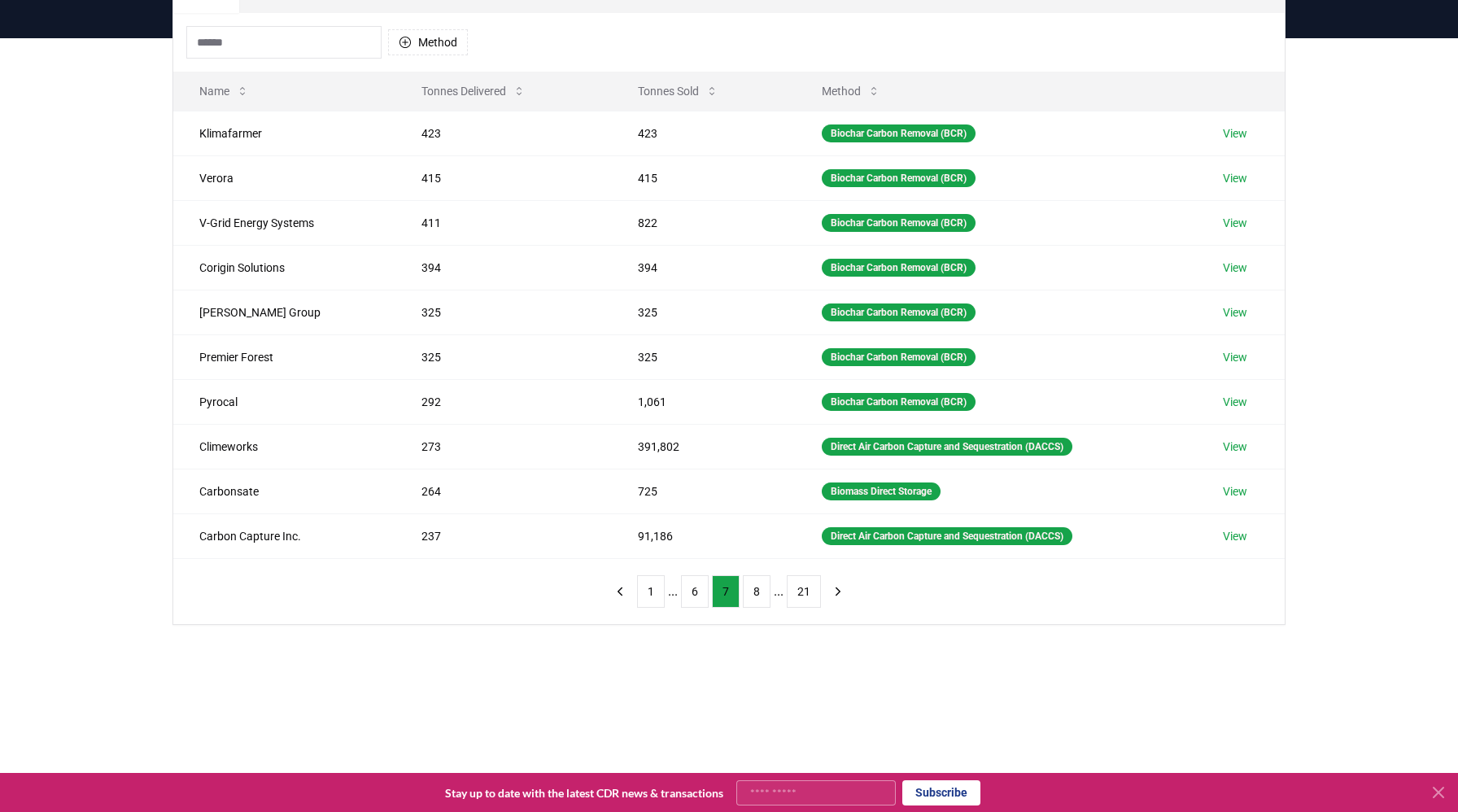
click at [748, 593] on button "8" at bounding box center [756, 591] width 27 height 33
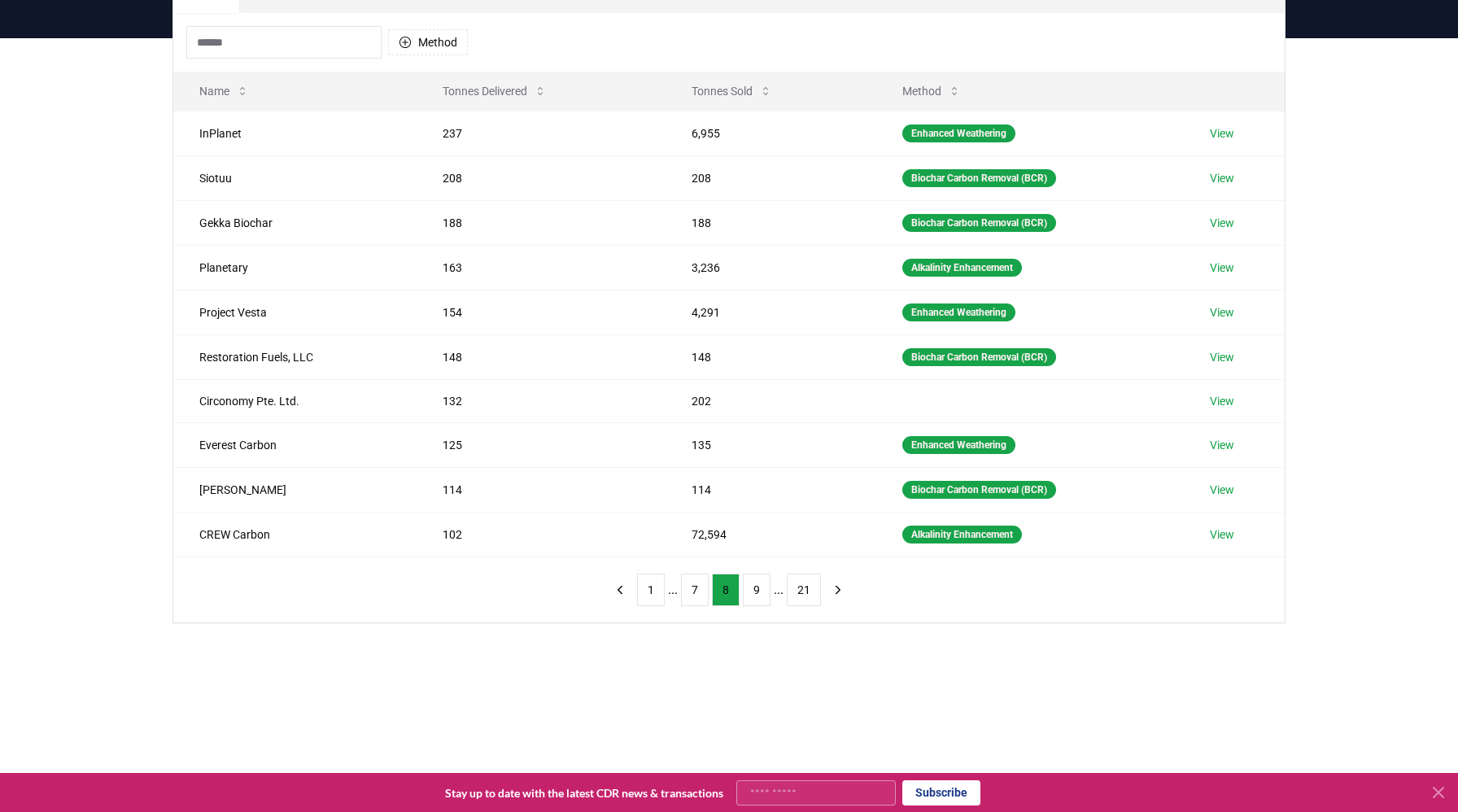
click at [748, 593] on button "9" at bounding box center [756, 590] width 27 height 33
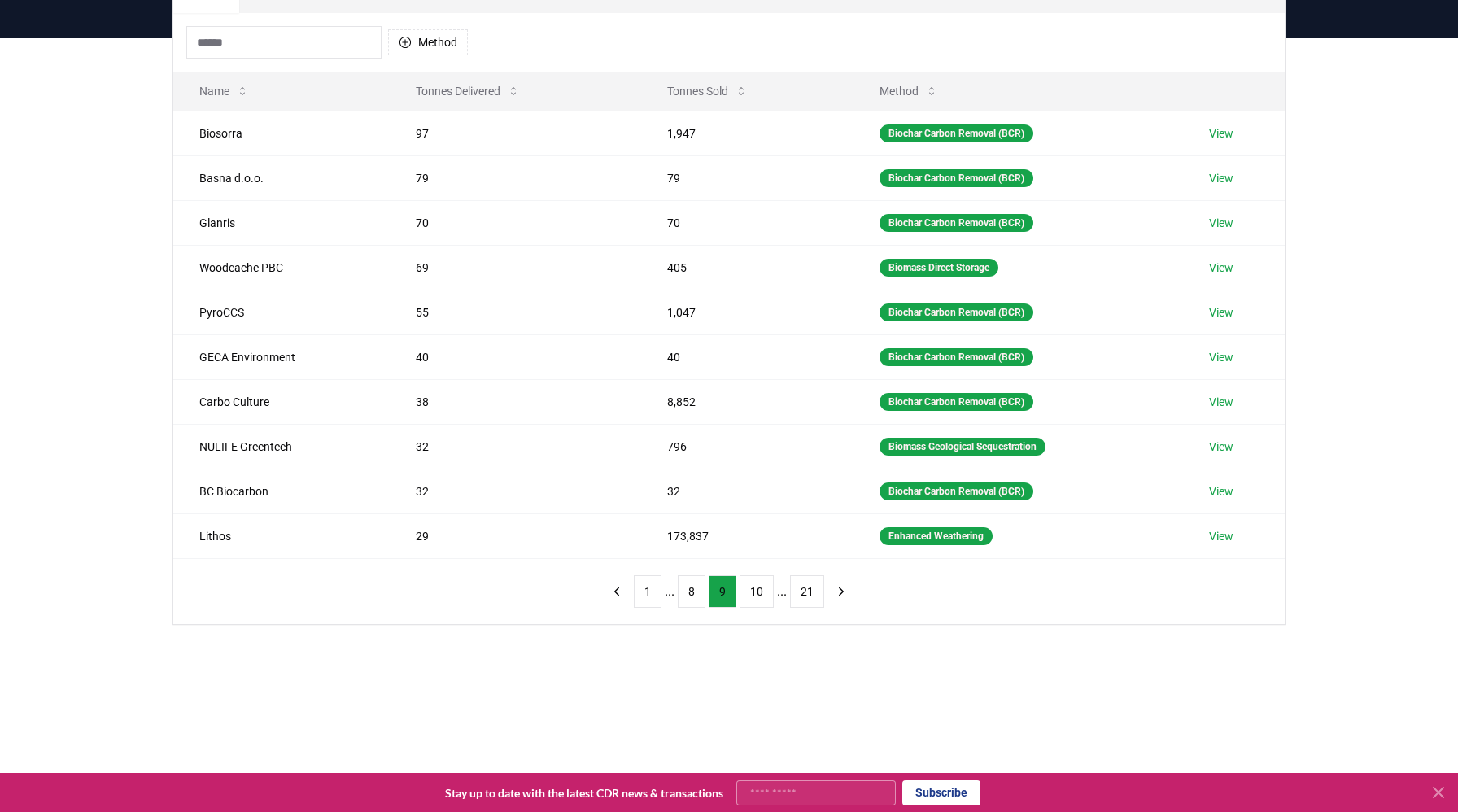
click at [748, 593] on button "10" at bounding box center [756, 591] width 34 height 33
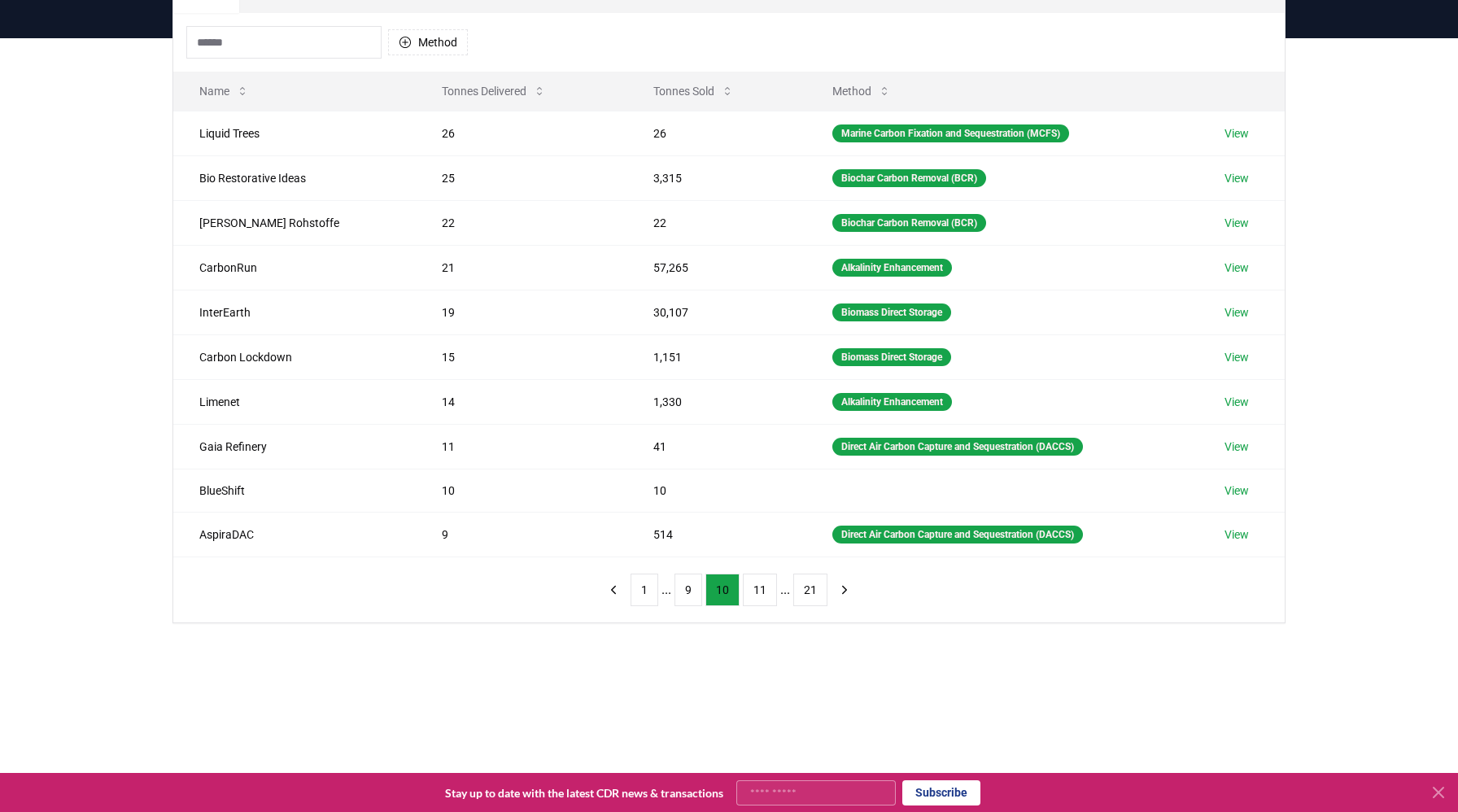
click at [748, 593] on button "11" at bounding box center [760, 590] width 34 height 33
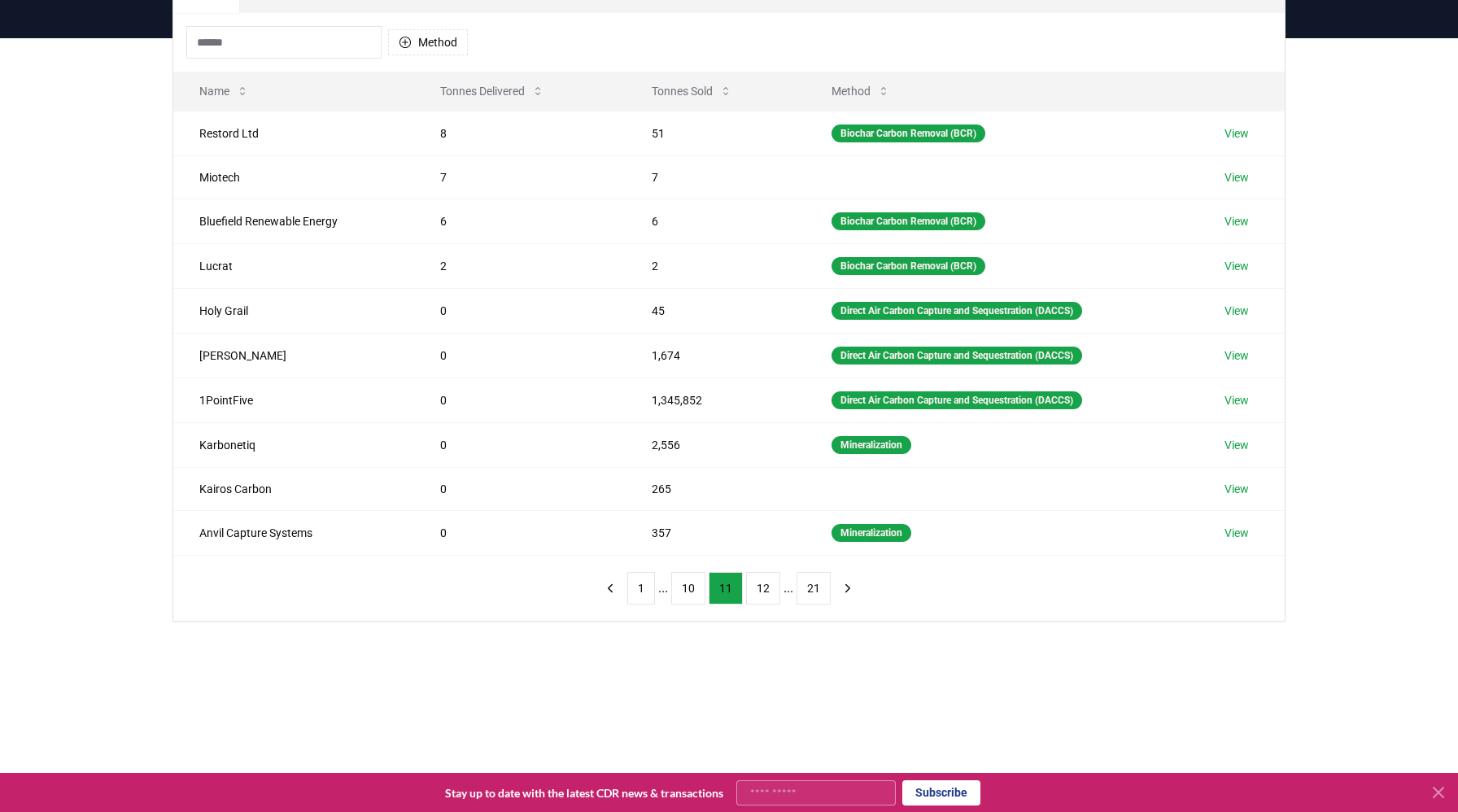
click at [748, 593] on button "12" at bounding box center [763, 589] width 34 height 33
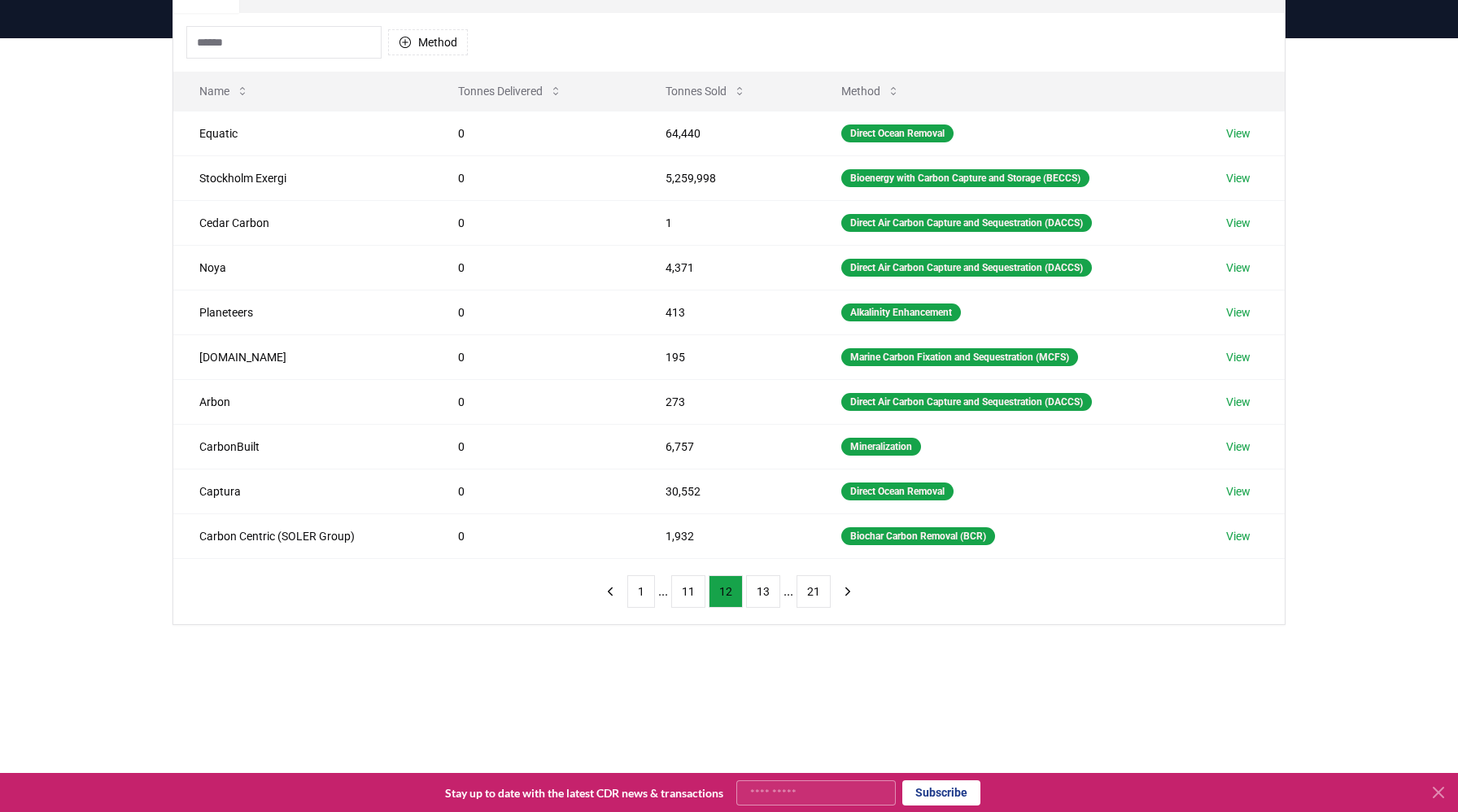
click at [748, 593] on button "13" at bounding box center [763, 591] width 34 height 33
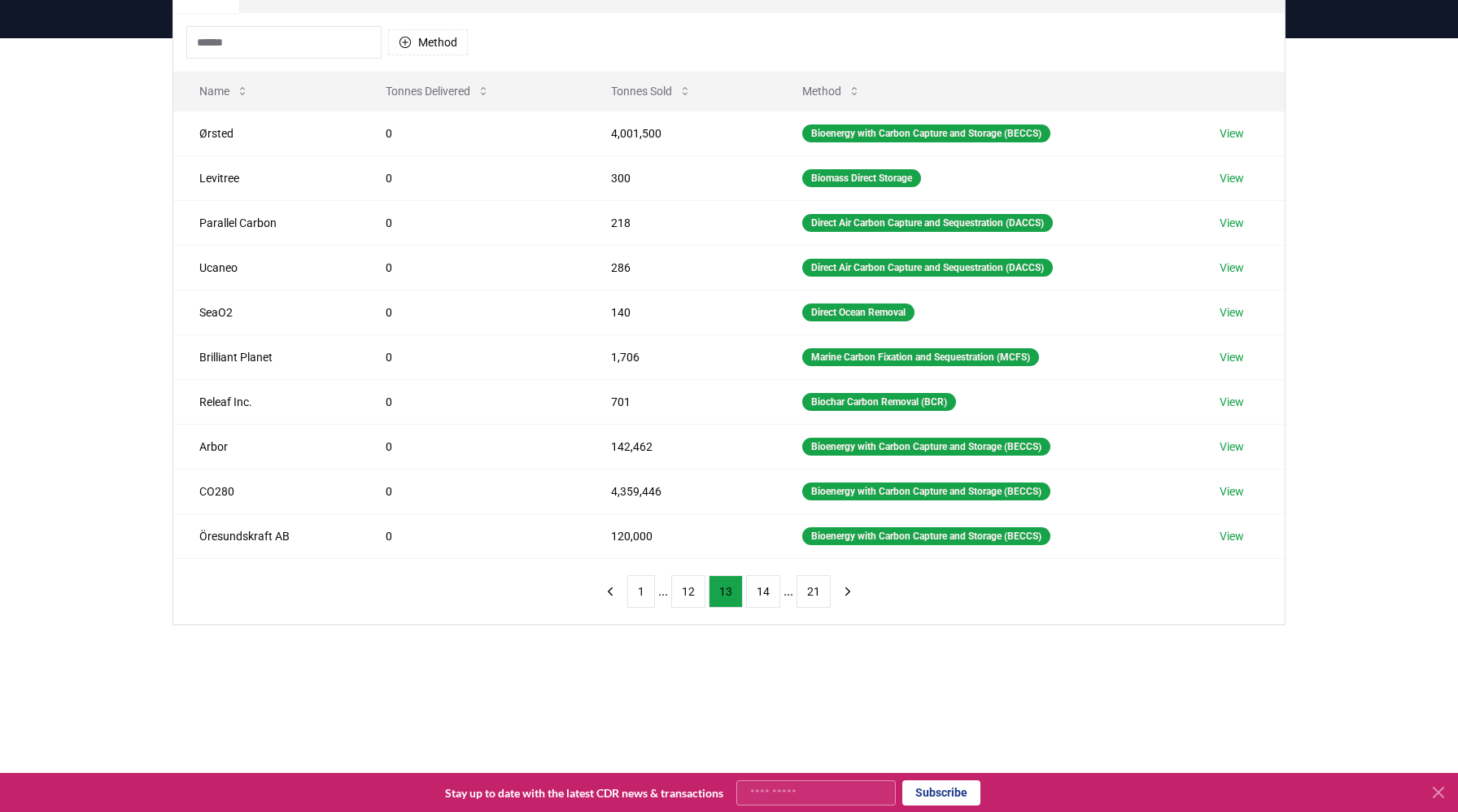
click at [708, 590] on ul "1 ... 12 13 14 ... 21" at bounding box center [729, 591] width 204 height 33
click at [705, 590] on button "12" at bounding box center [689, 591] width 34 height 33
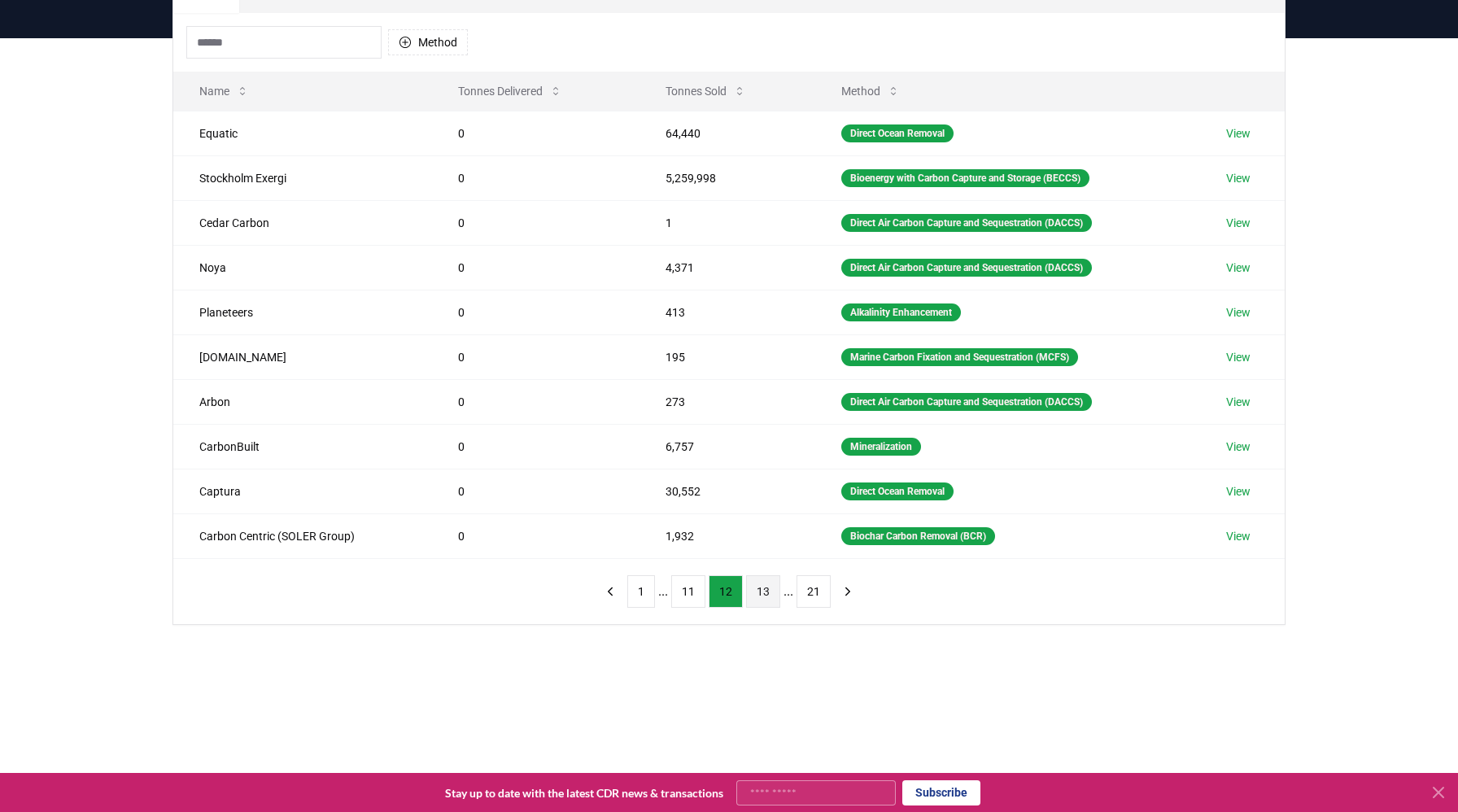
click at [755, 588] on button "13" at bounding box center [763, 591] width 34 height 33
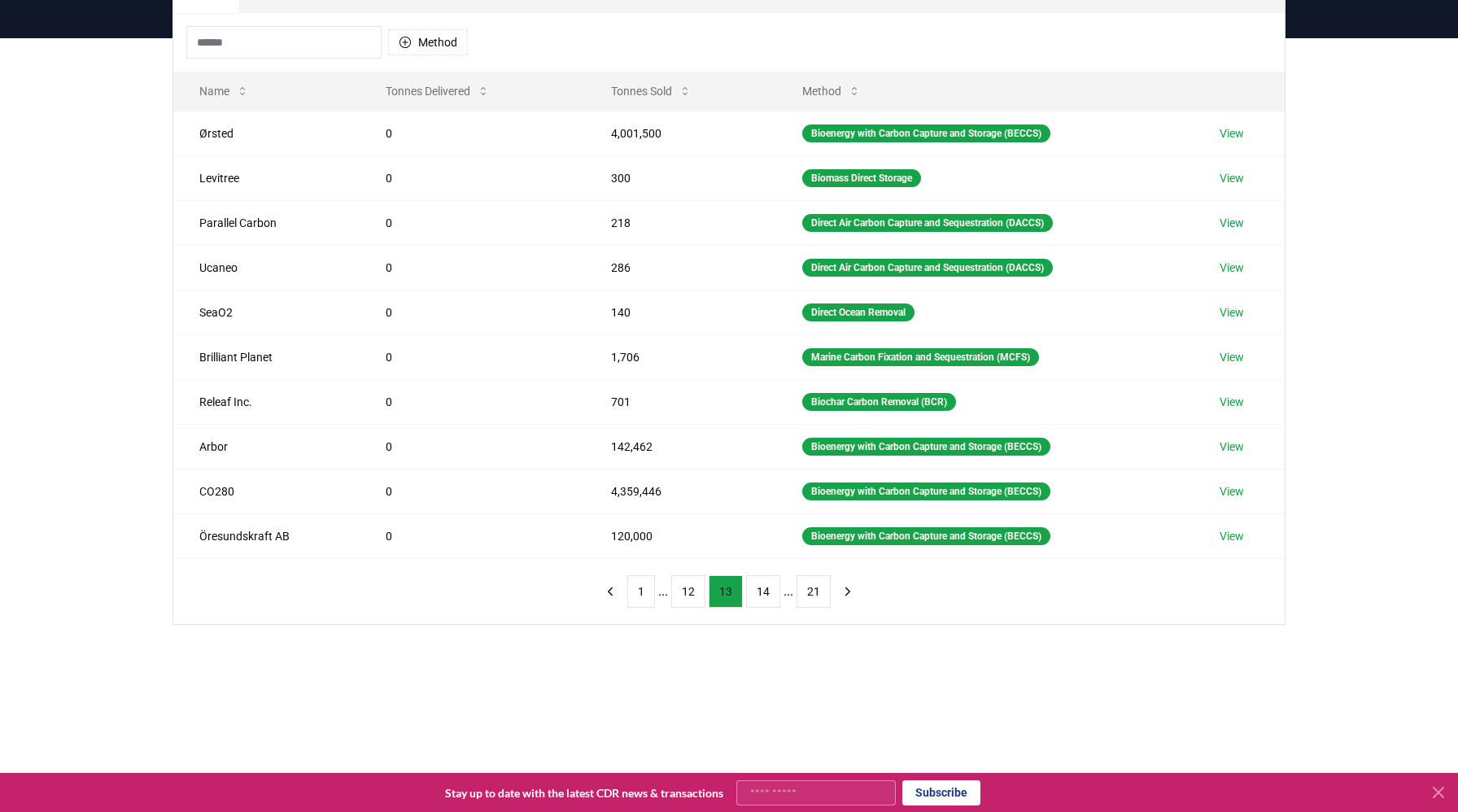
click at [755, 588] on button "14" at bounding box center [763, 591] width 34 height 33
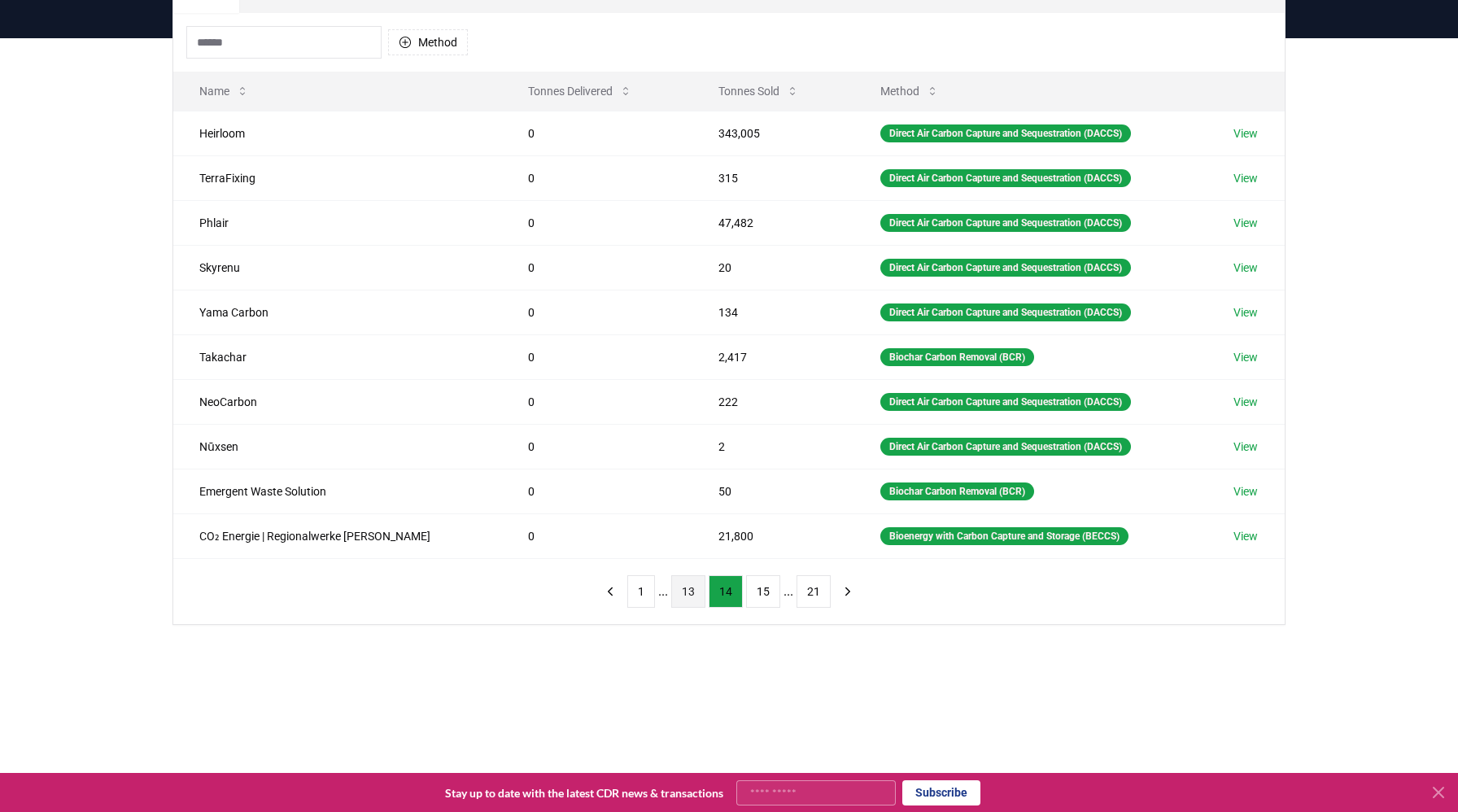
click at [755, 588] on button "15" at bounding box center [763, 591] width 34 height 33
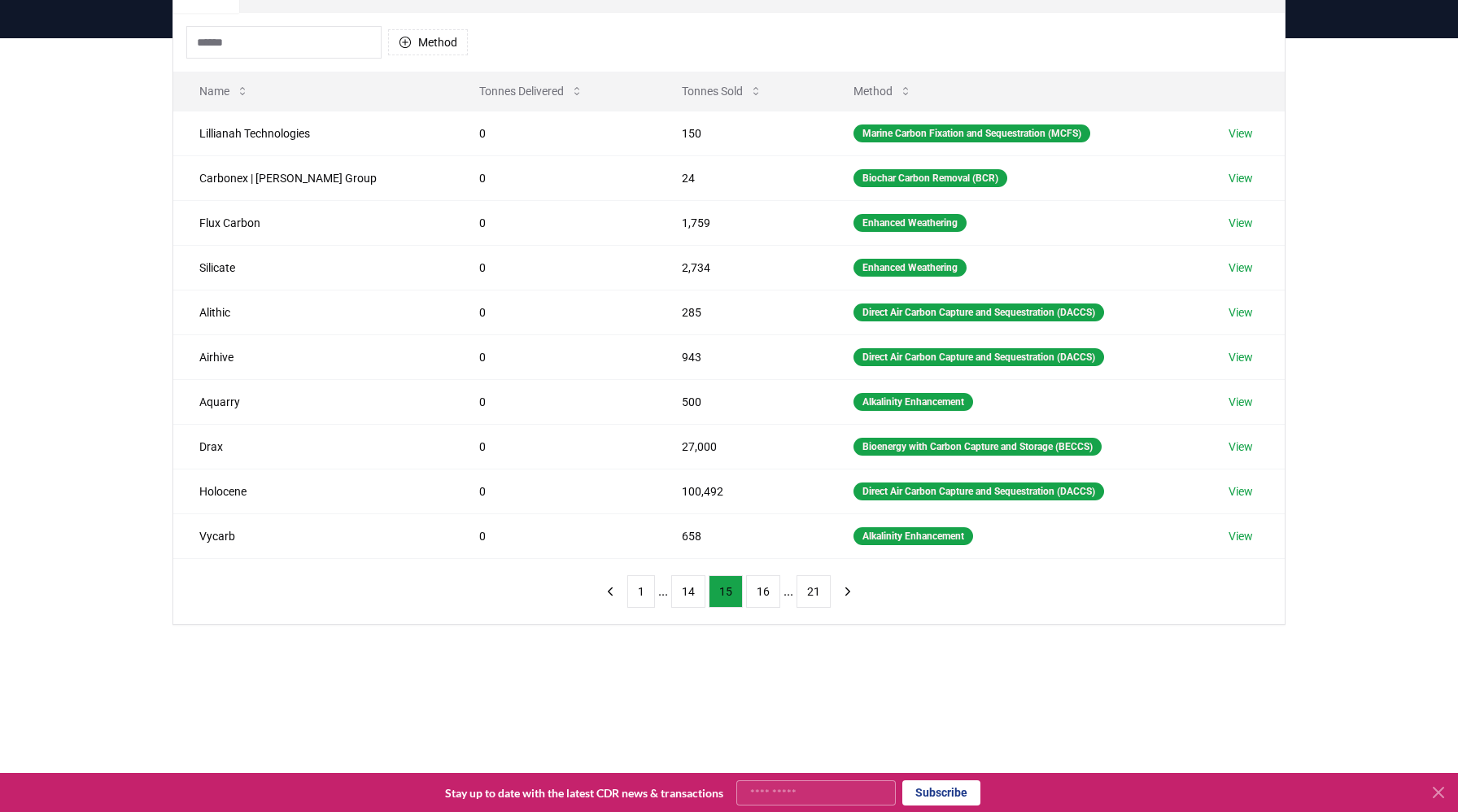
click at [755, 588] on button "16" at bounding box center [763, 591] width 34 height 33
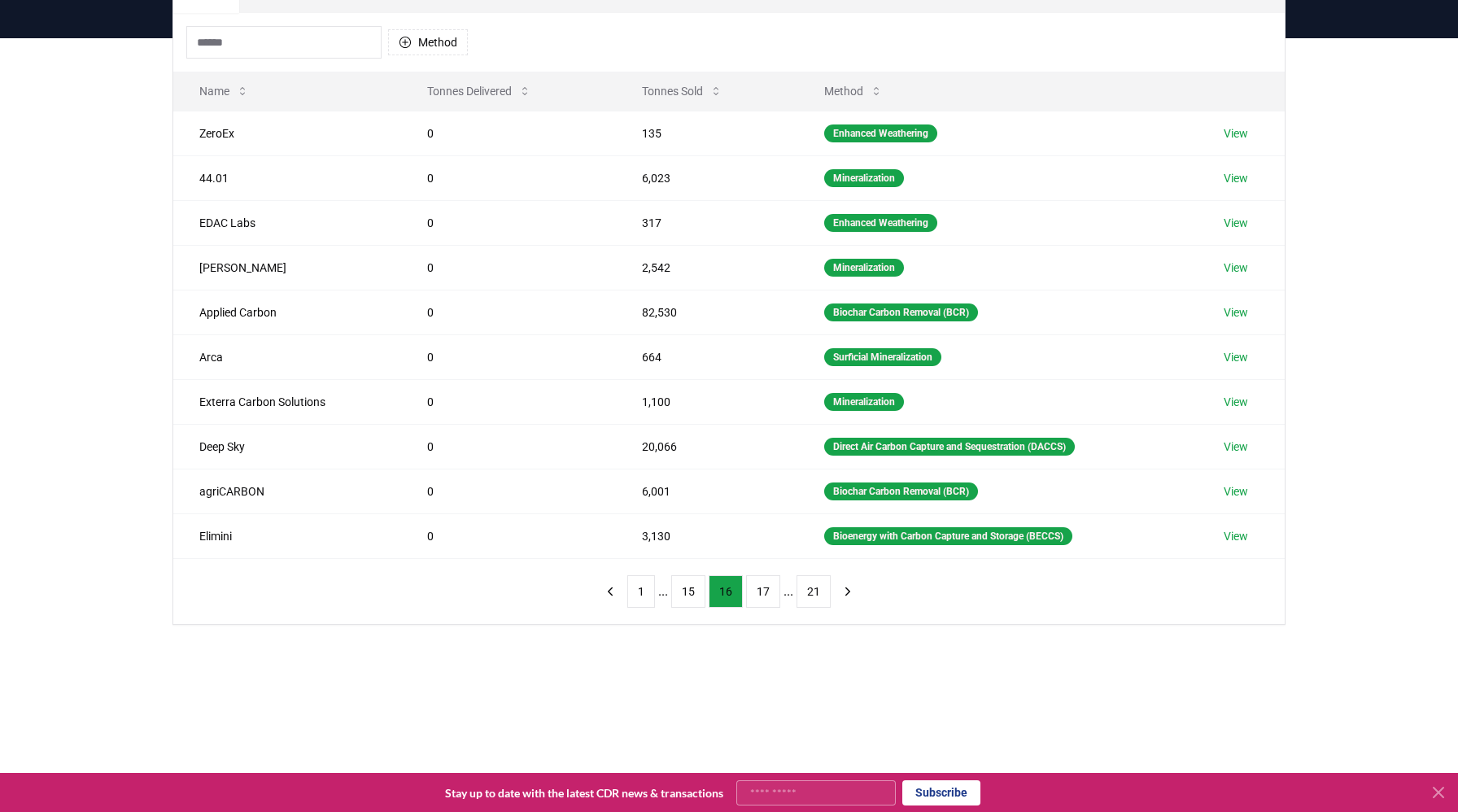
click at [755, 588] on button "17" at bounding box center [763, 591] width 34 height 33
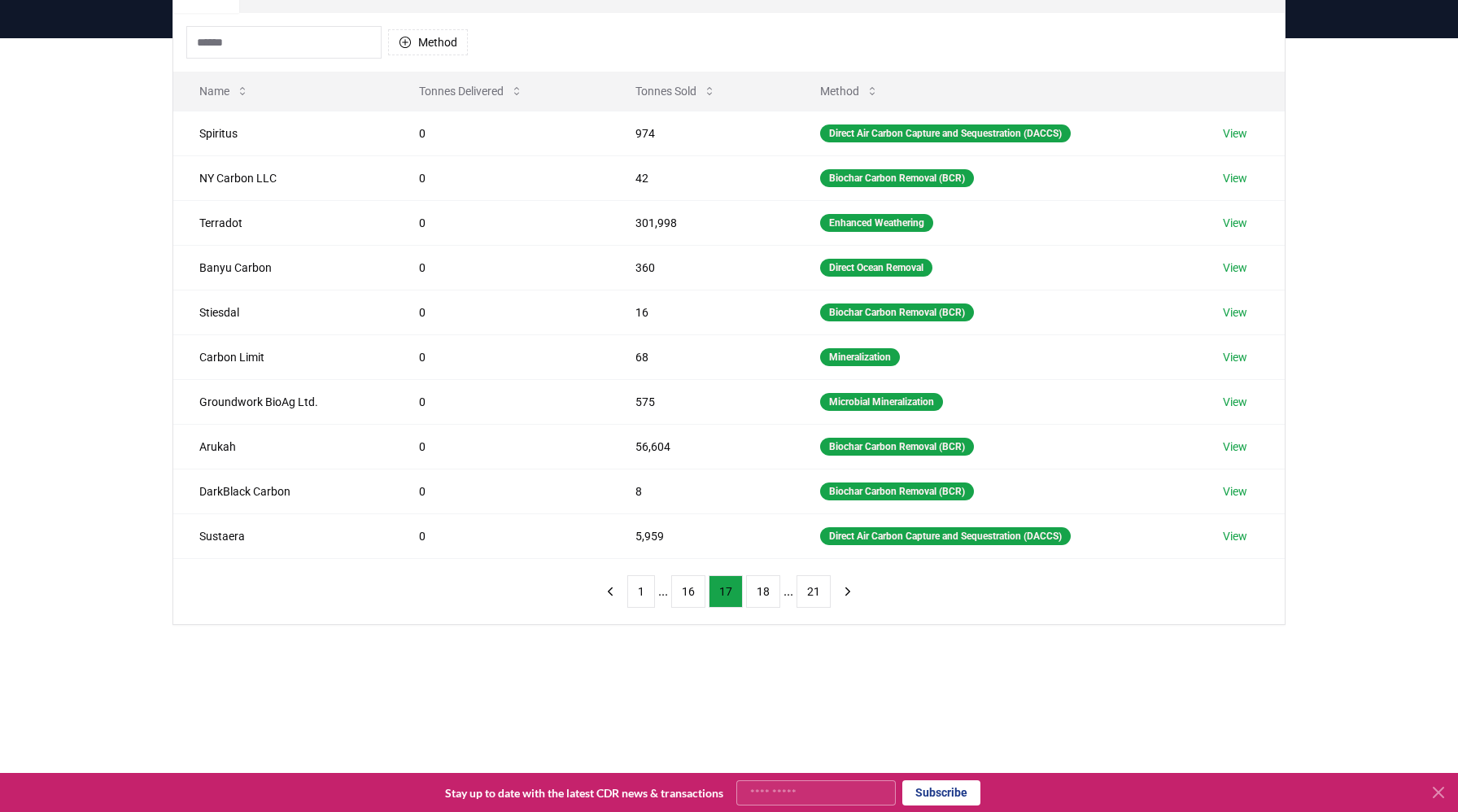
click at [755, 588] on button "18" at bounding box center [763, 591] width 34 height 33
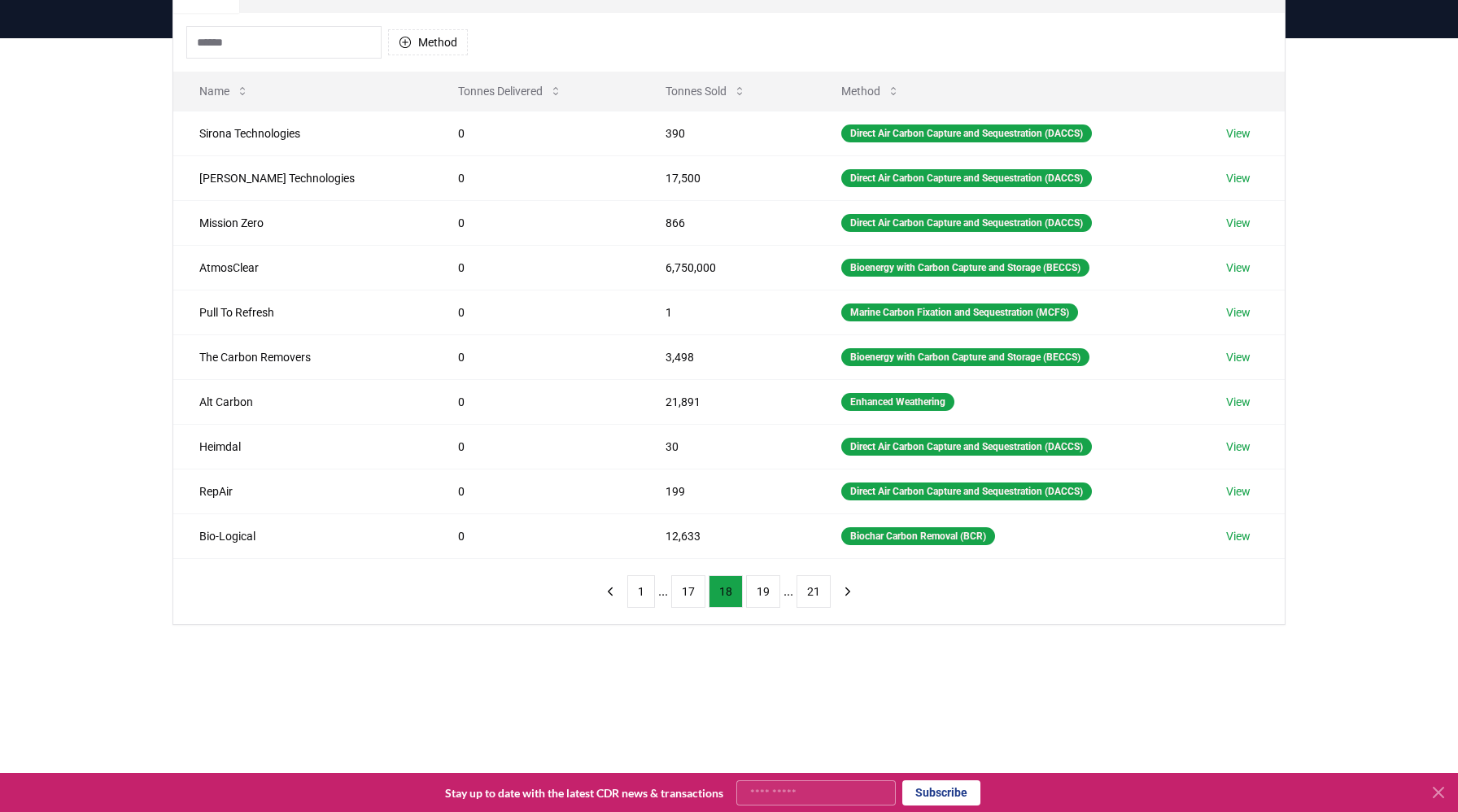
click at [755, 588] on button "19" at bounding box center [763, 591] width 34 height 33
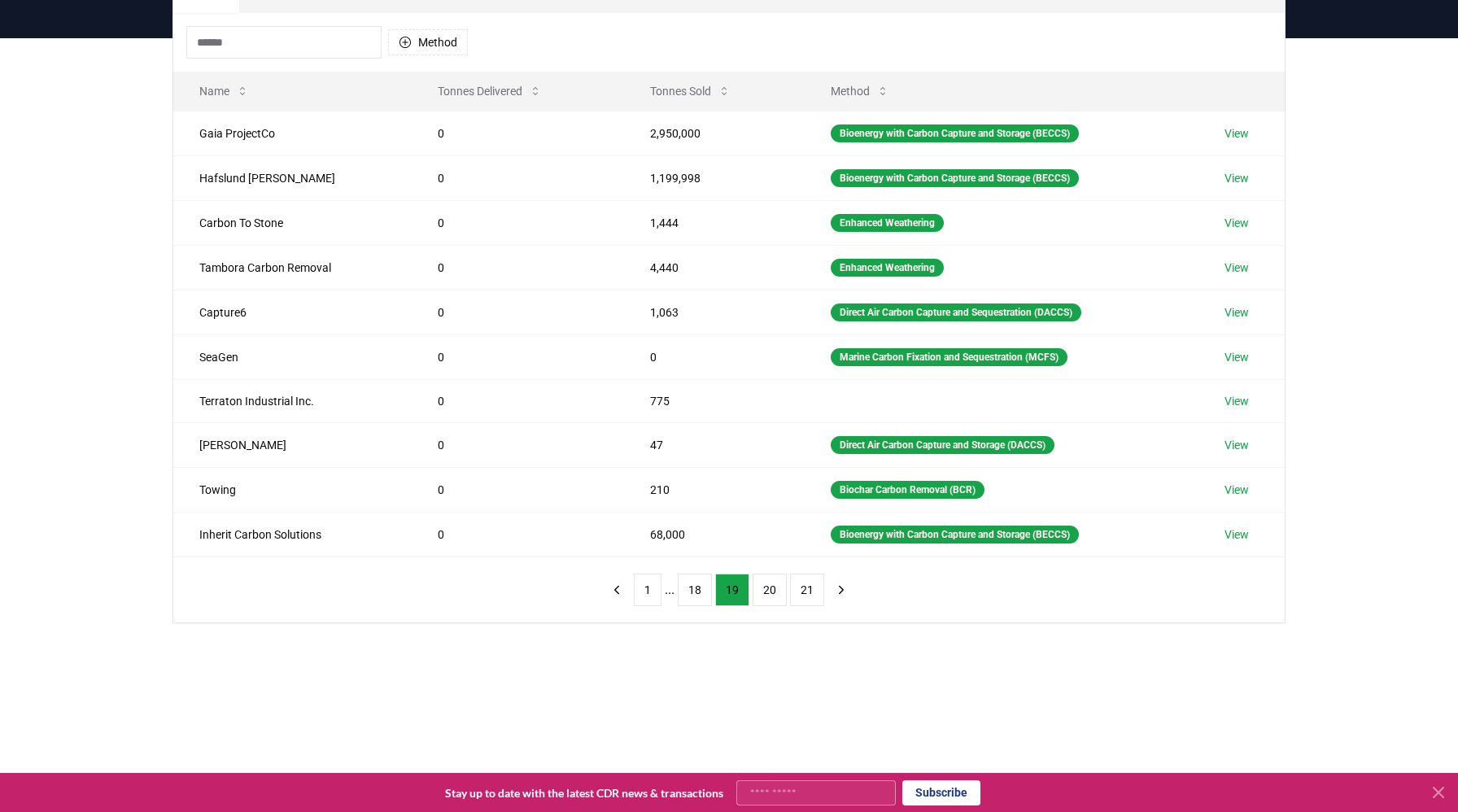
click at [755, 588] on button "20" at bounding box center [770, 590] width 34 height 33
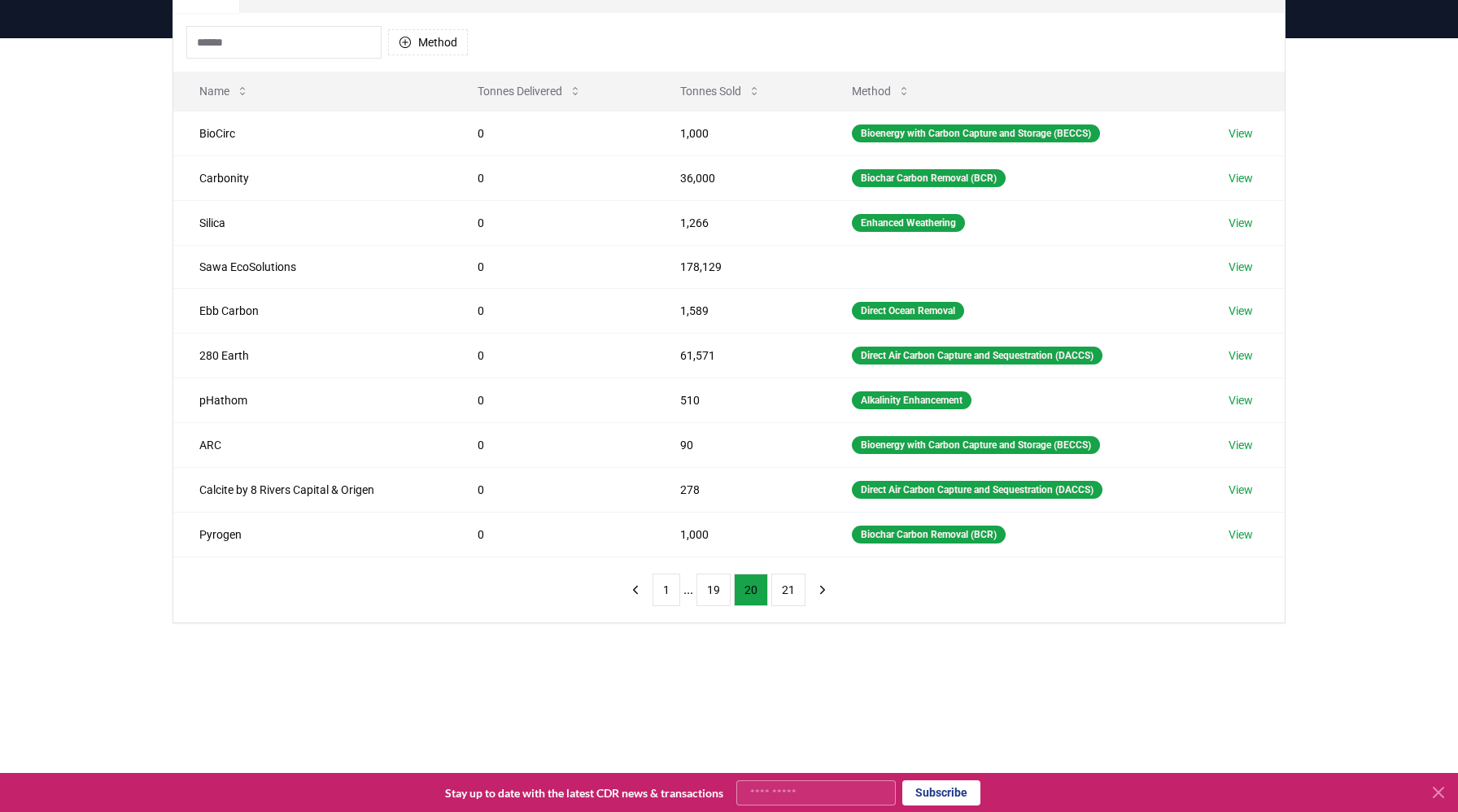
click at [755, 588] on button "20" at bounding box center [751, 590] width 34 height 33
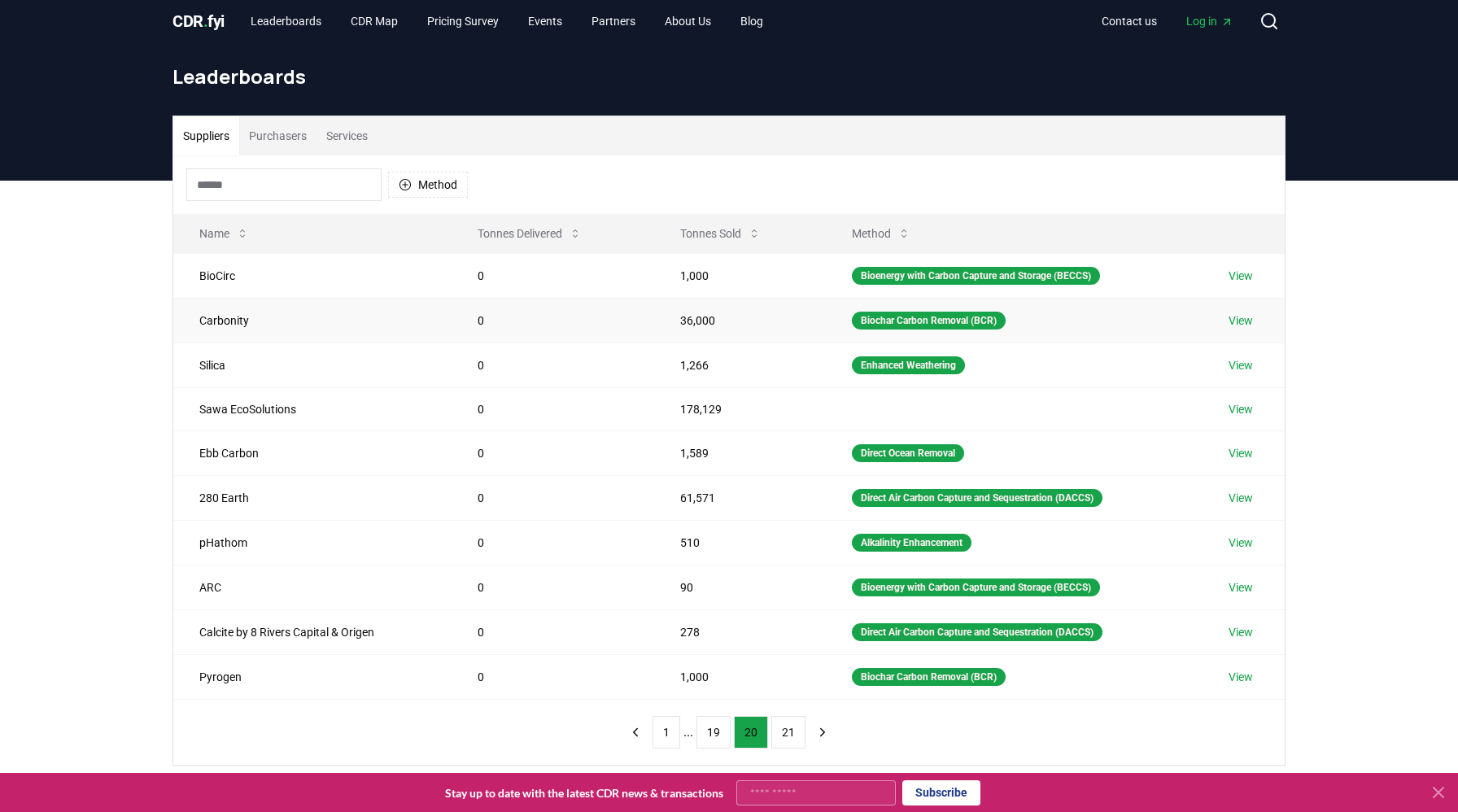
scroll to position [0, 0]
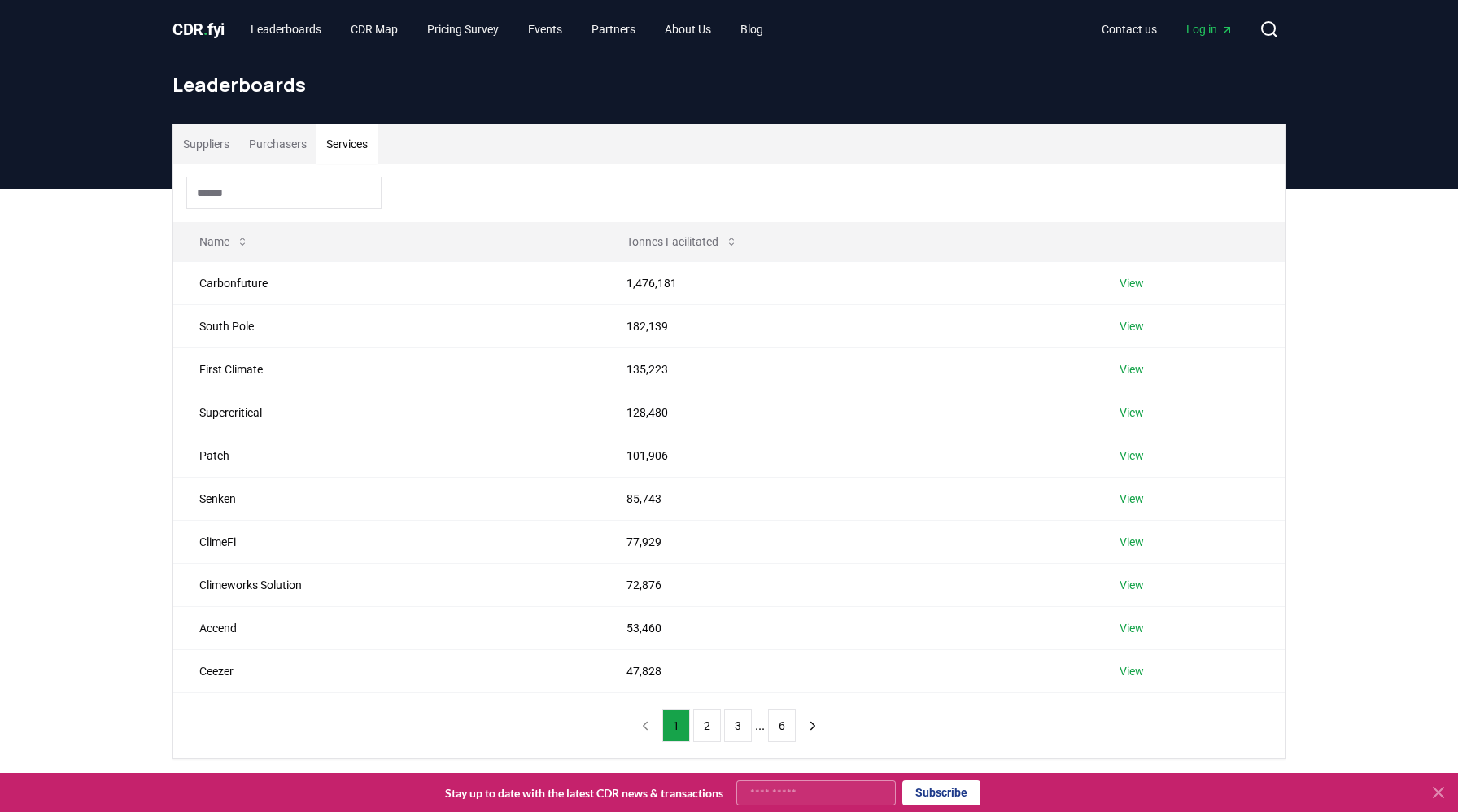
click at [354, 146] on button "Services" at bounding box center [347, 145] width 61 height 39
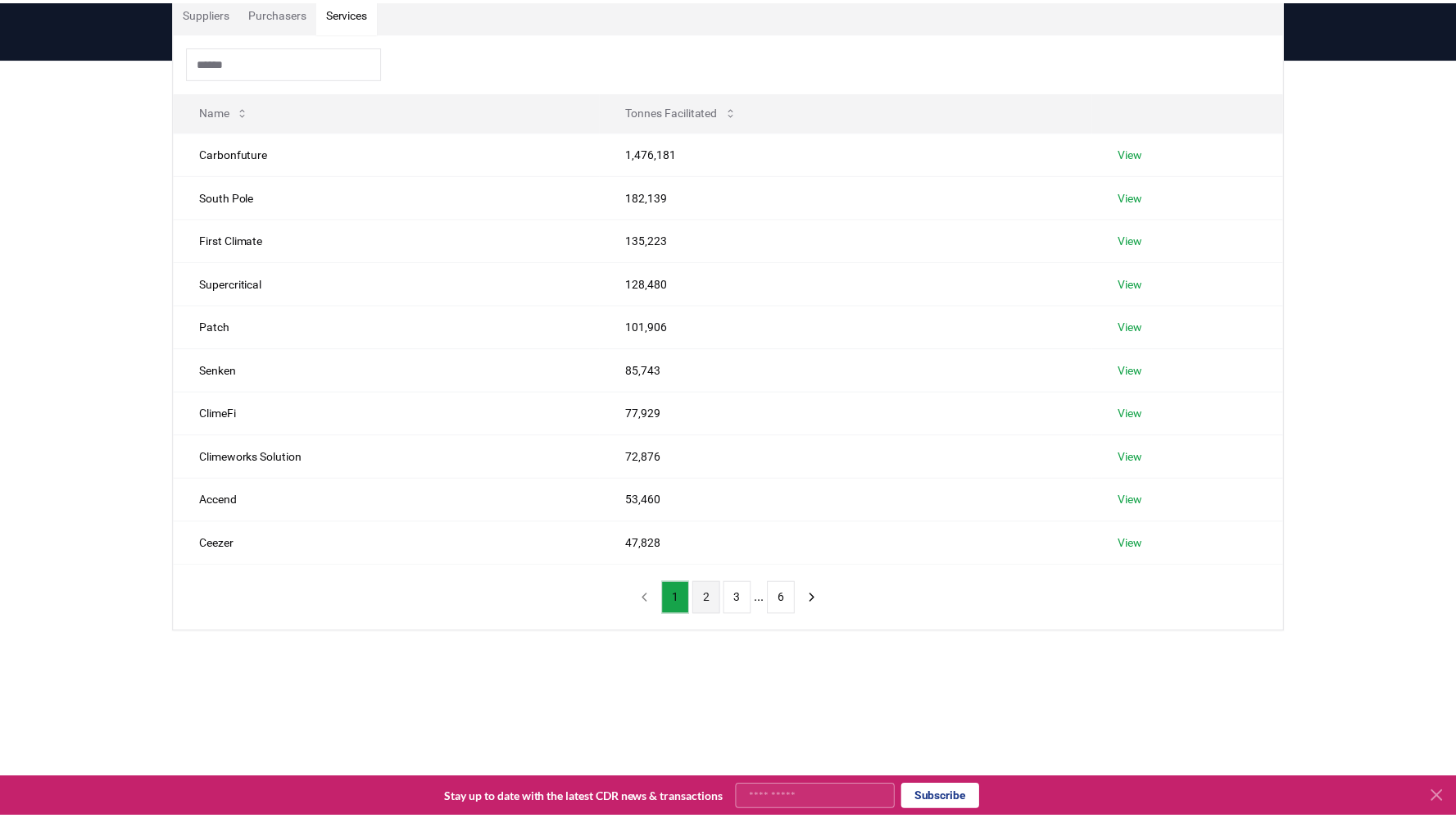
scroll to position [133, 0]
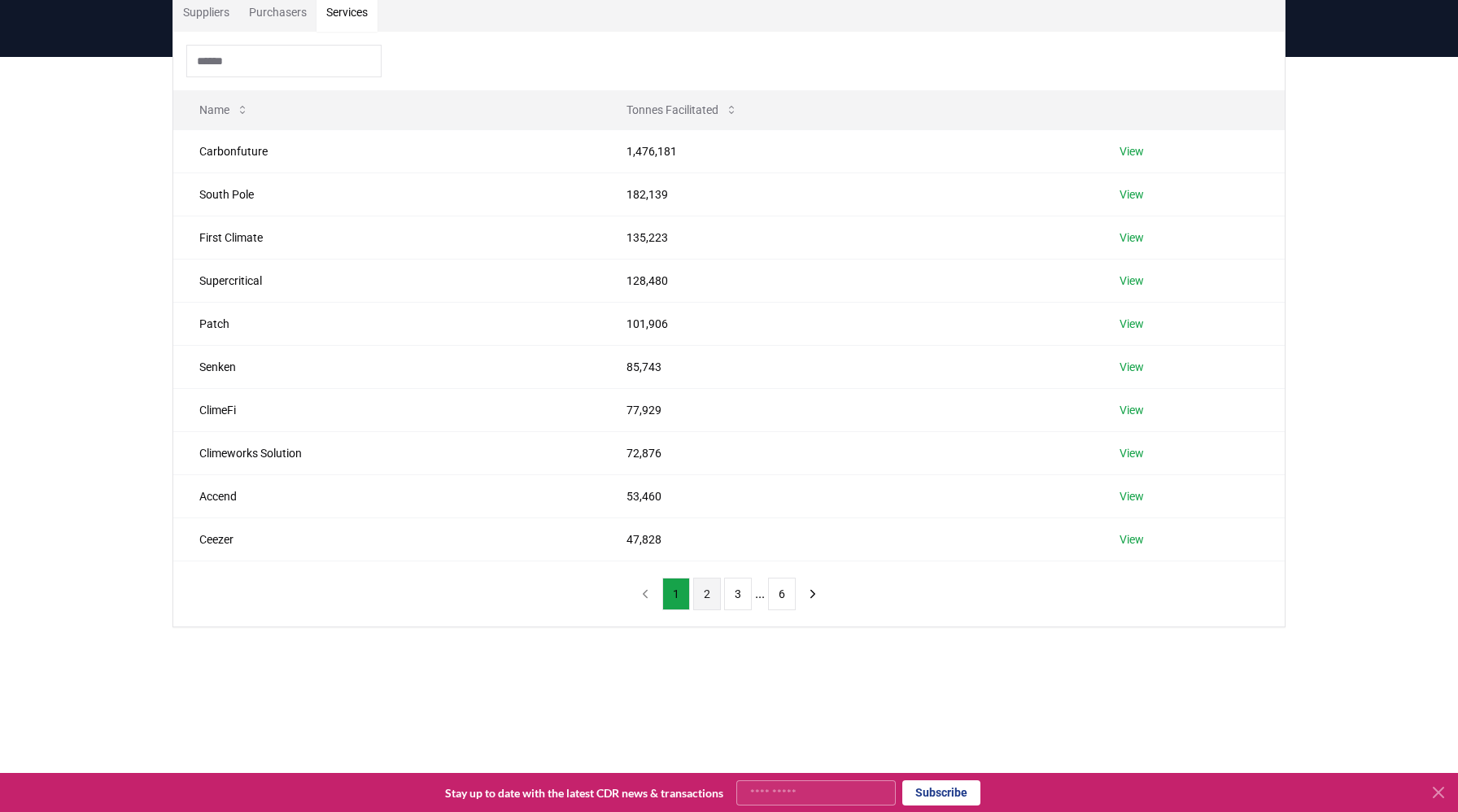
click at [708, 593] on button "2" at bounding box center [707, 594] width 27 height 33
click at [727, 595] on button "3" at bounding box center [738, 594] width 27 height 33
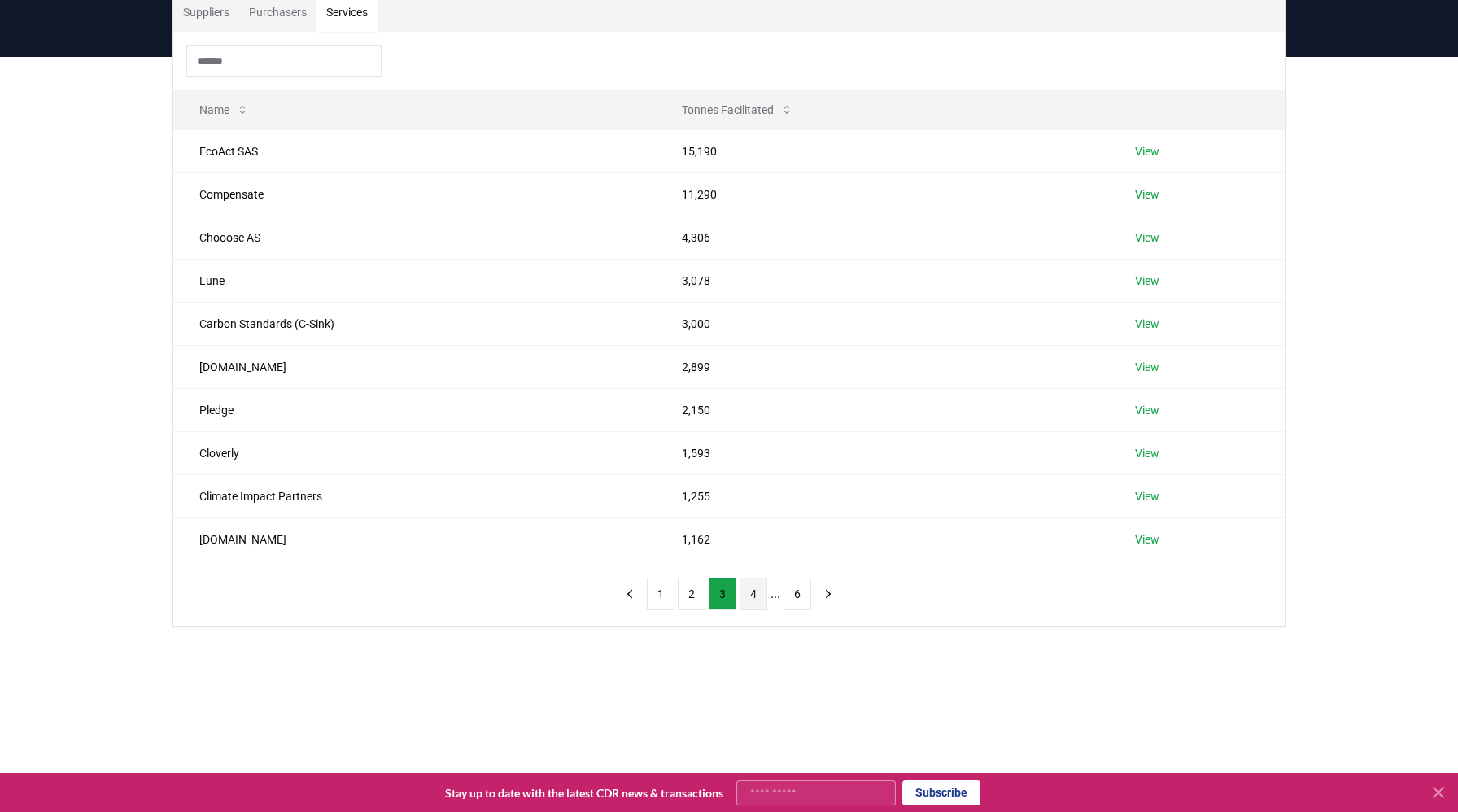
click at [749, 595] on button "4" at bounding box center [753, 594] width 27 height 33
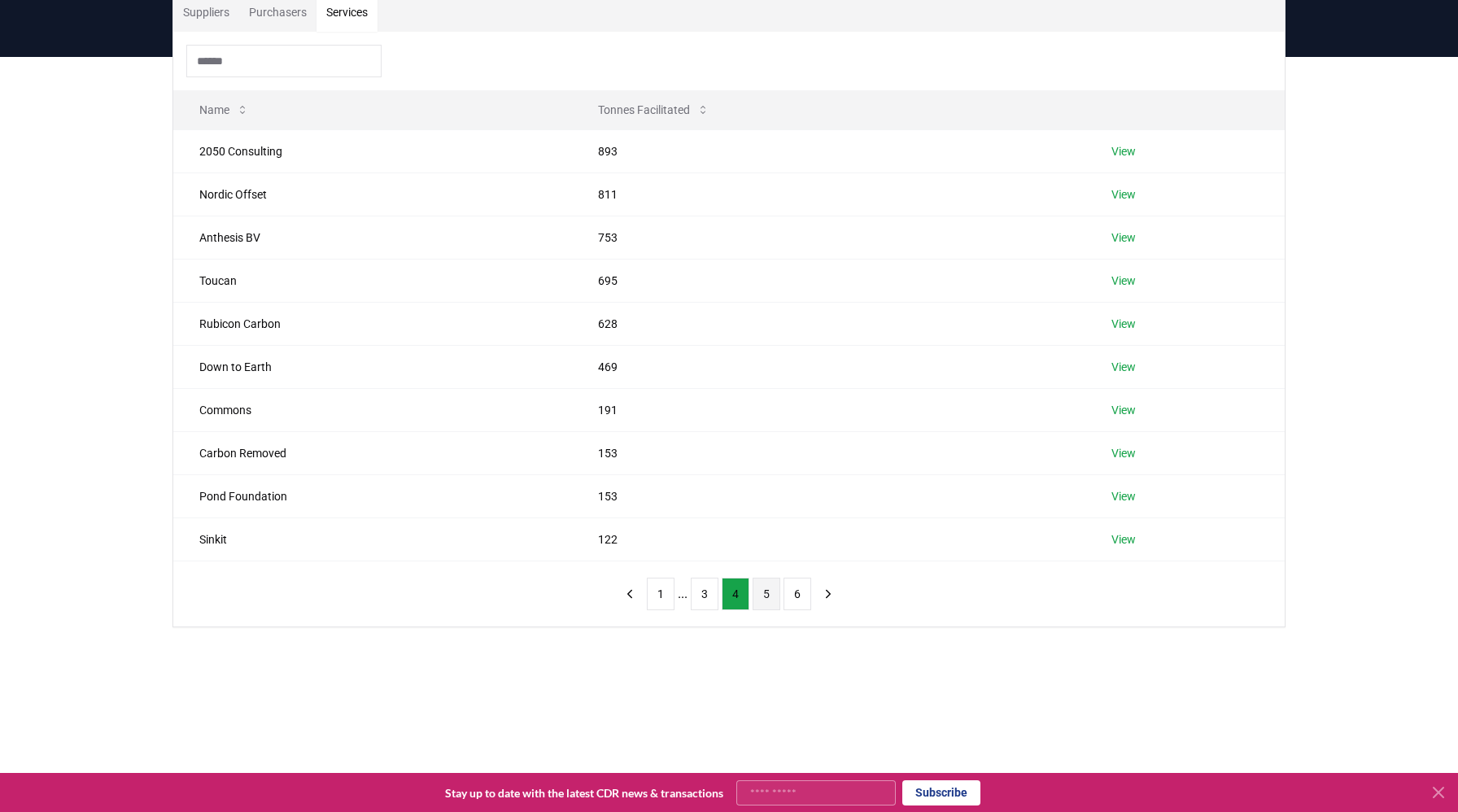
click at [758, 595] on button "5" at bounding box center [767, 594] width 27 height 33
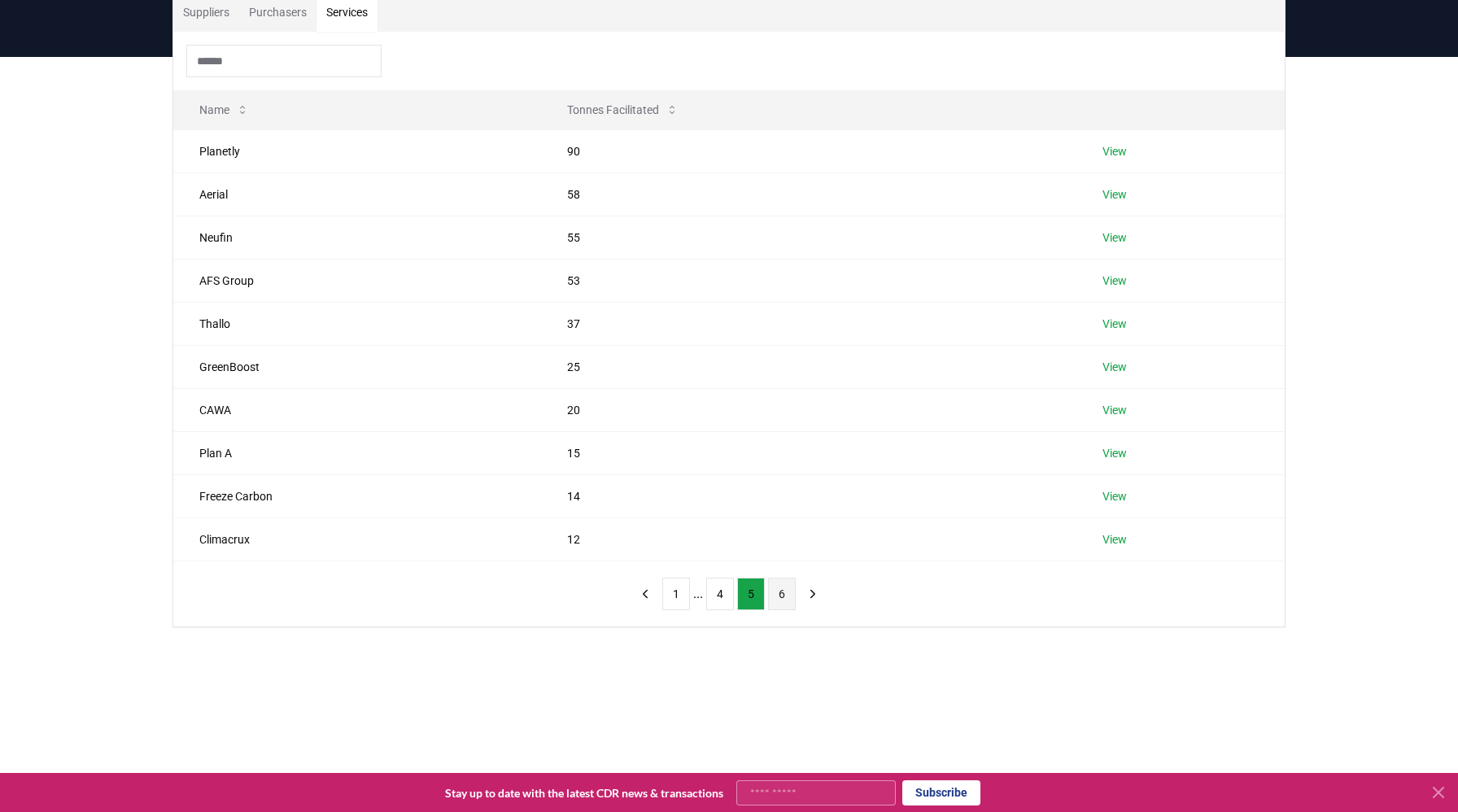
click at [781, 588] on button "6" at bounding box center [782, 594] width 27 height 33
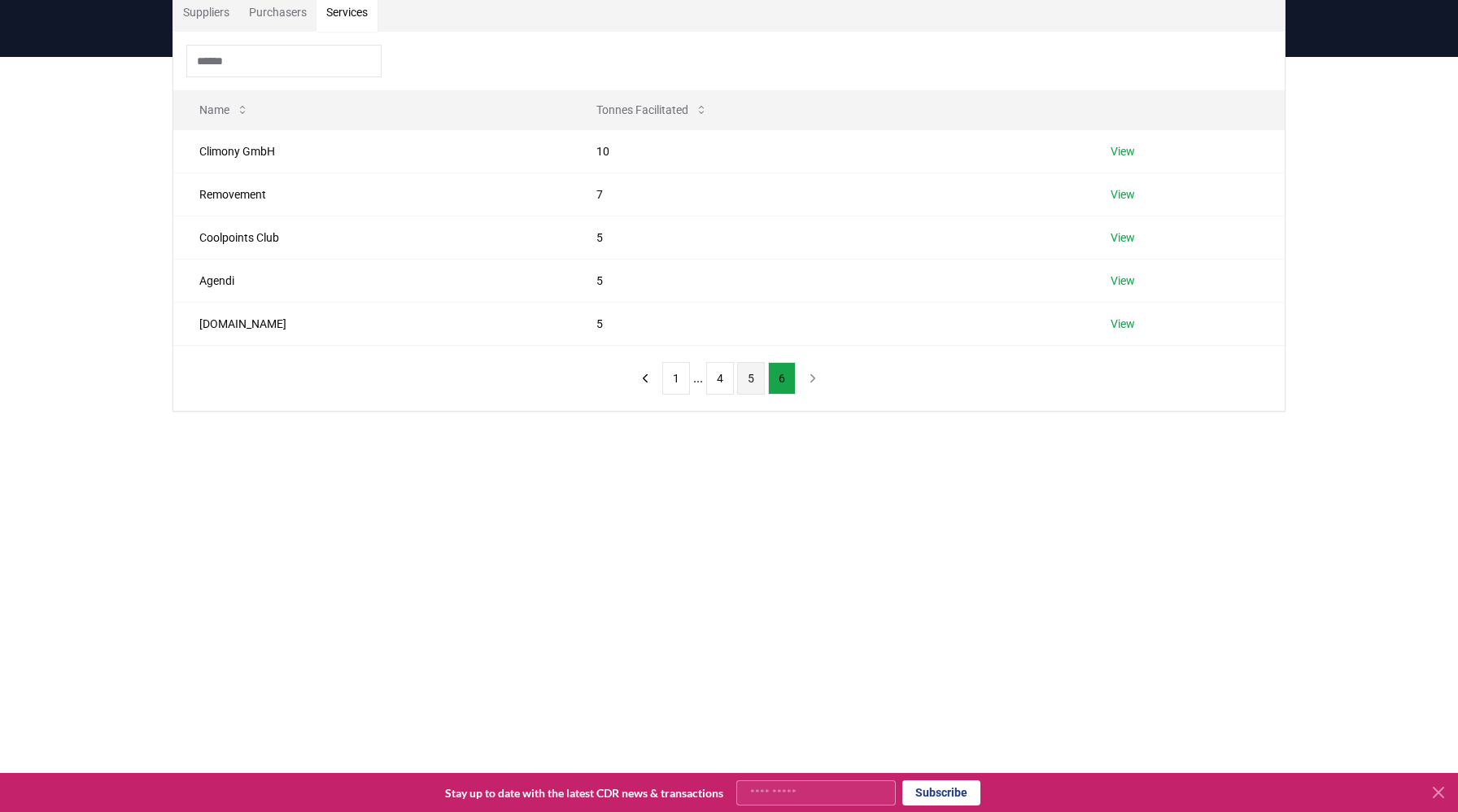
click at [750, 378] on button "5" at bounding box center [751, 378] width 27 height 33
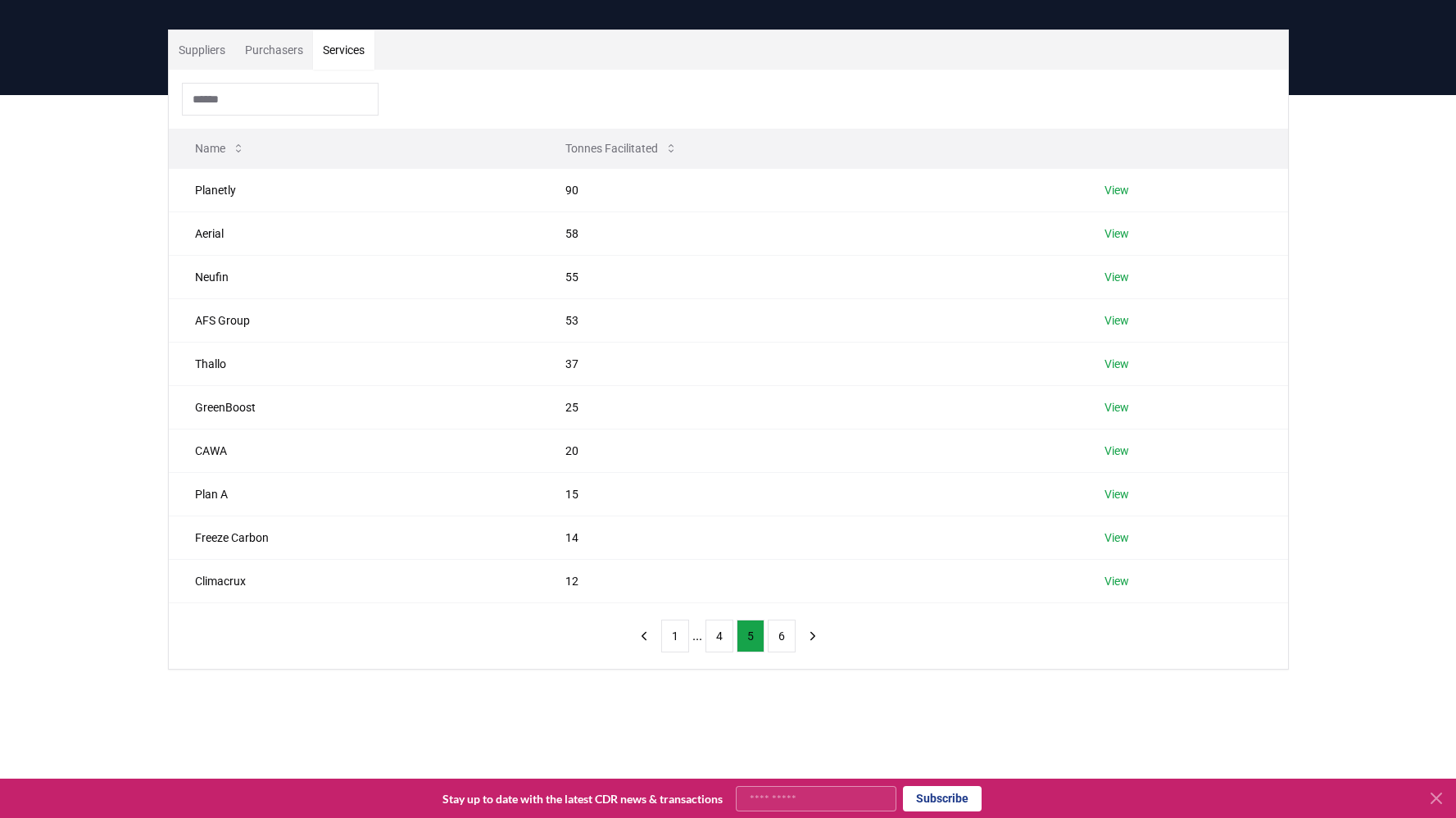
scroll to position [86, 0]
